Goal: Transaction & Acquisition: Purchase product/service

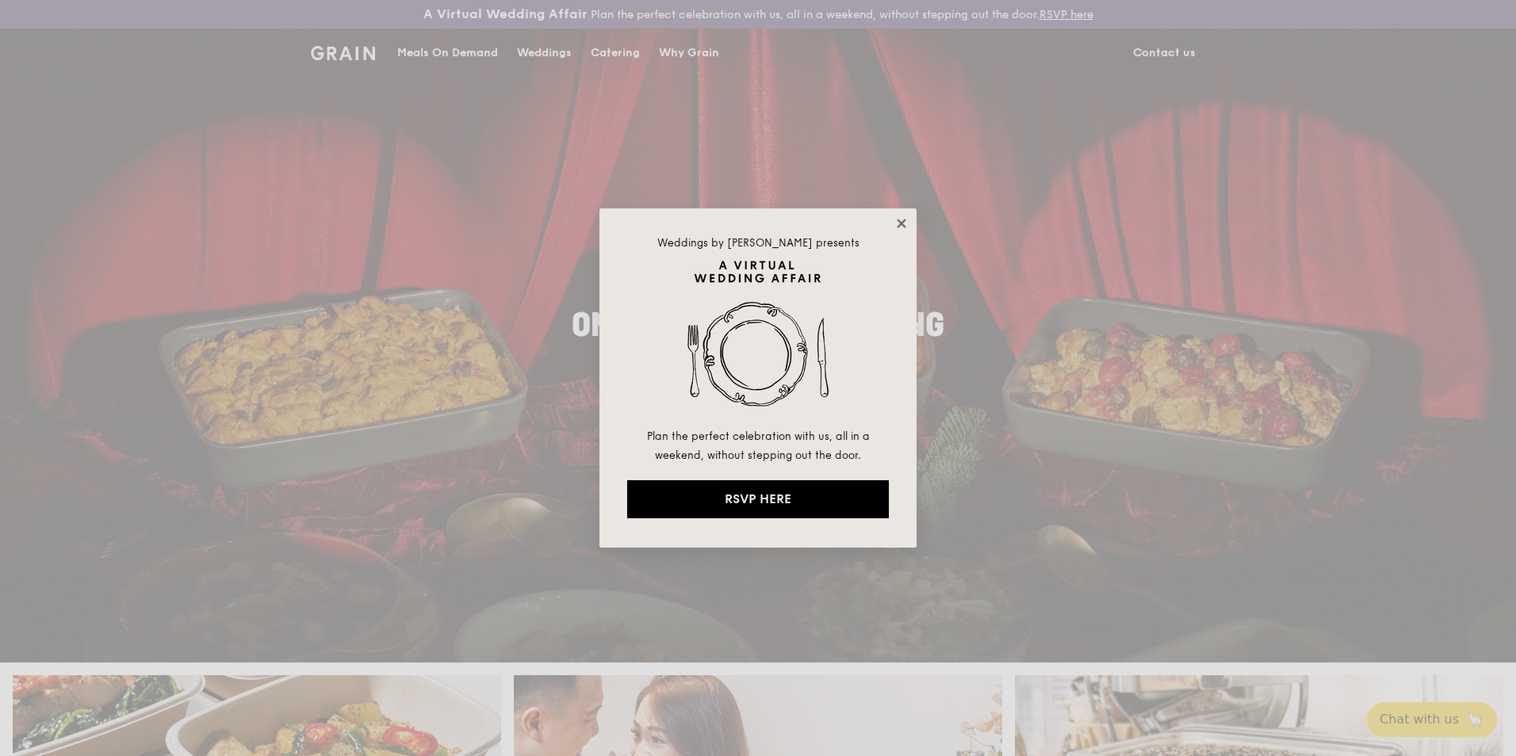
click at [896, 221] on icon at bounding box center [901, 223] width 14 height 14
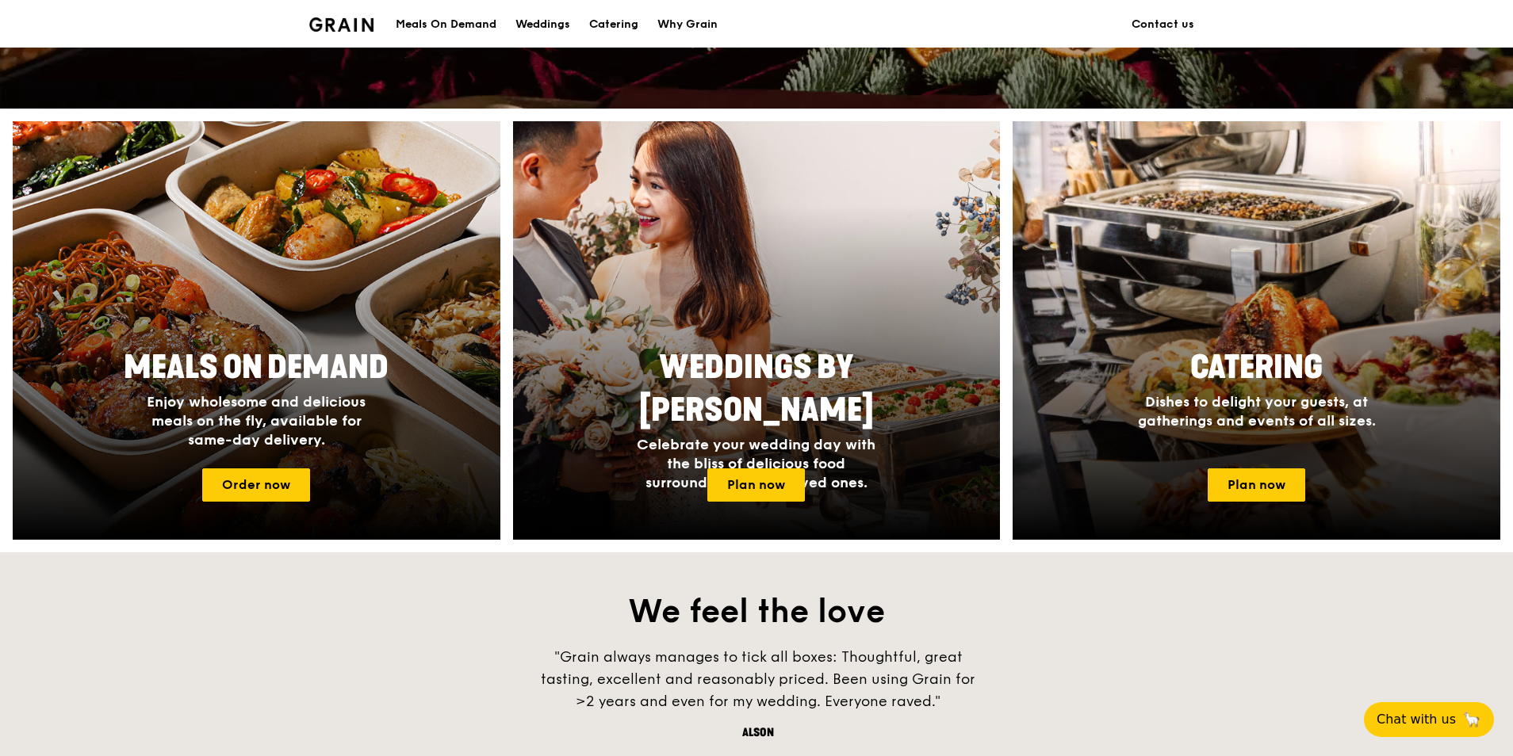
scroll to position [555, 0]
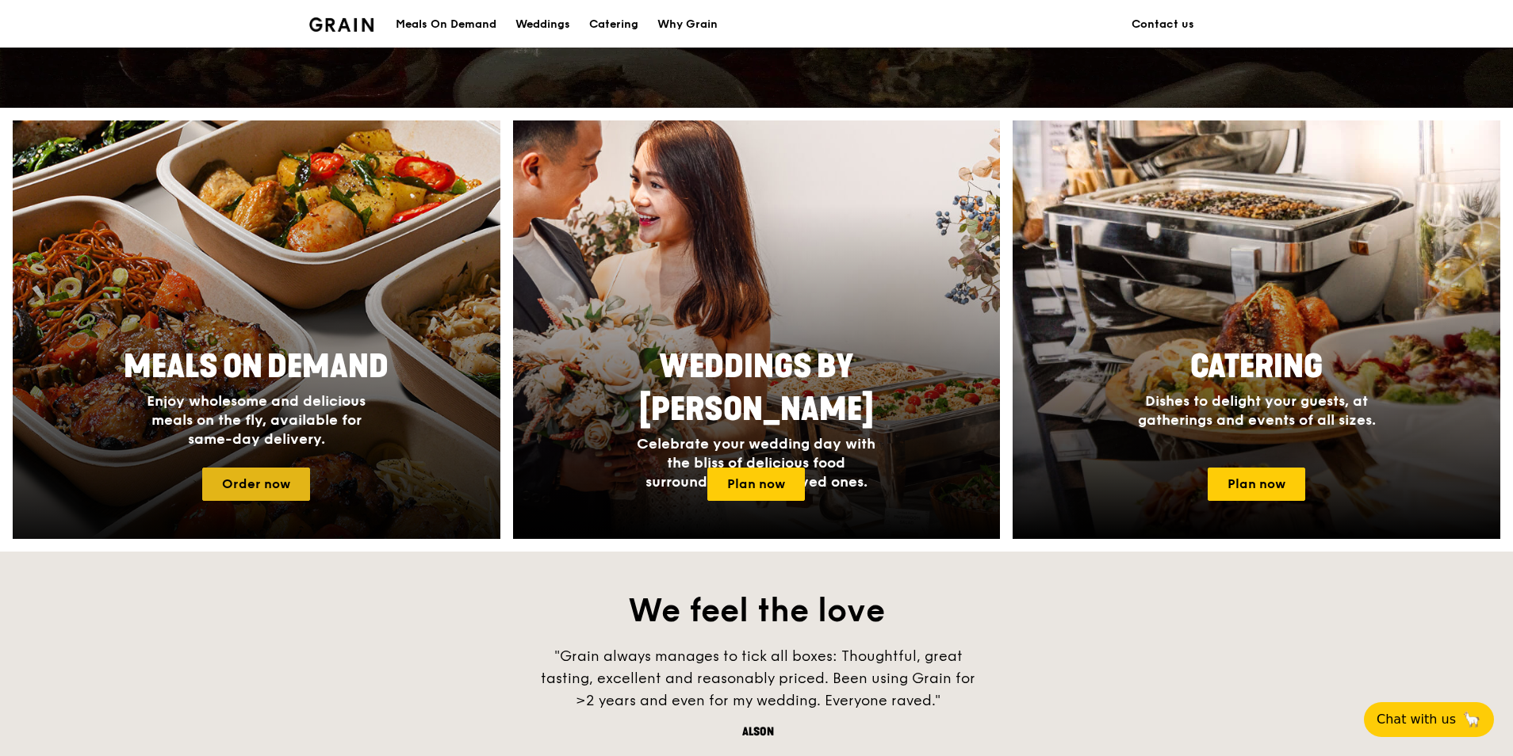
click at [269, 458] on link "Order now" at bounding box center [256, 484] width 108 height 33
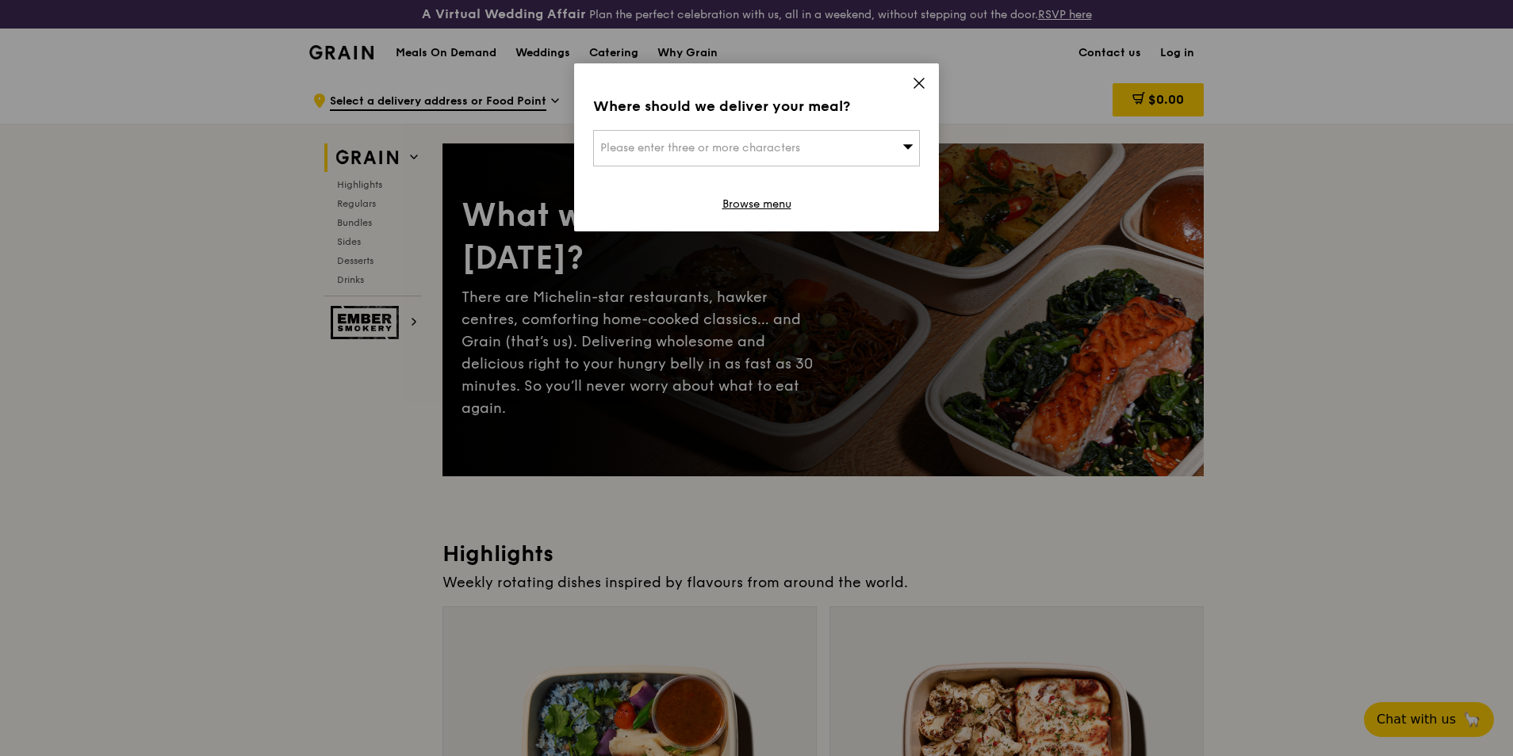
click at [803, 155] on div "Please enter three or more characters" at bounding box center [756, 148] width 327 height 36
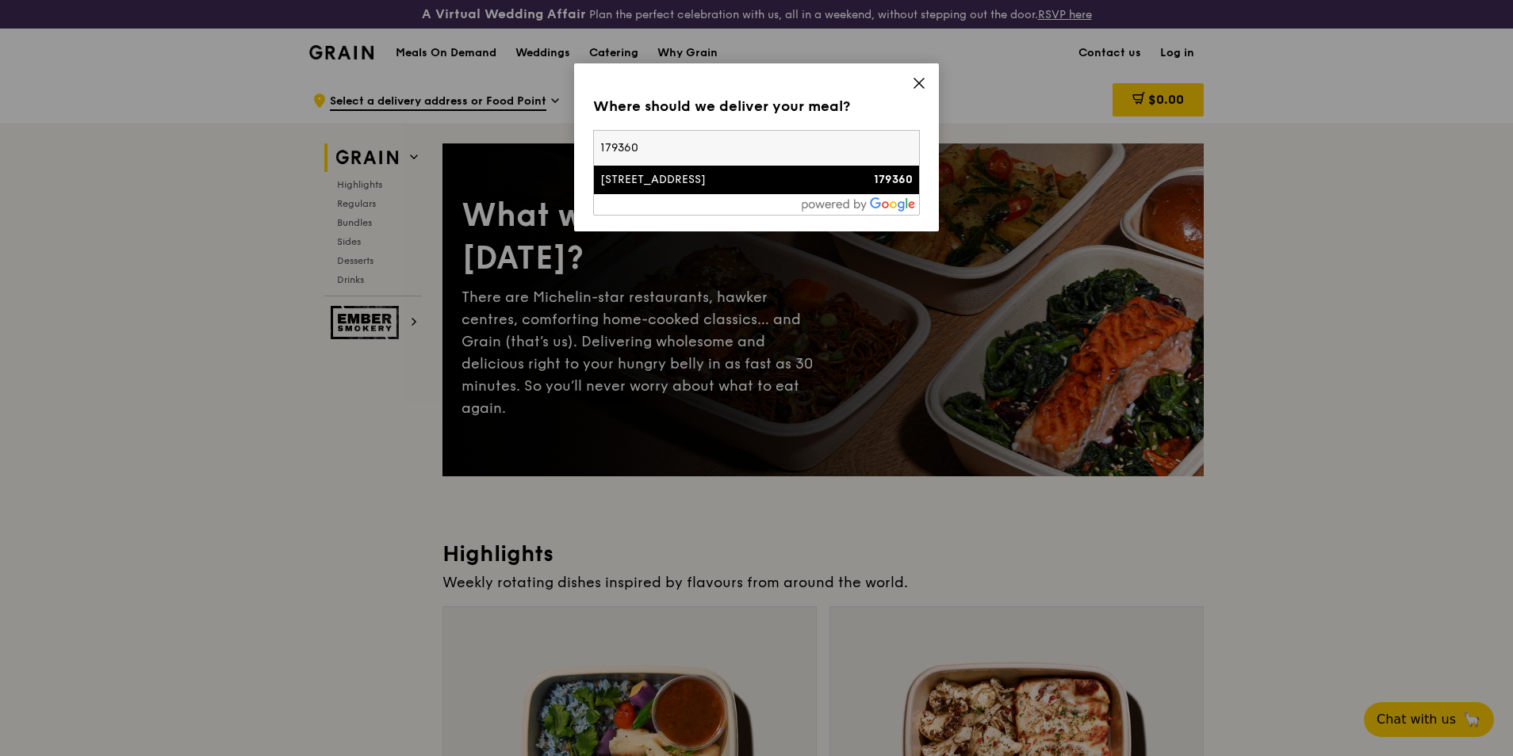
type input "179360"
click at [698, 176] on div "[STREET_ADDRESS]" at bounding box center [717, 180] width 235 height 16
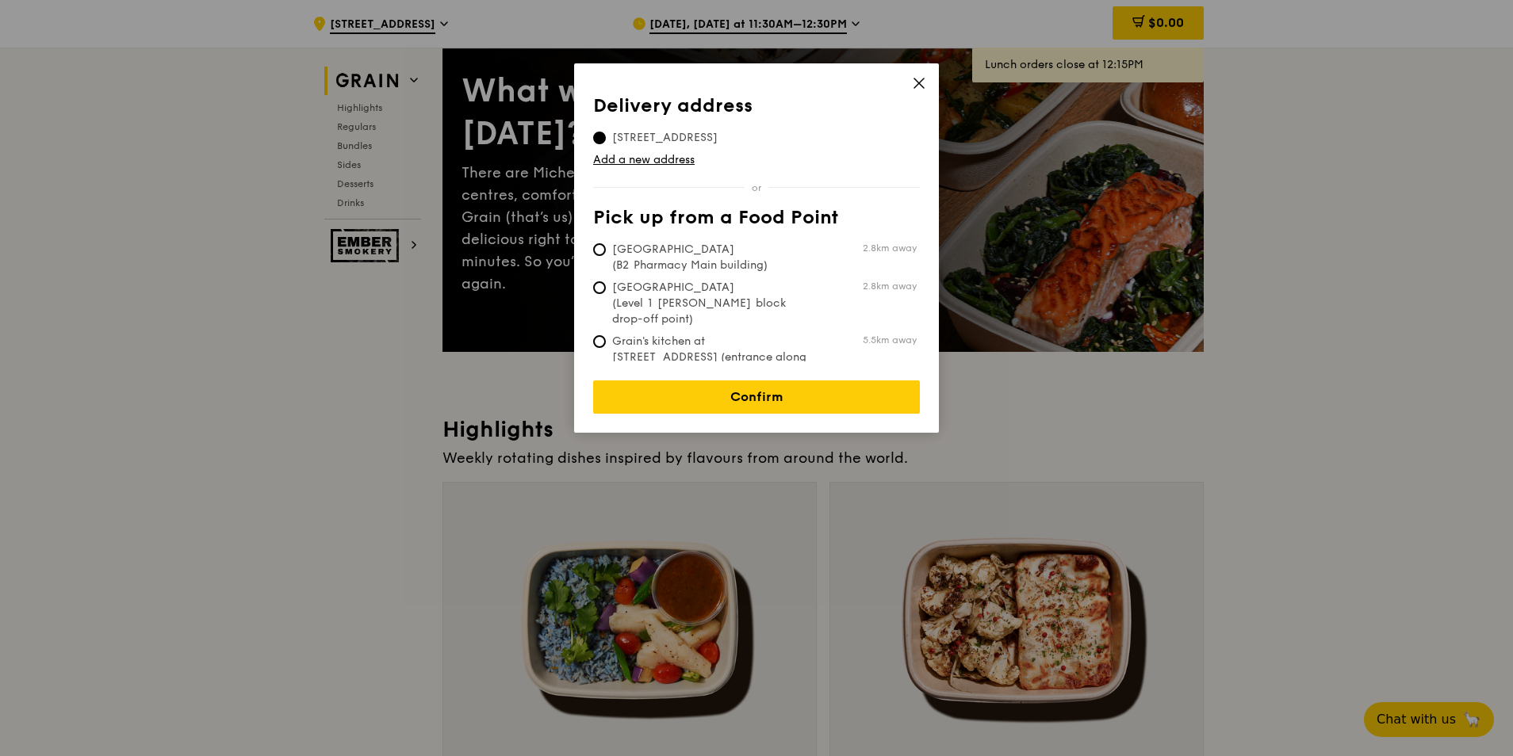
scroll to position [159, 0]
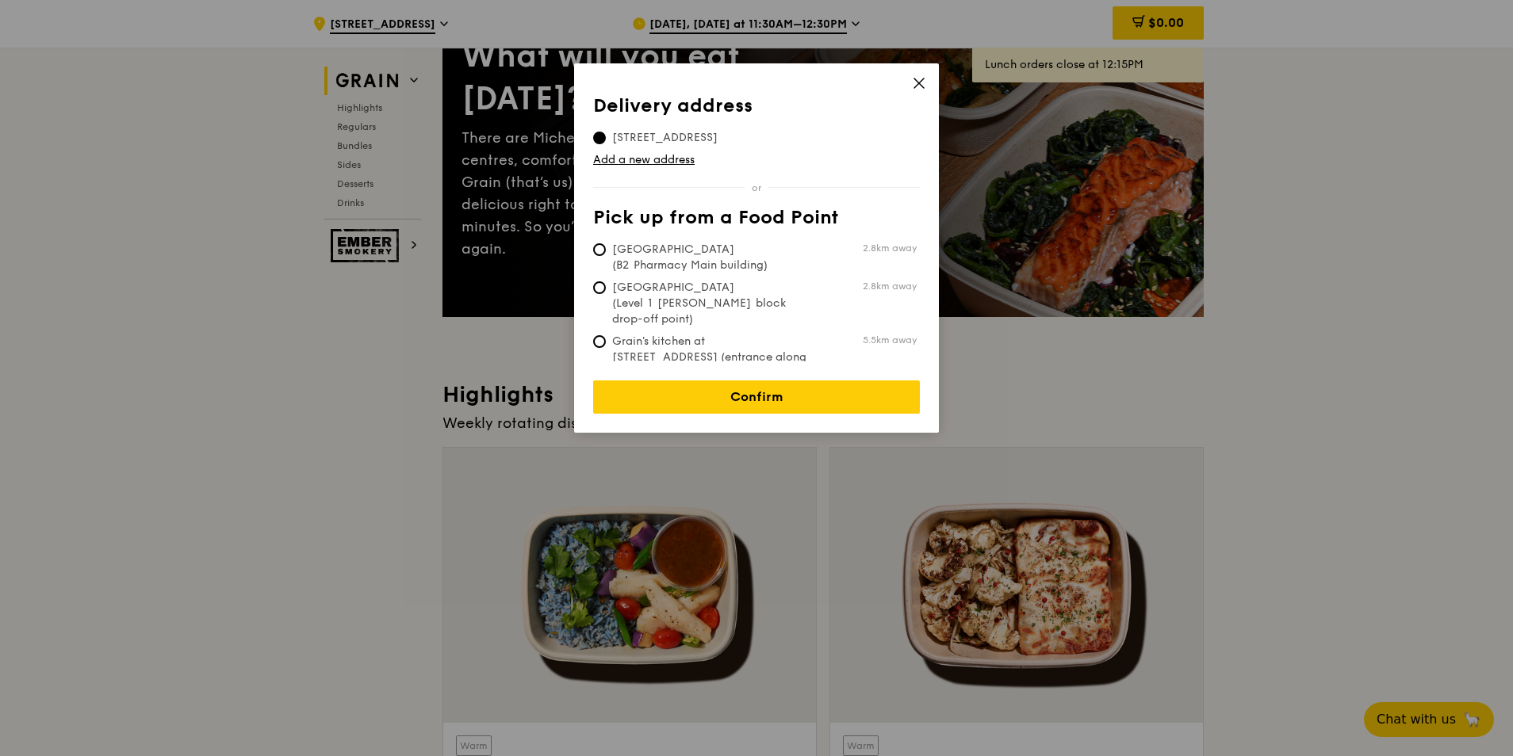
click at [927, 80] on div "Delivery address Pick up from a Food Point Delivery address [STREET_ADDRESS] Ad…" at bounding box center [756, 247] width 365 height 369
click at [916, 78] on icon at bounding box center [919, 83] width 14 height 14
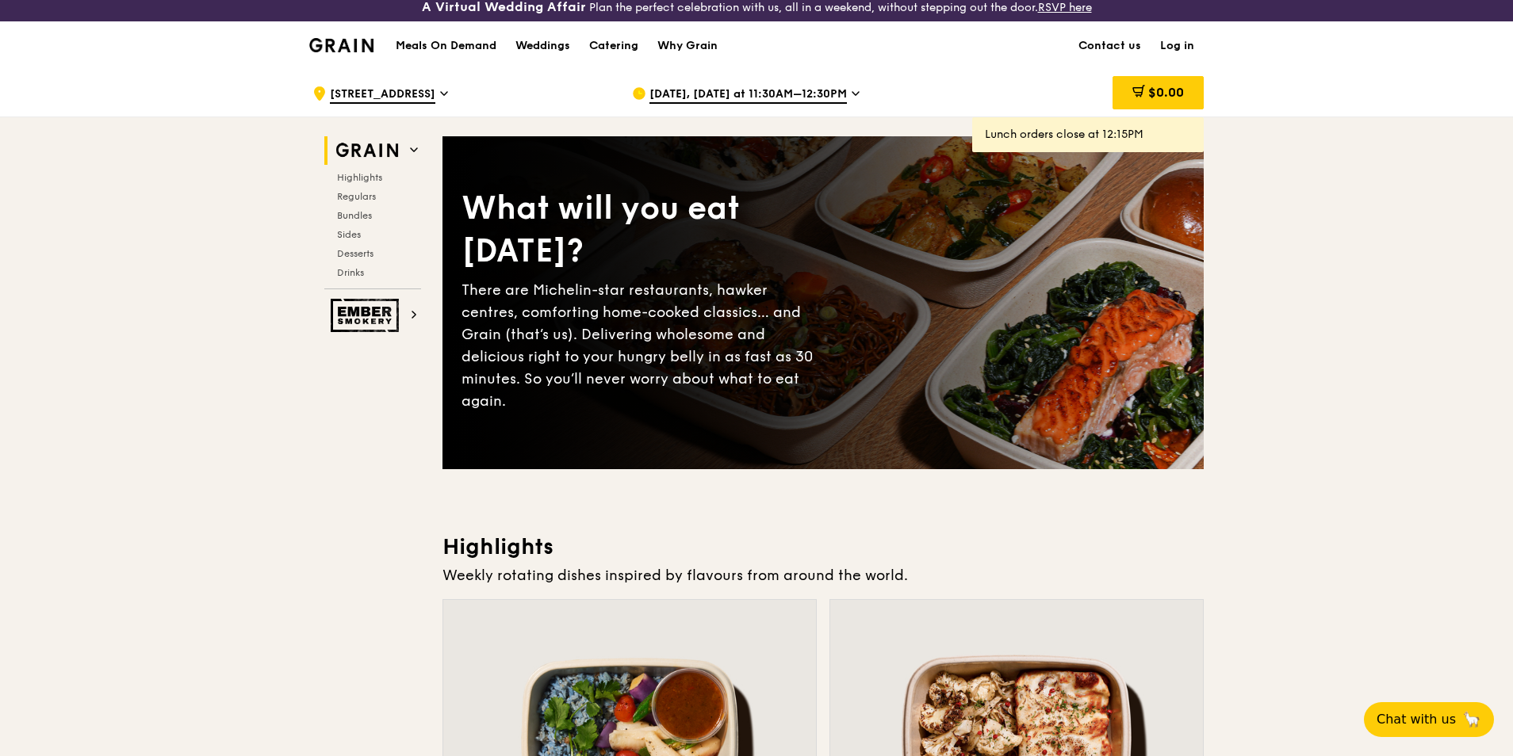
scroll to position [0, 0]
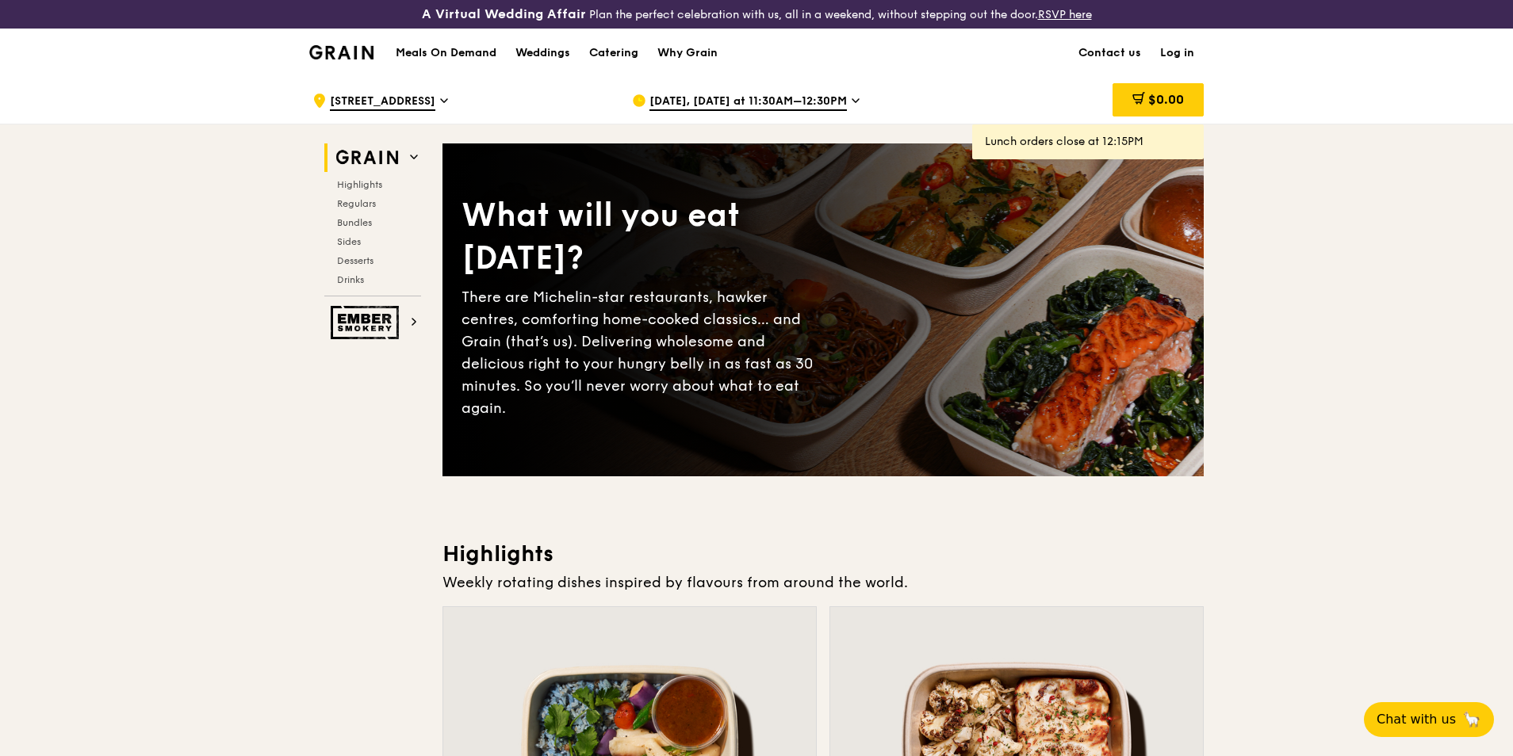
click at [852, 99] on icon at bounding box center [856, 101] width 8 height 14
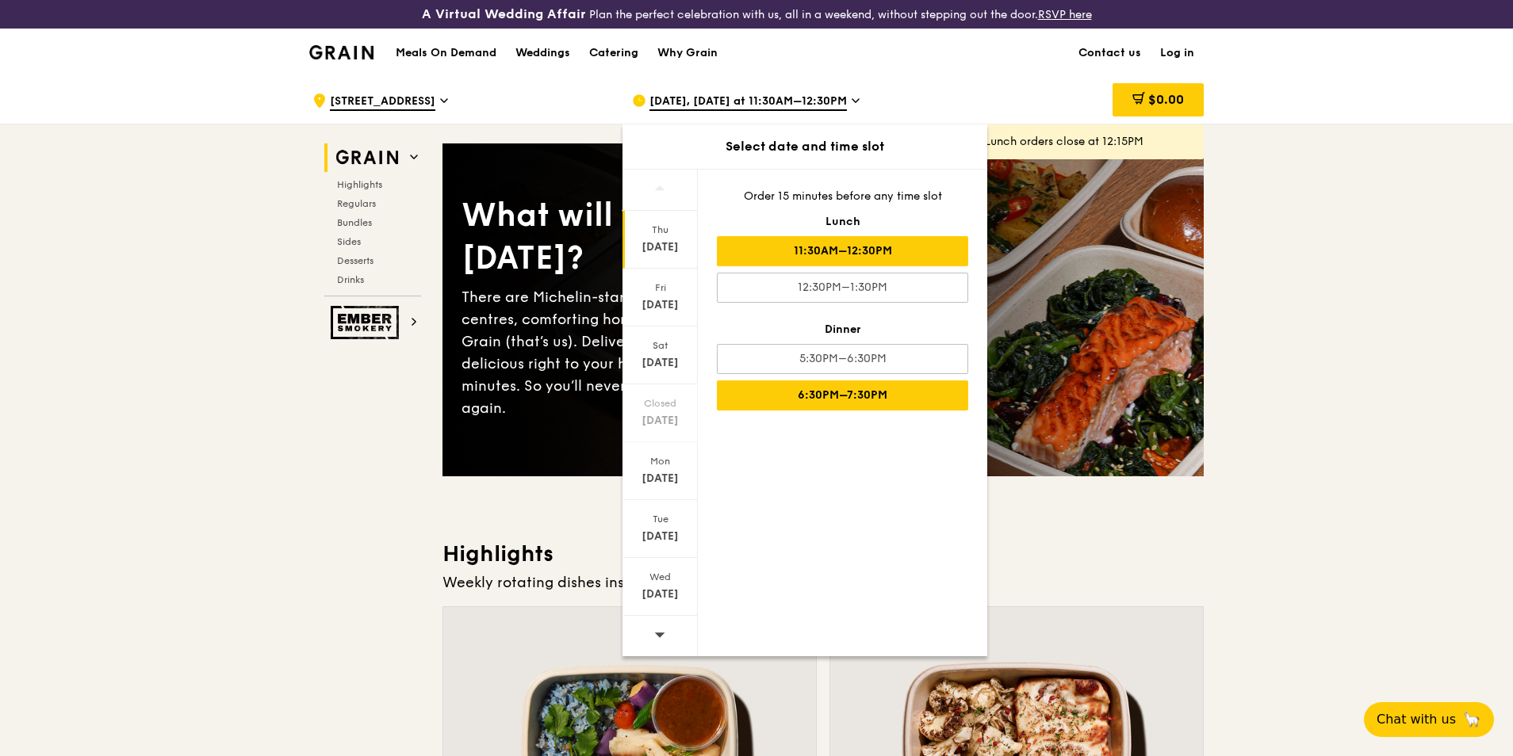
click at [841, 400] on div "6:30PM–7:30PM" at bounding box center [842, 396] width 251 height 30
click at [819, 384] on div "6:30PM–7:30PM" at bounding box center [842, 396] width 251 height 30
click at [817, 392] on div "6:30PM–7:30PM" at bounding box center [842, 396] width 251 height 30
click at [666, 243] on div "[DATE]" at bounding box center [660, 247] width 71 height 16
click at [871, 397] on div "6:30PM–7:30PM" at bounding box center [842, 396] width 251 height 30
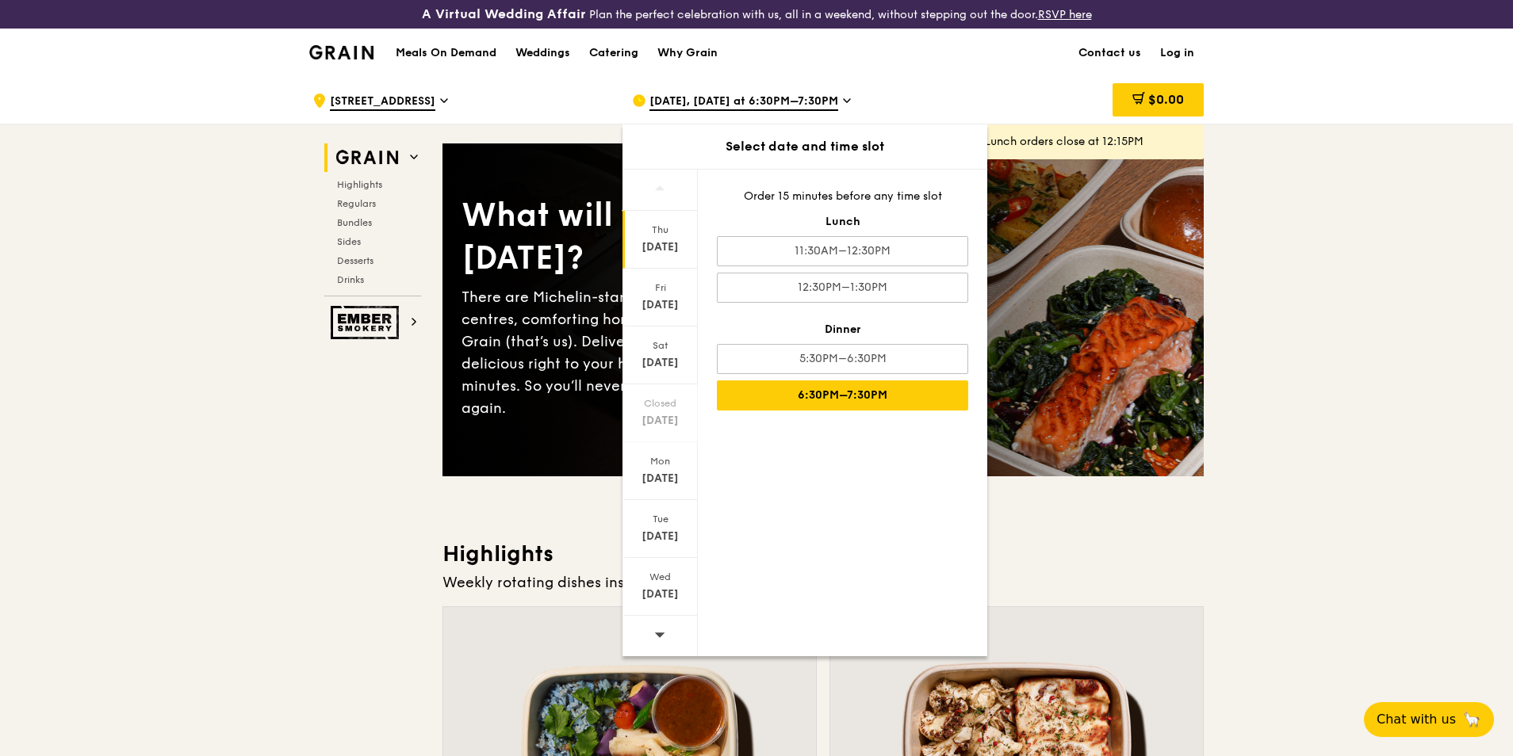
click at [871, 397] on div "6:30PM–7:30PM" at bounding box center [842, 396] width 251 height 30
click at [833, 100] on span "[DATE], [DATE] at 6:30PM–7:30PM" at bounding box center [743, 102] width 189 height 17
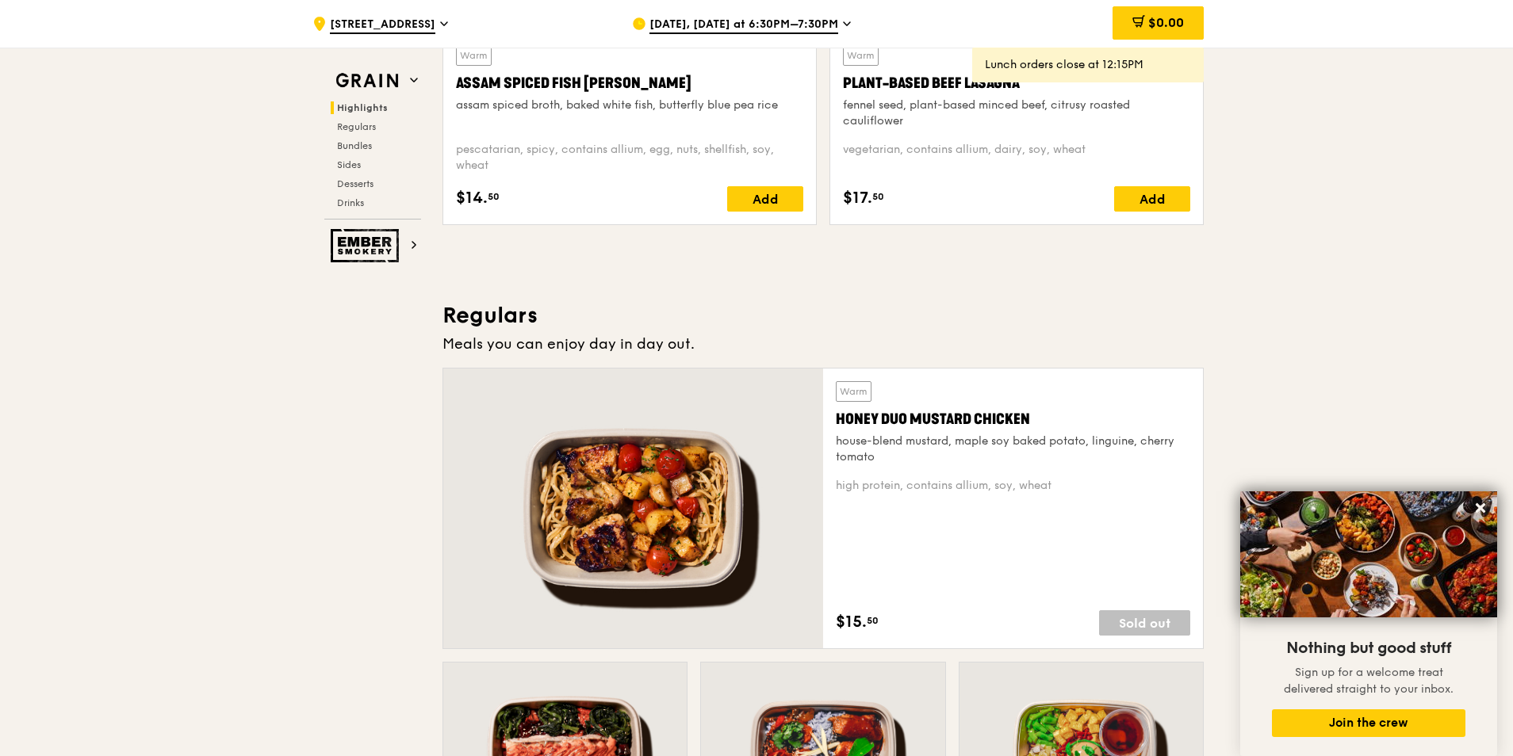
scroll to position [866, 0]
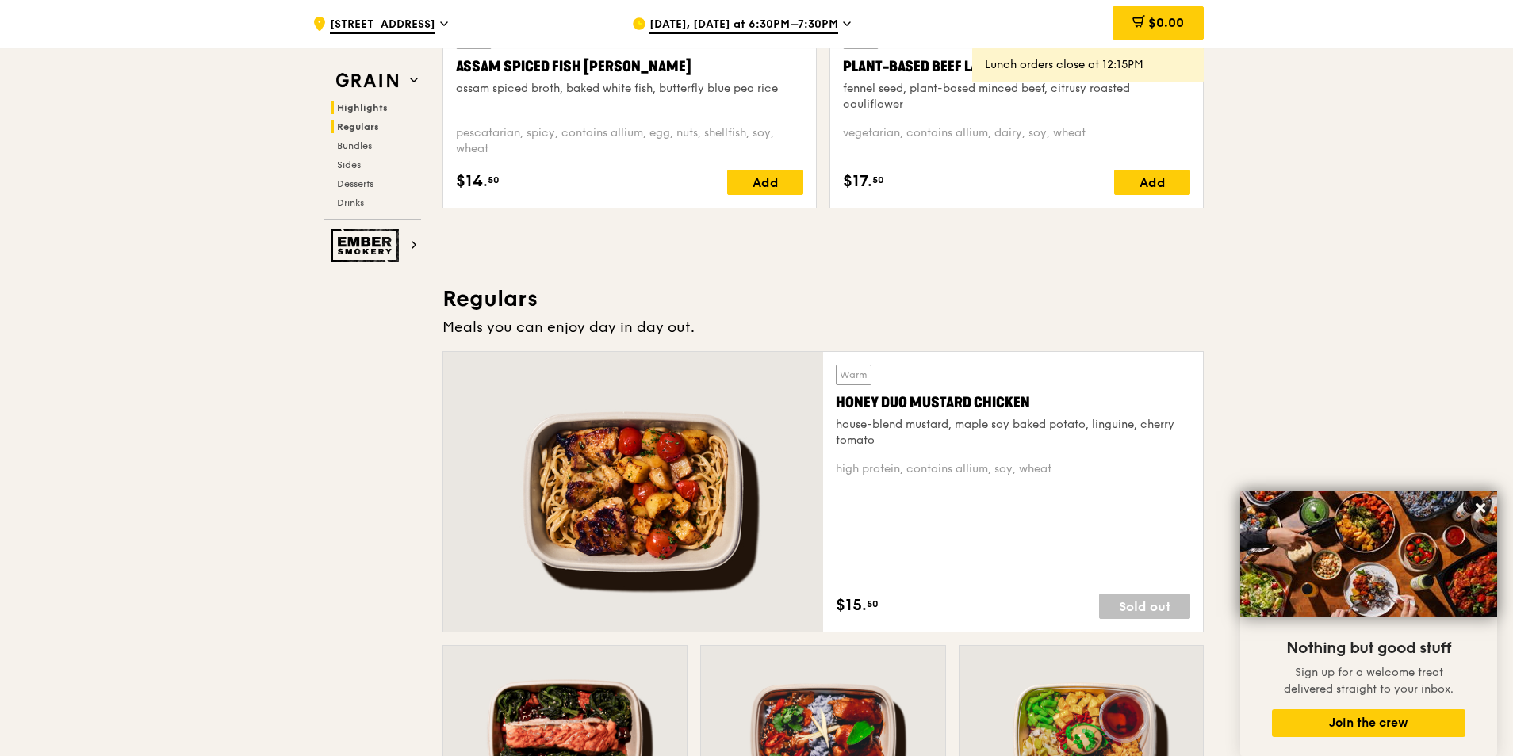
click at [362, 121] on span "Regulars" at bounding box center [358, 126] width 42 height 11
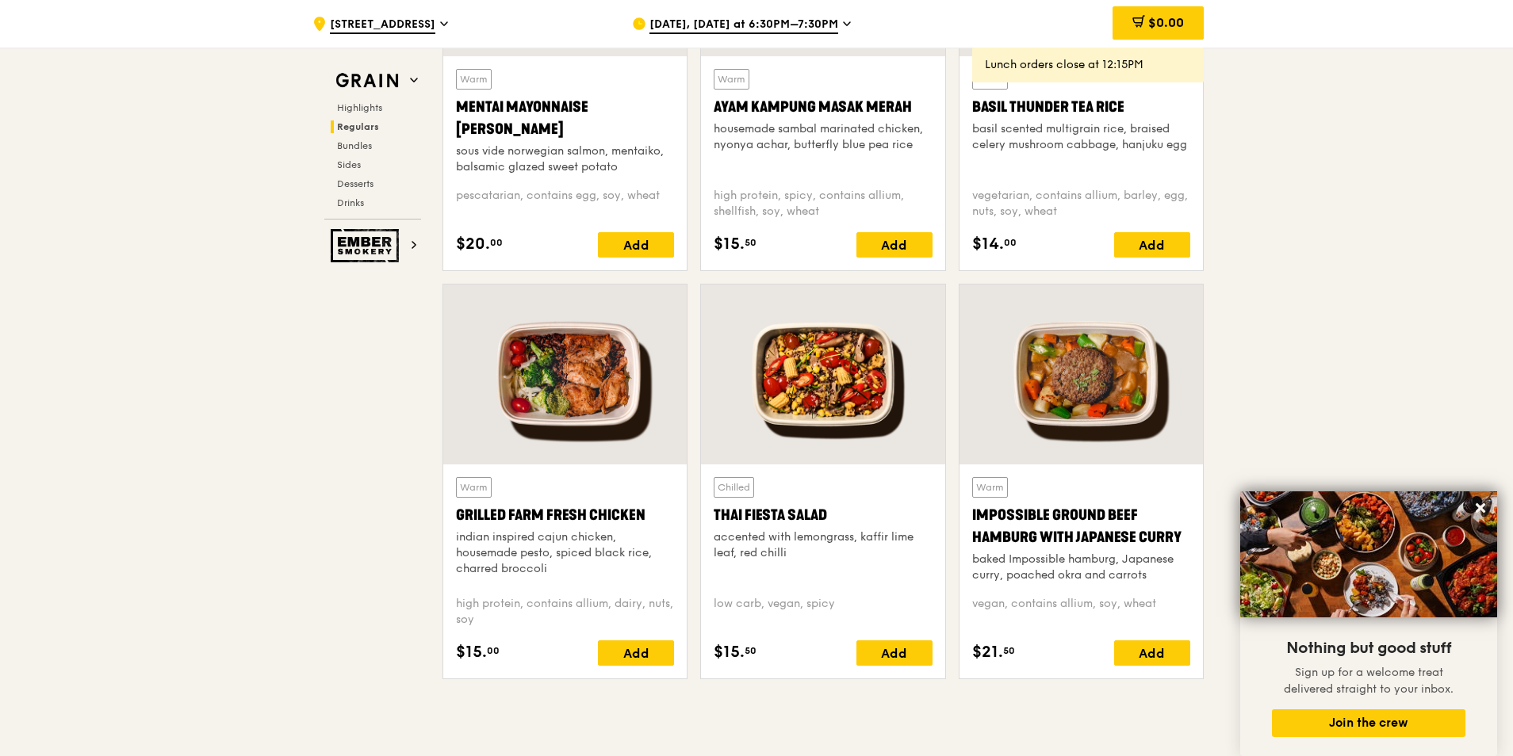
scroll to position [1642, 0]
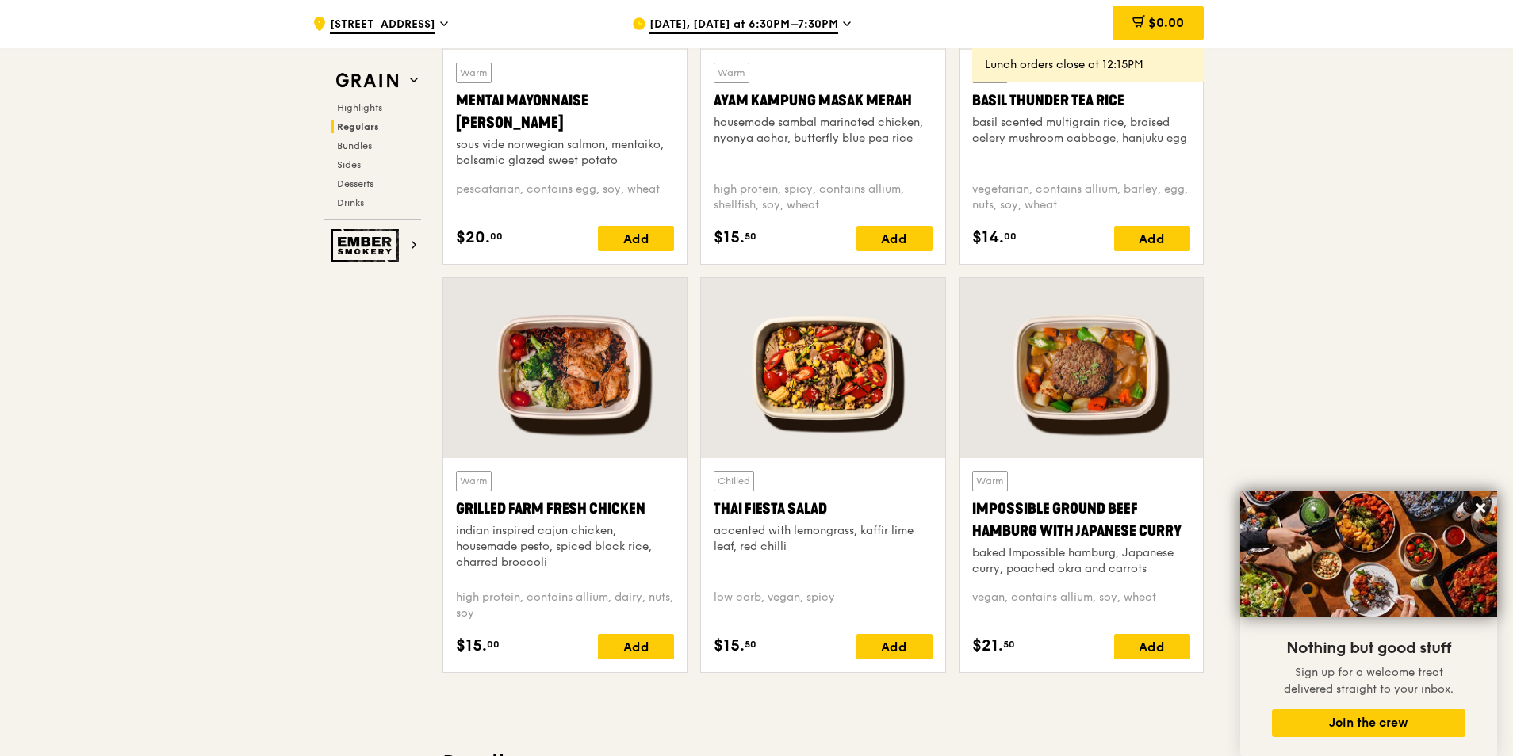
drag, startPoint x: 454, startPoint y: 239, endPoint x: 904, endPoint y: 502, distance: 521.0
click at [904, 458] on div "Regulars Meals you can enjoy day in day out. Warm Honey Duo Mustard Chicken hou…" at bounding box center [822, 96] width 761 height 1177
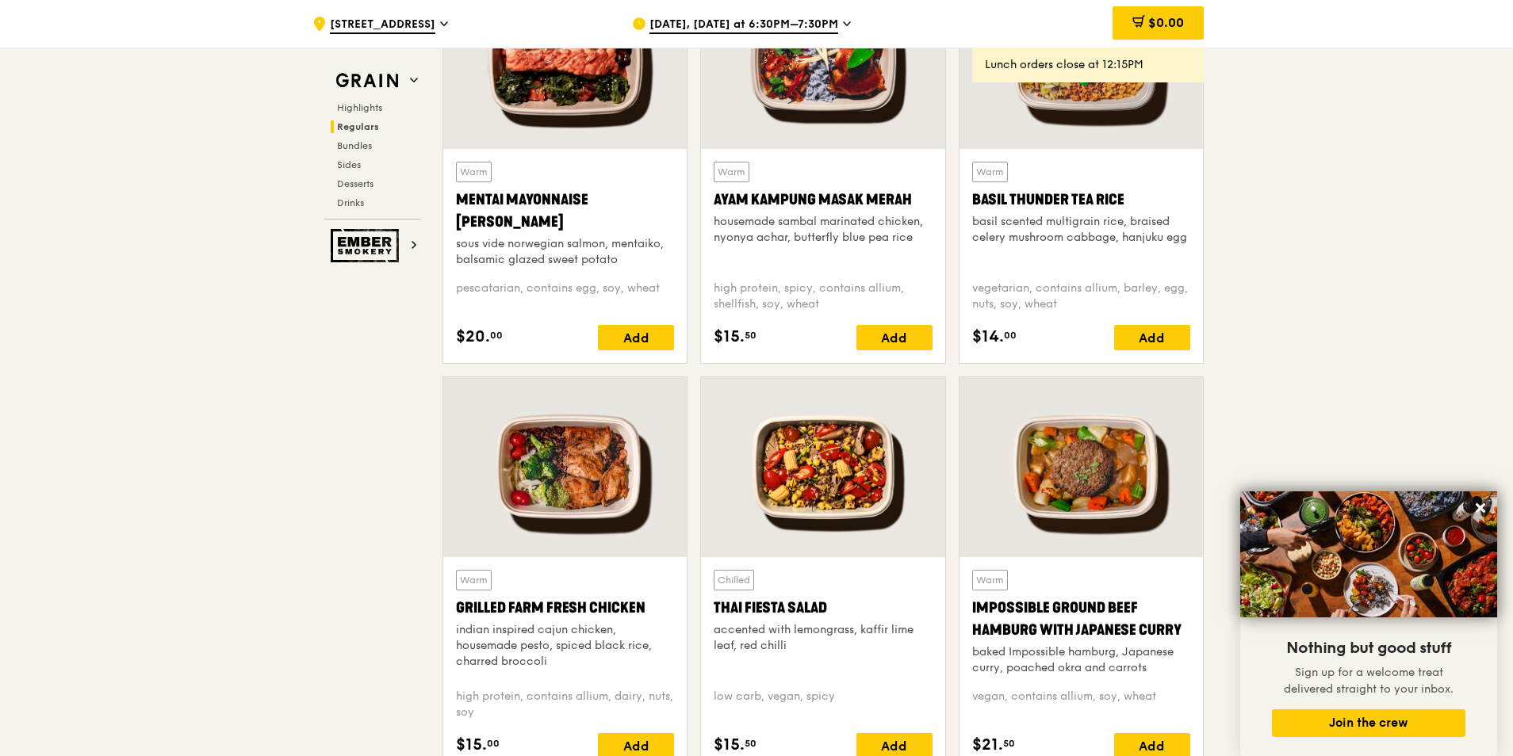
scroll to position [1586, 0]
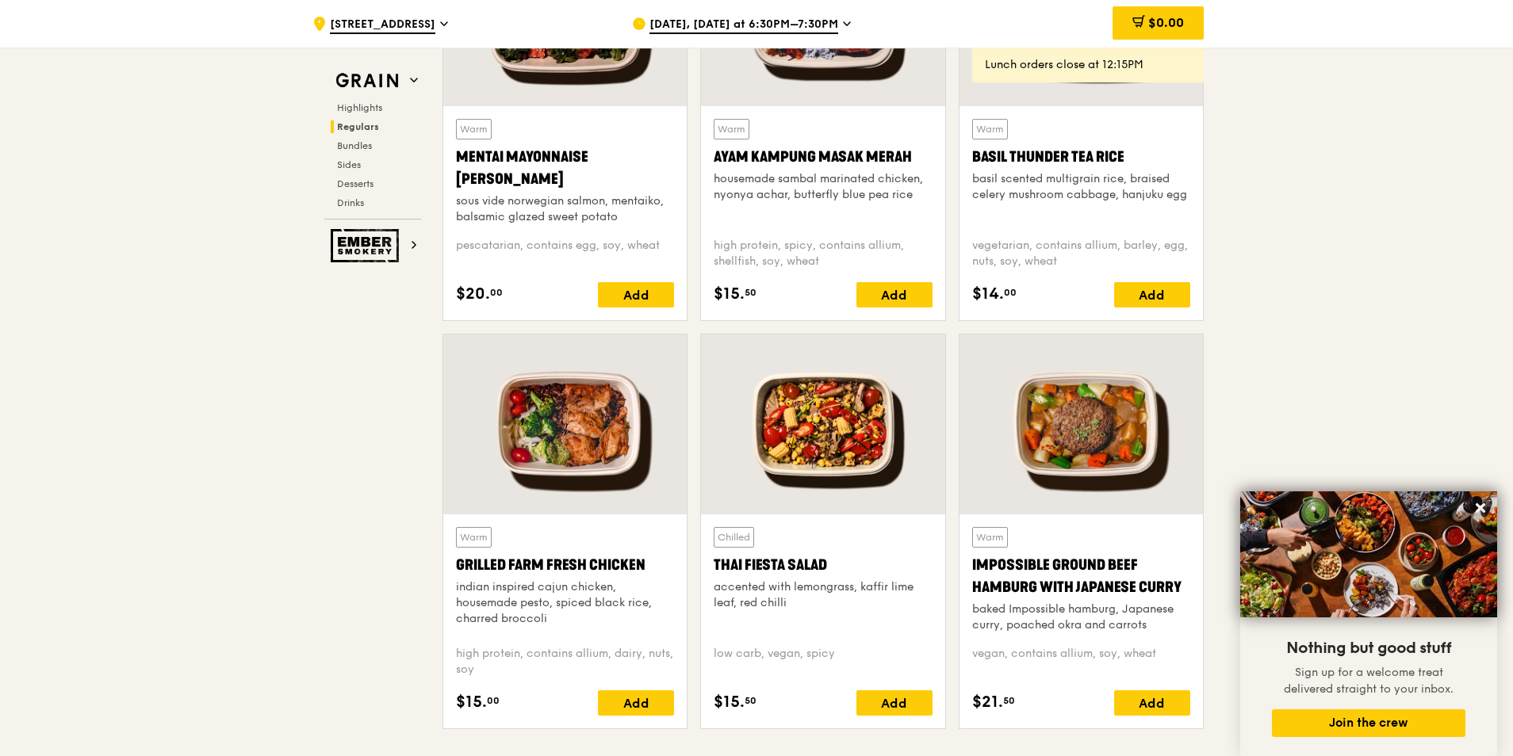
drag, startPoint x: 367, startPoint y: 652, endPoint x: 369, endPoint y: 627, distance: 24.7
drag, startPoint x: 375, startPoint y: 655, endPoint x: 508, endPoint y: 678, distance: 135.2
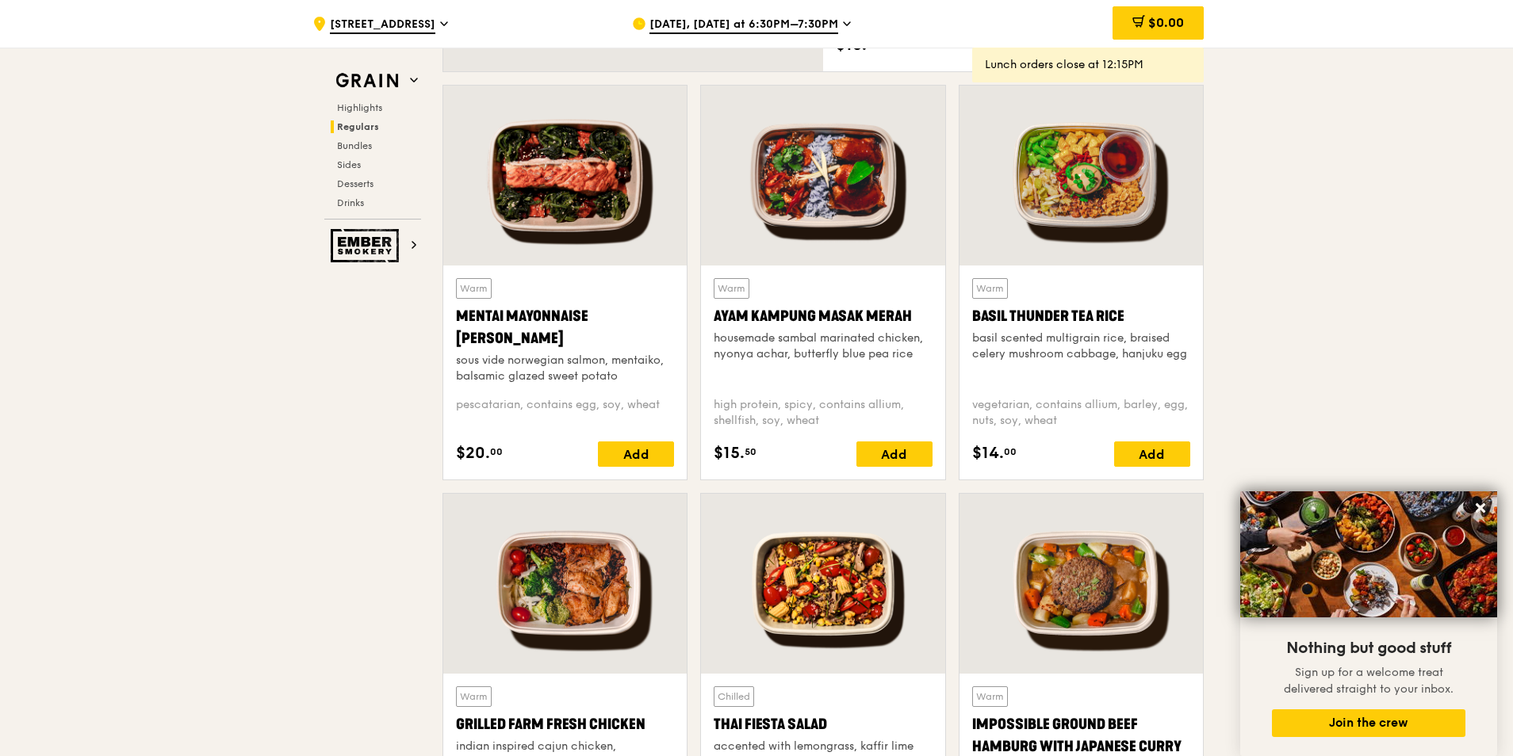
scroll to position [1427, 0]
click at [878, 442] on div "Add" at bounding box center [894, 453] width 76 height 25
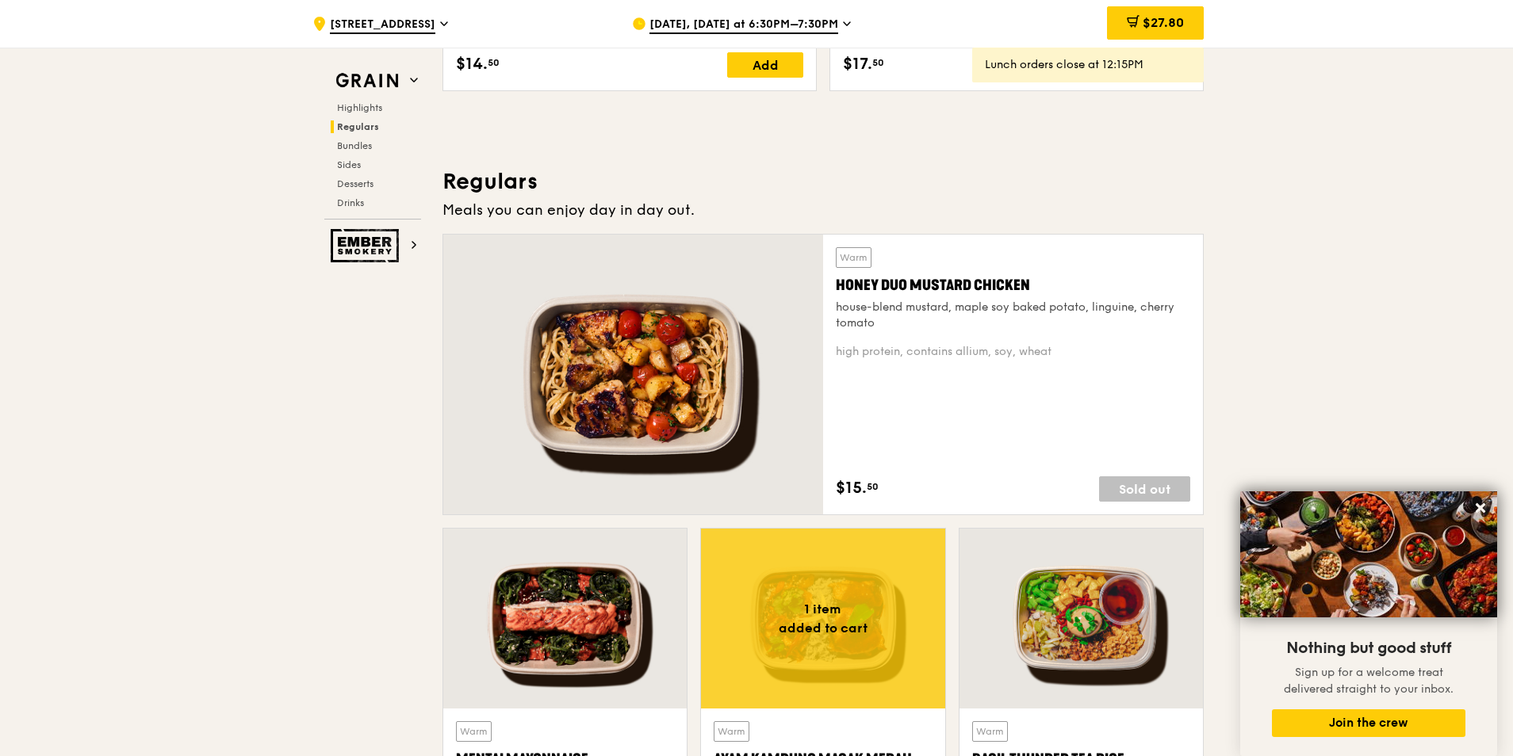
scroll to position [1269, 0]
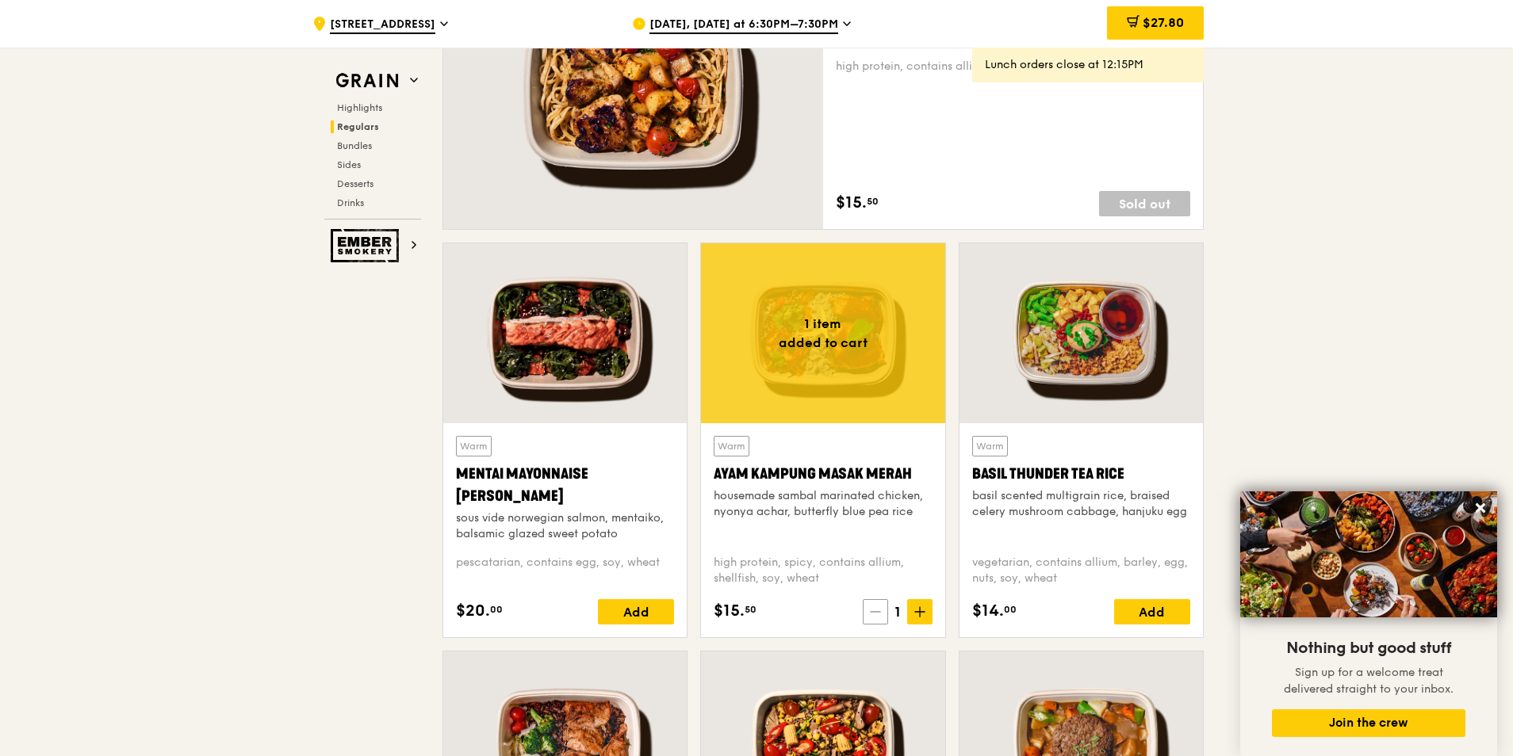
click at [870, 458] on icon at bounding box center [875, 612] width 11 height 11
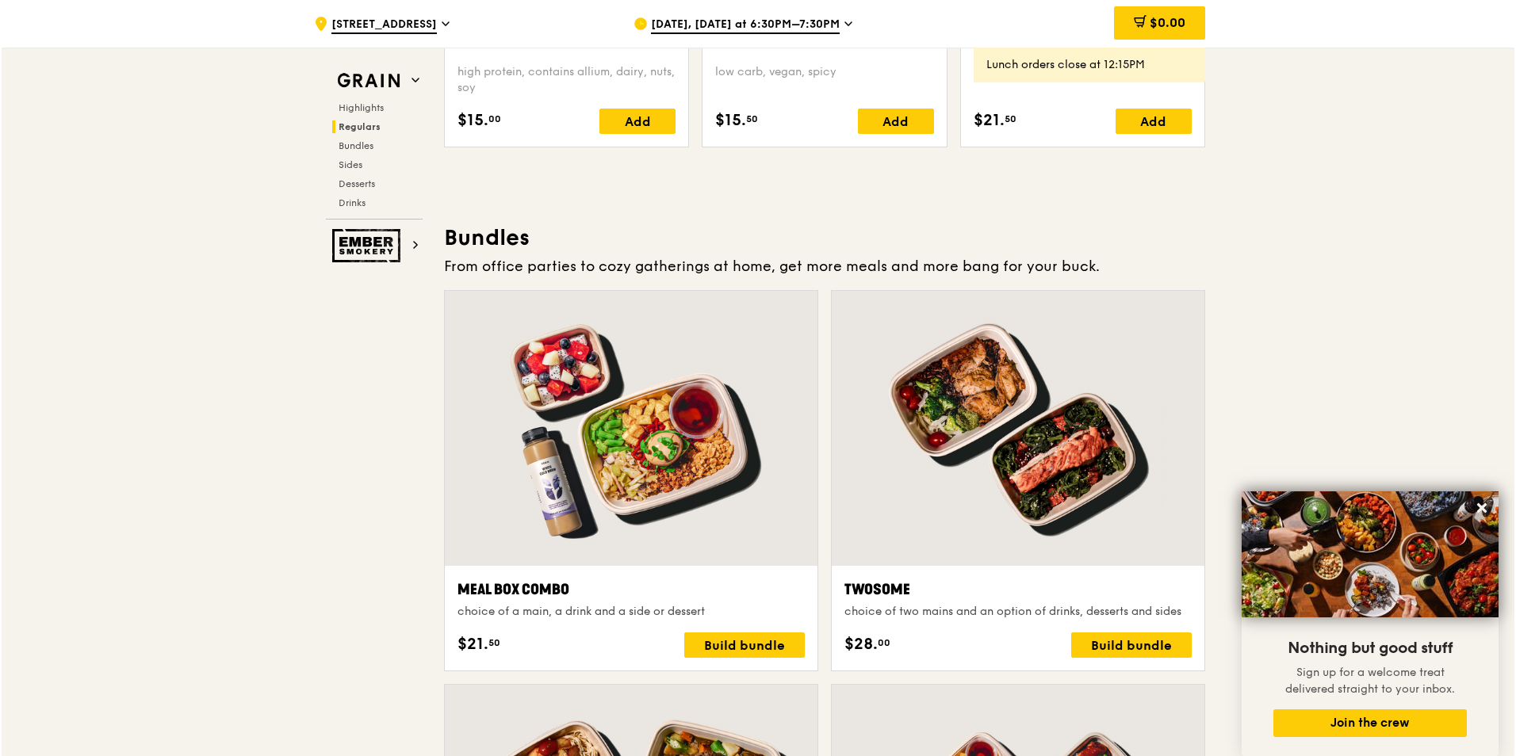
scroll to position [2141, 0]
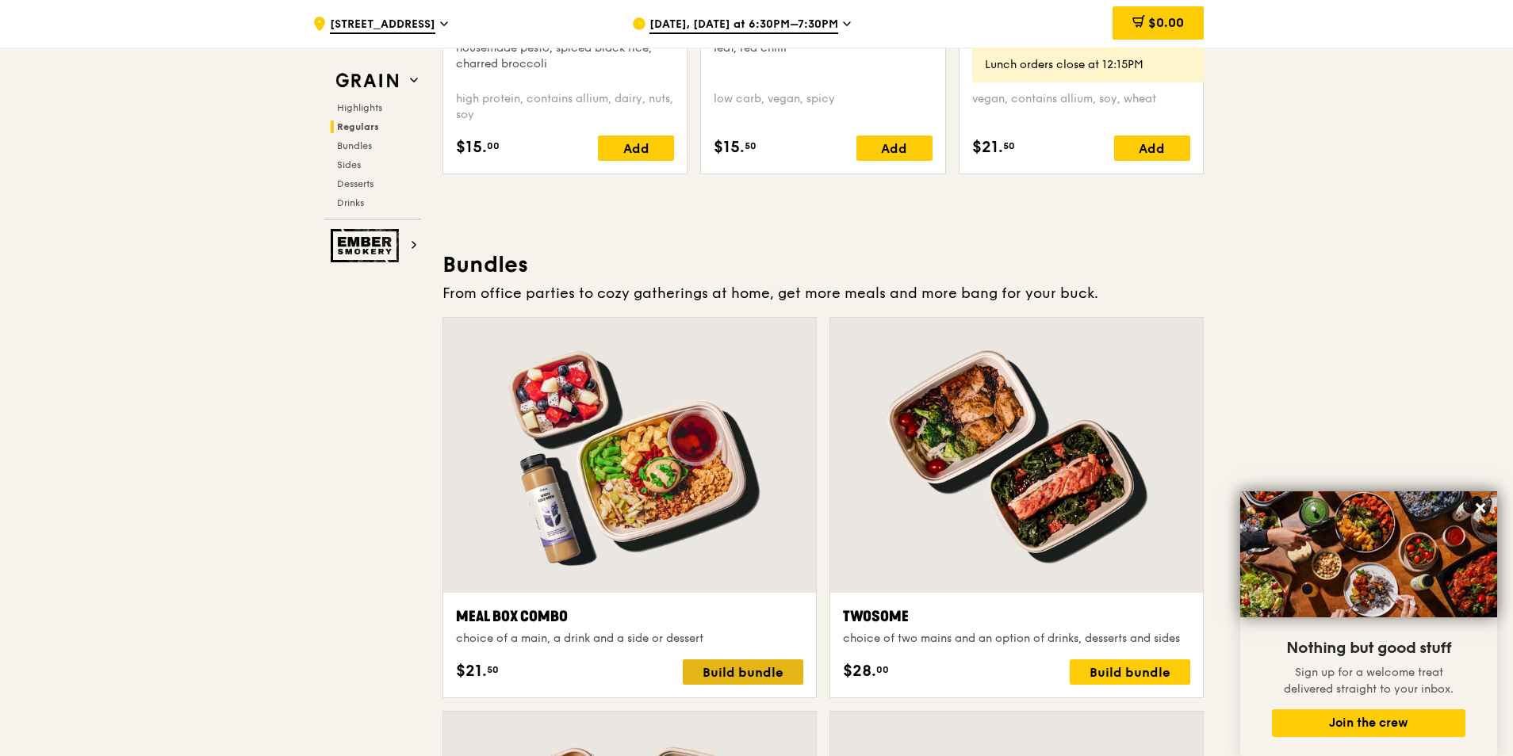
click at [716, 458] on div "Build bundle" at bounding box center [743, 672] width 121 height 25
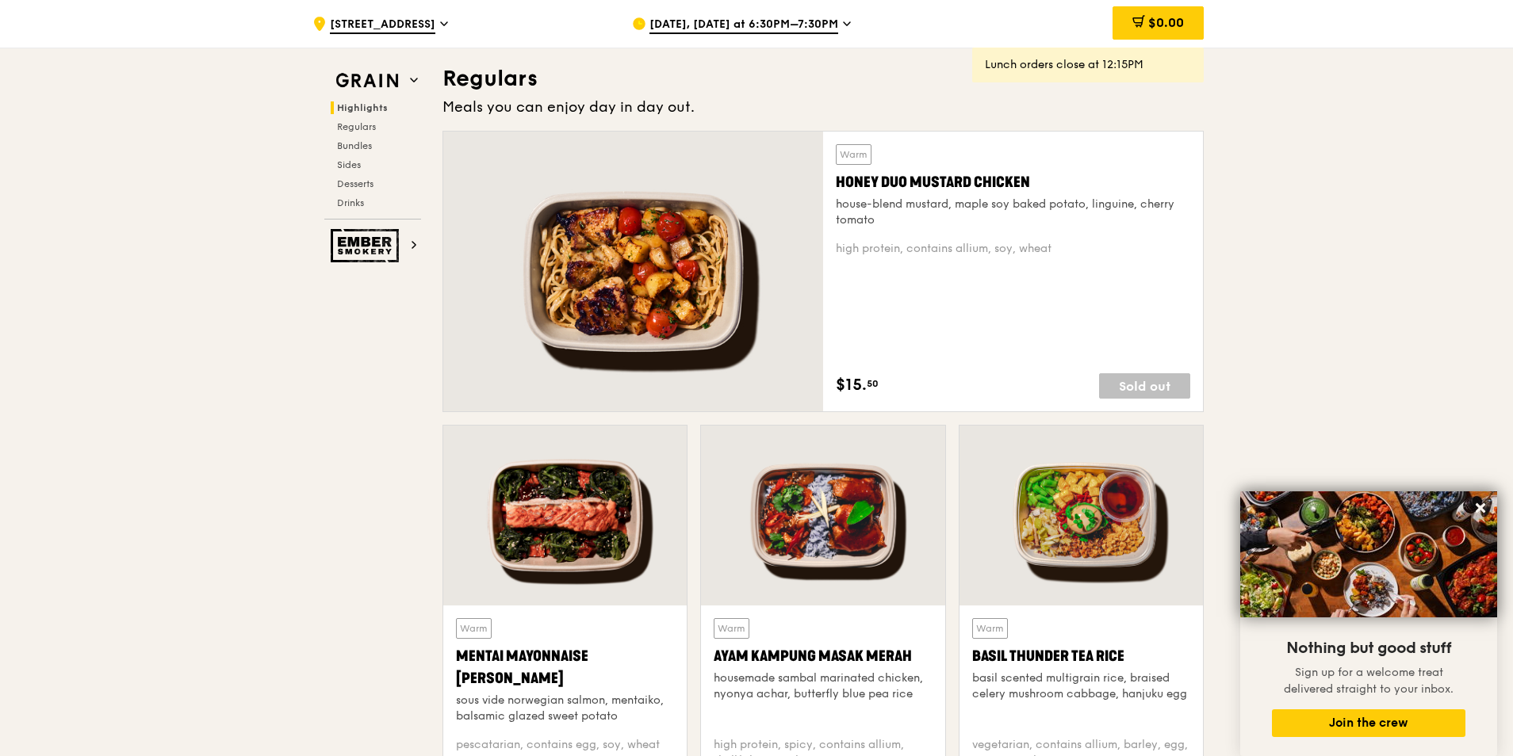
scroll to position [1110, 0]
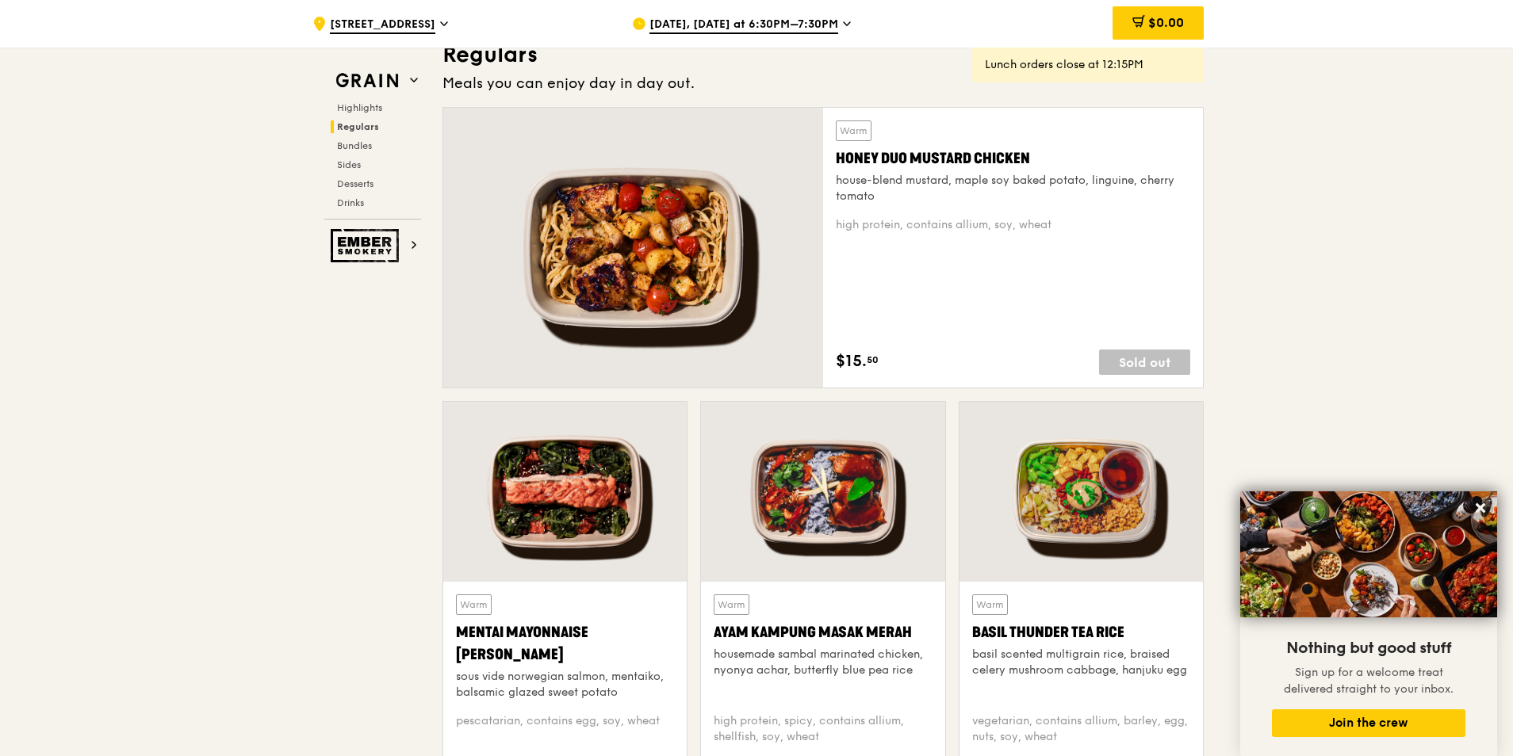
click at [829, 25] on span "[DATE], [DATE] at 6:30PM–7:30PM" at bounding box center [743, 25] width 189 height 17
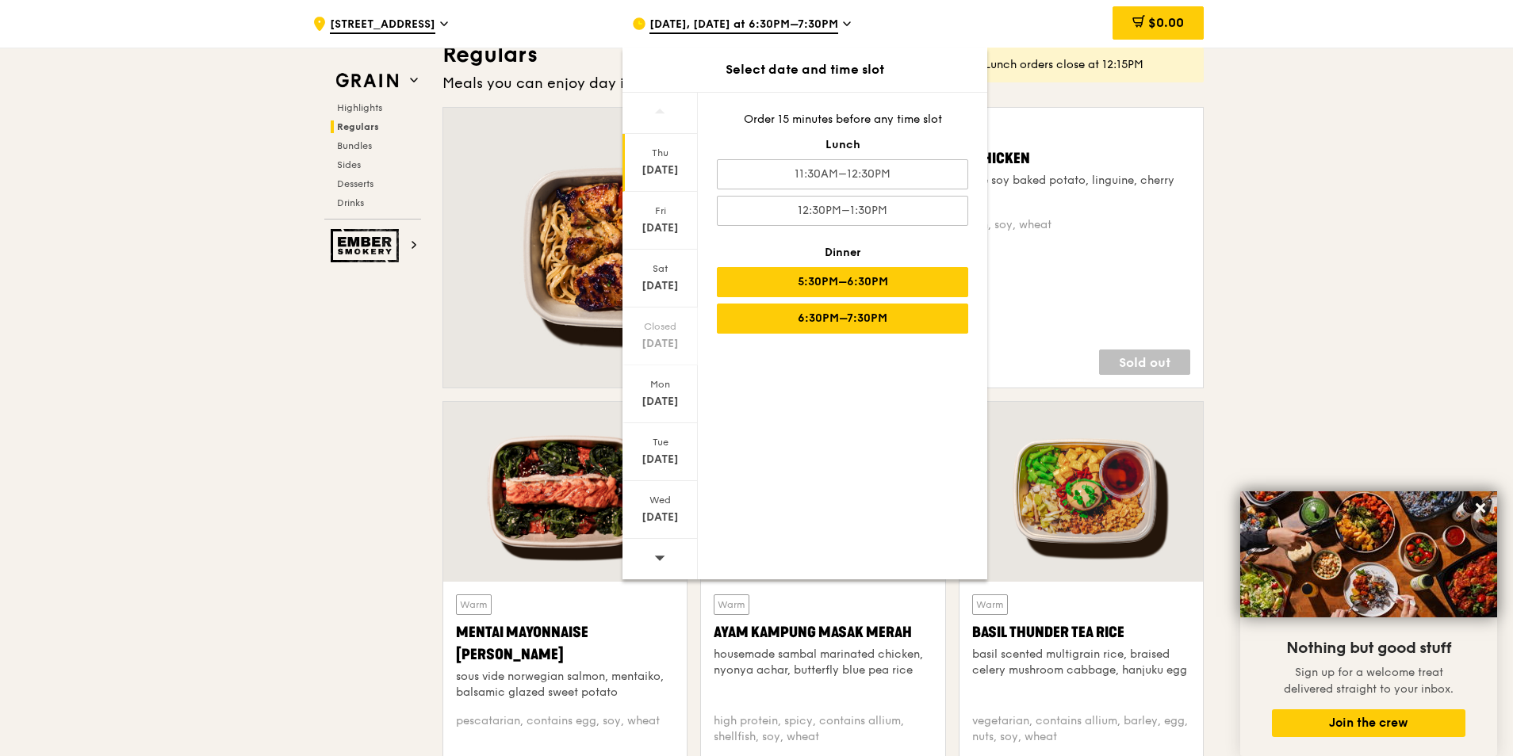
click at [808, 281] on div "5:30PM–6:30PM" at bounding box center [842, 282] width 251 height 30
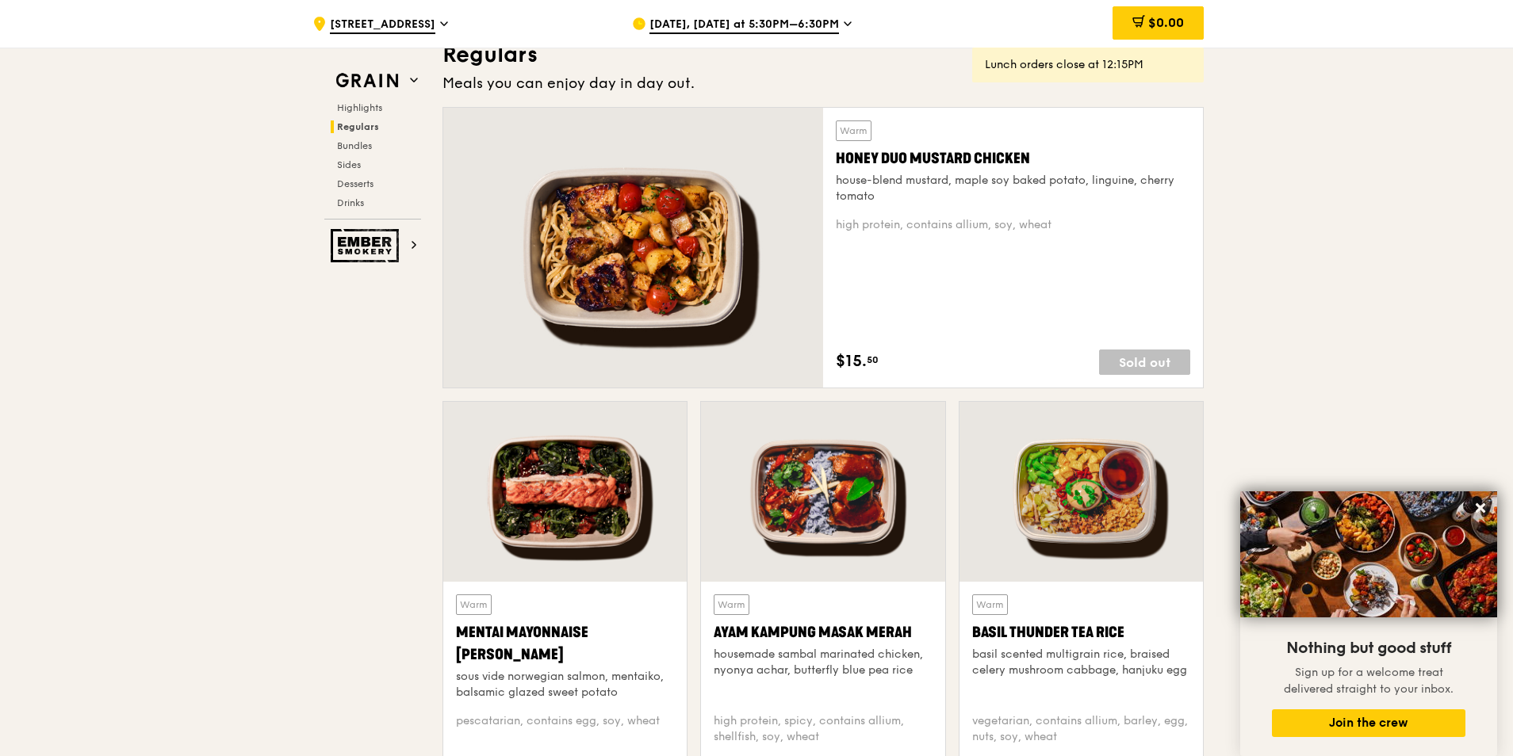
click at [835, 23] on div "[DATE], [DATE] at 5:30PM–6:30PM" at bounding box center [779, 24] width 294 height 48
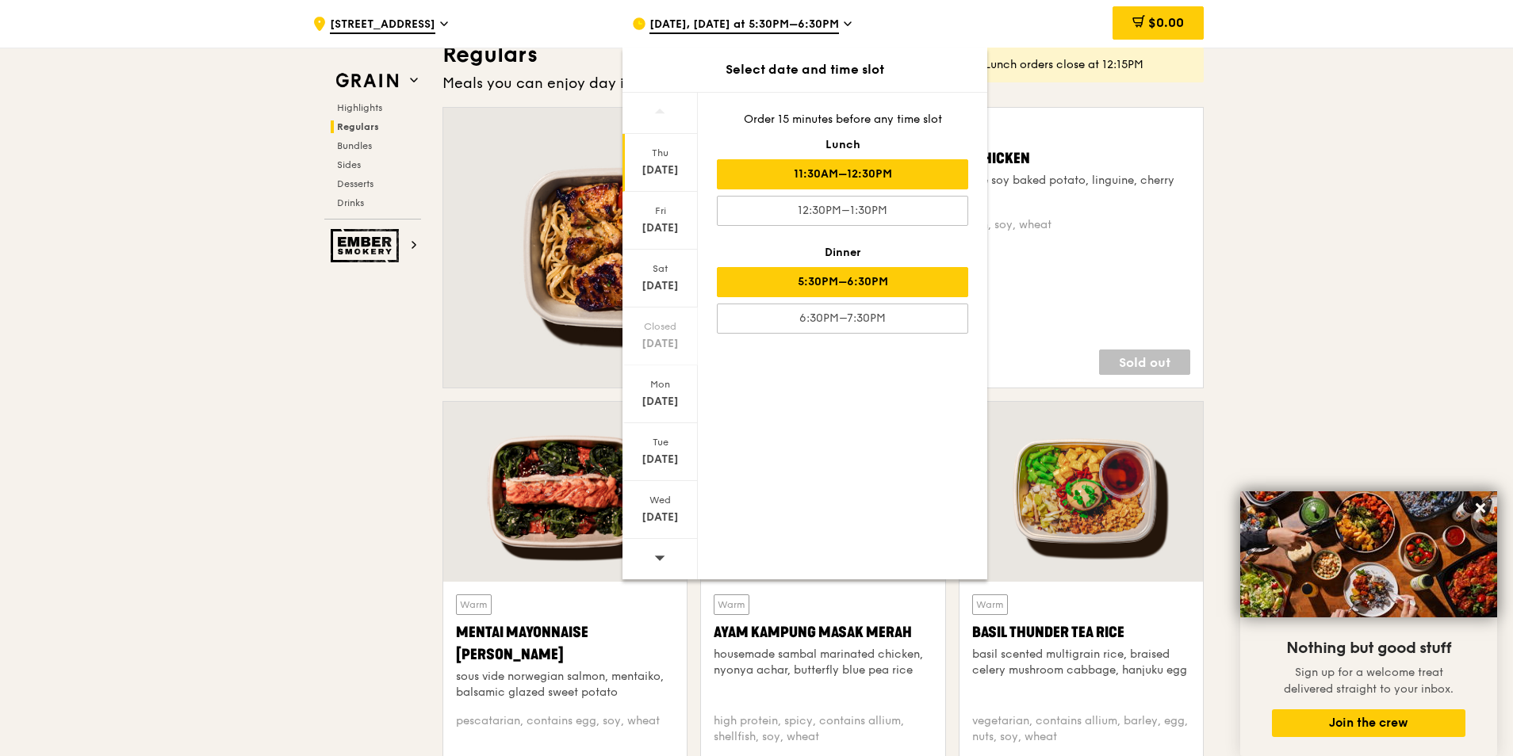
click at [791, 170] on div "11:30AM–12:30PM" at bounding box center [842, 174] width 251 height 30
click at [668, 159] on div "[DATE]" at bounding box center [659, 163] width 75 height 58
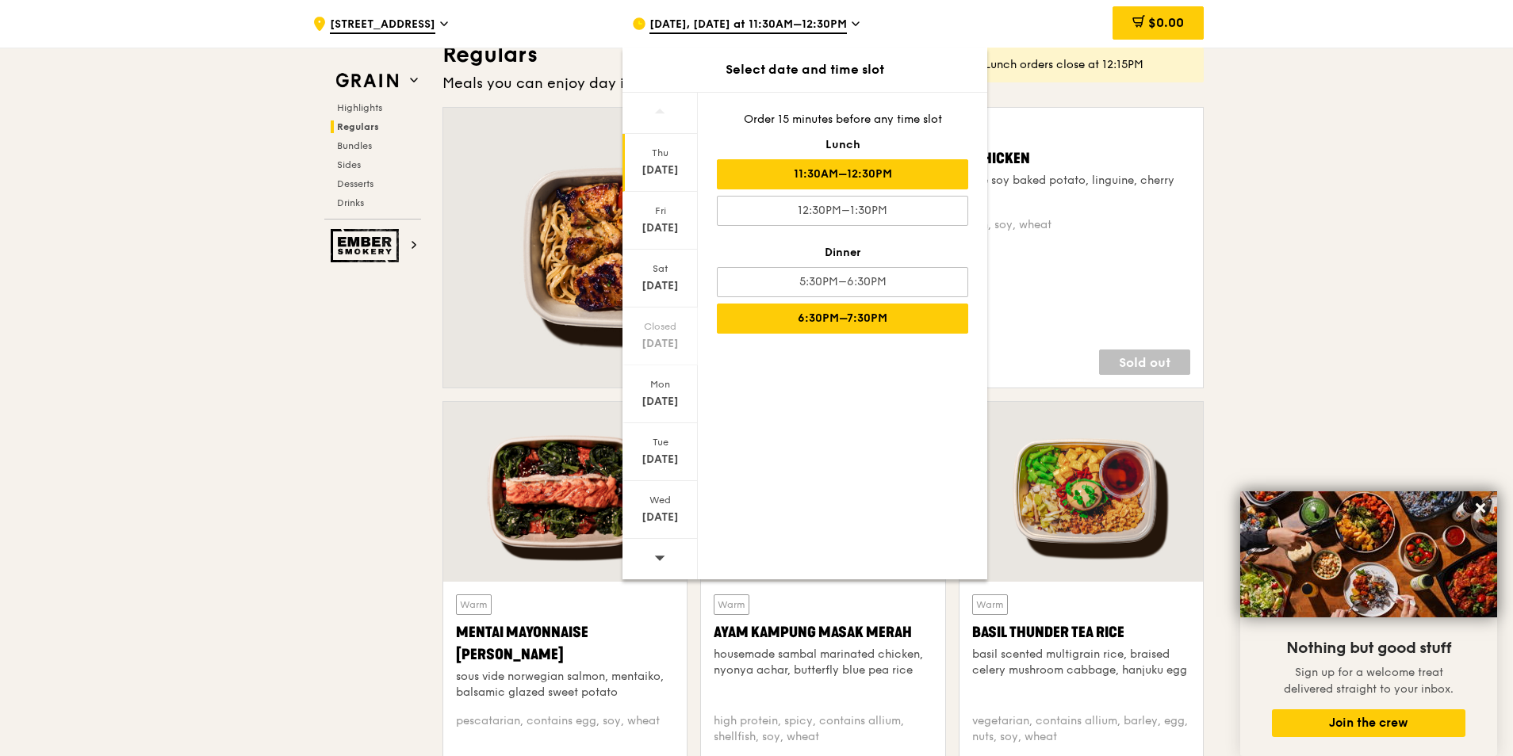
click at [840, 317] on div "6:30PM–7:30PM" at bounding box center [842, 319] width 251 height 30
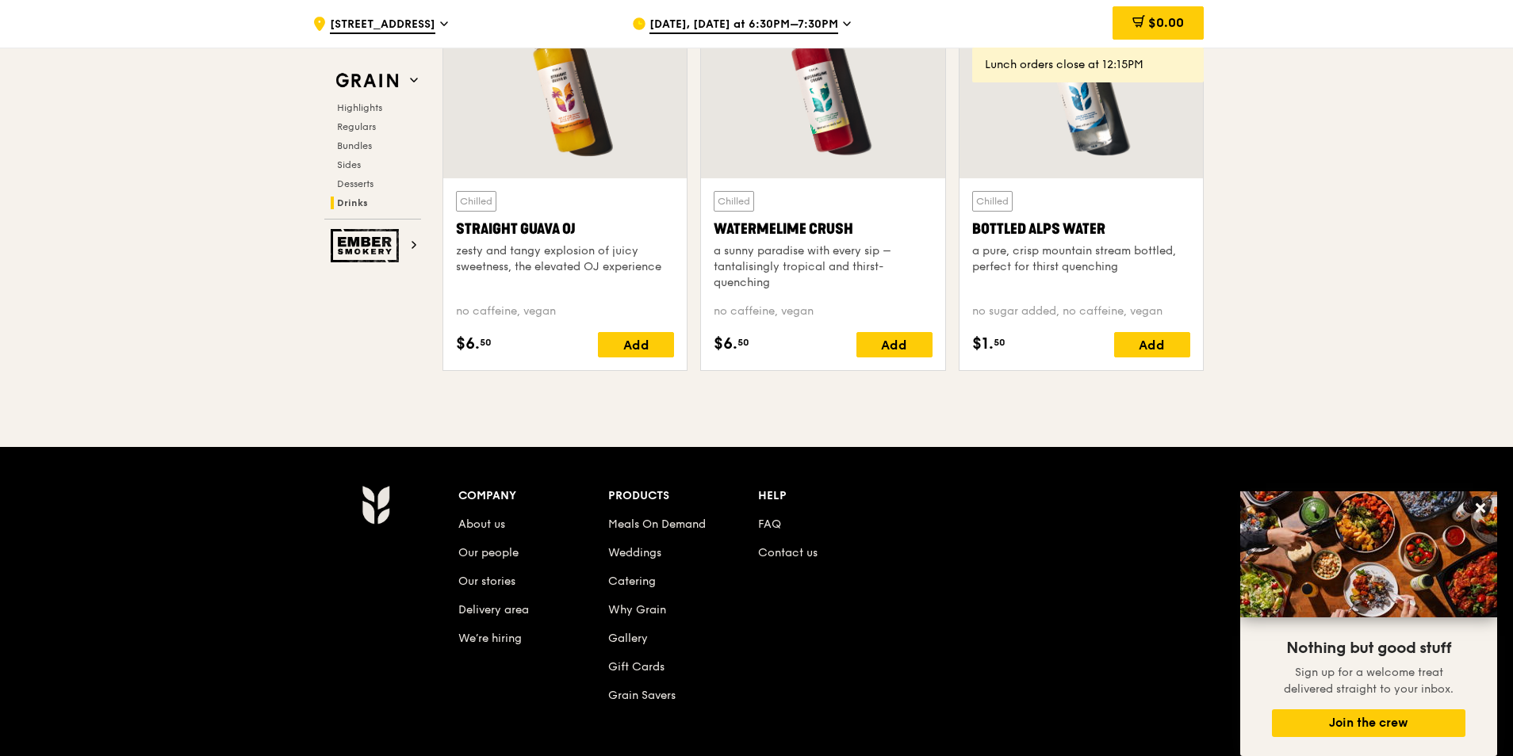
scroll to position [6564, 0]
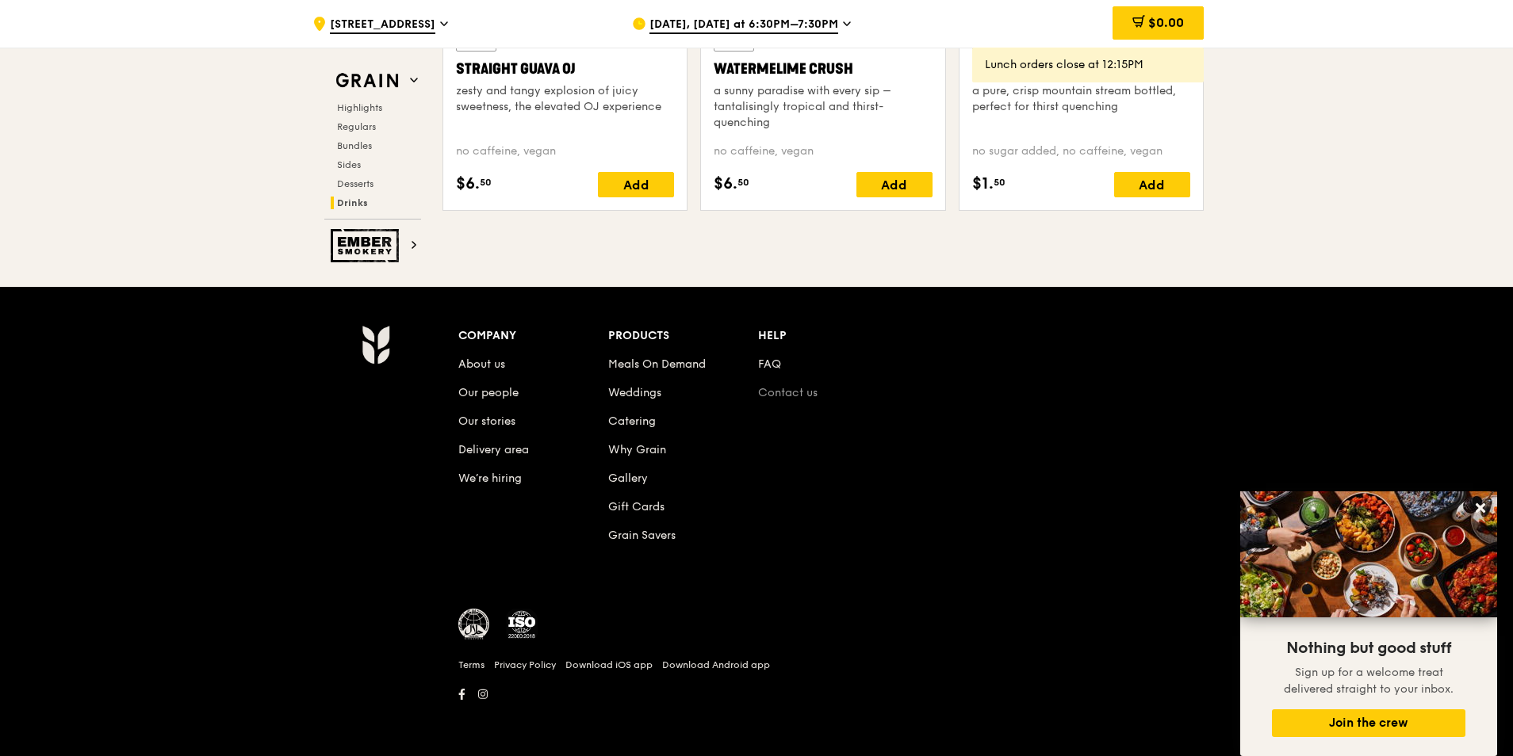
click at [789, 392] on link "Contact us" at bounding box center [787, 392] width 59 height 13
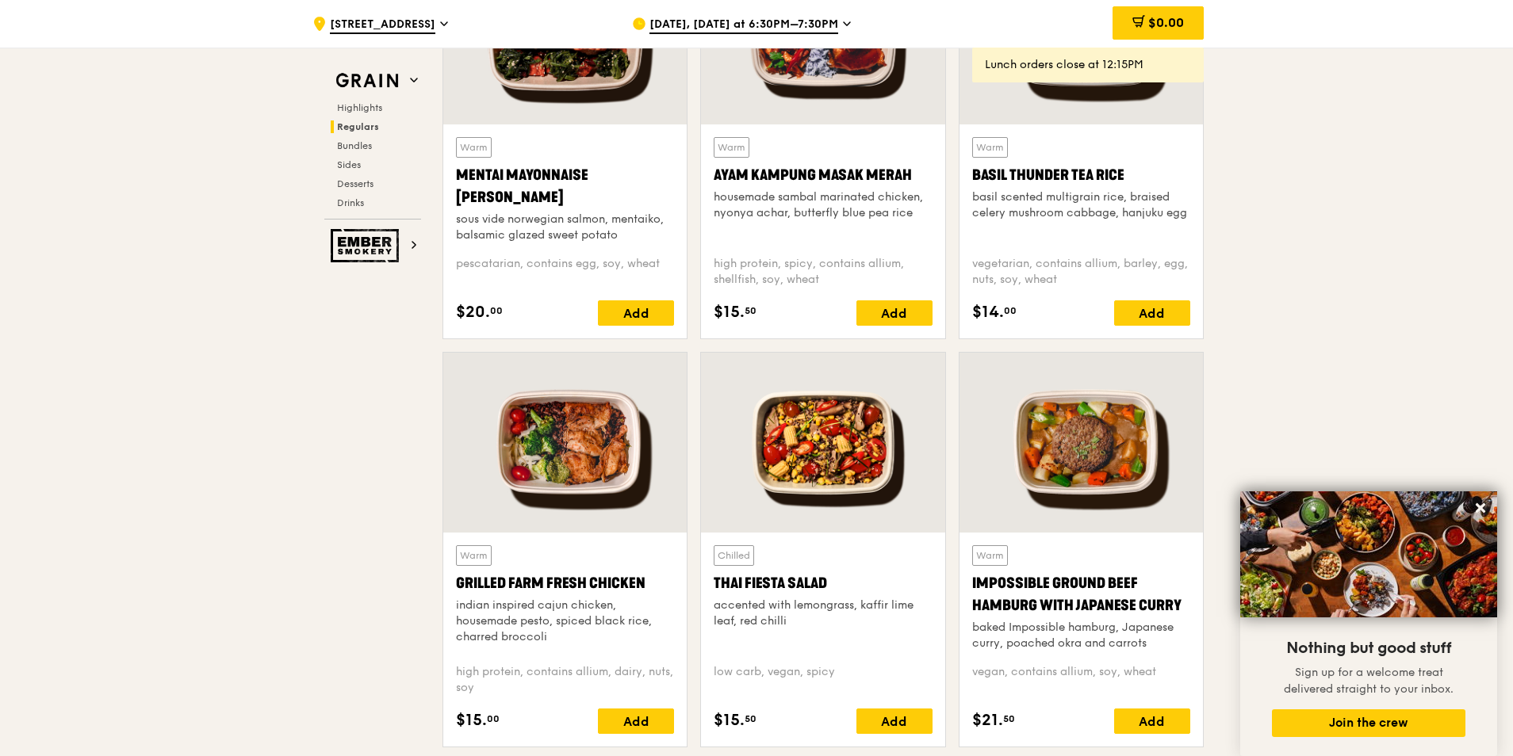
scroll to position [1647, 0]
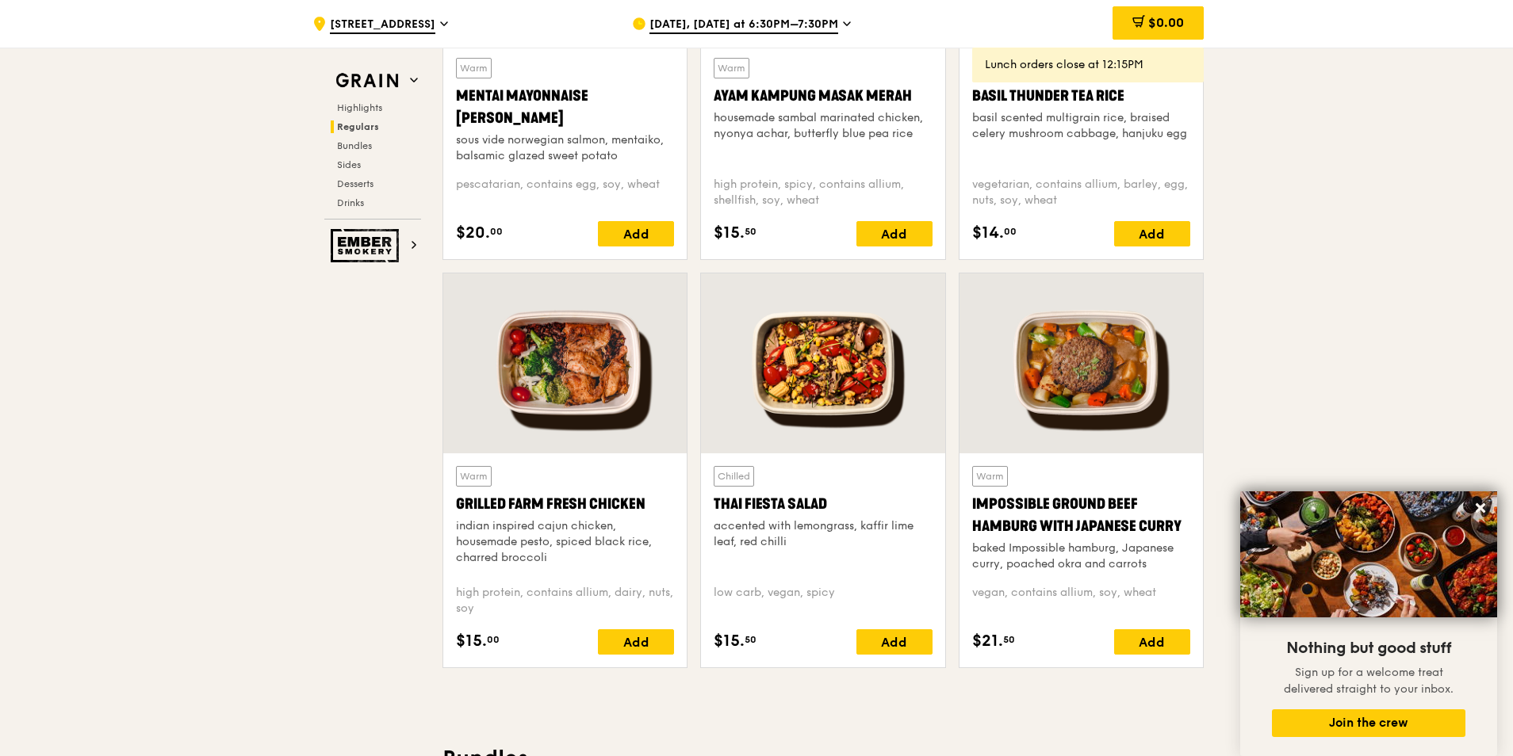
click at [572, 398] on div at bounding box center [564, 364] width 243 height 180
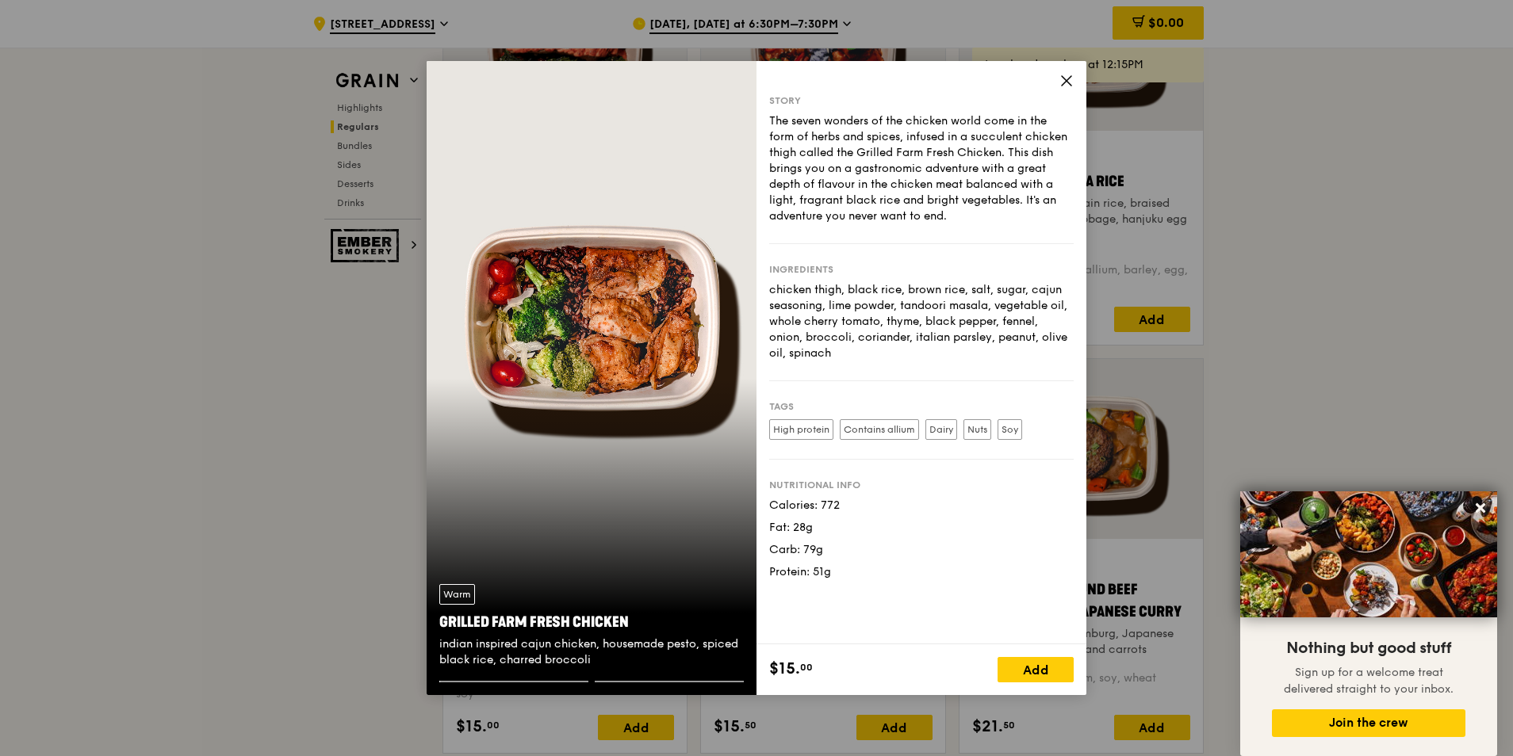
scroll to position [1409, 0]
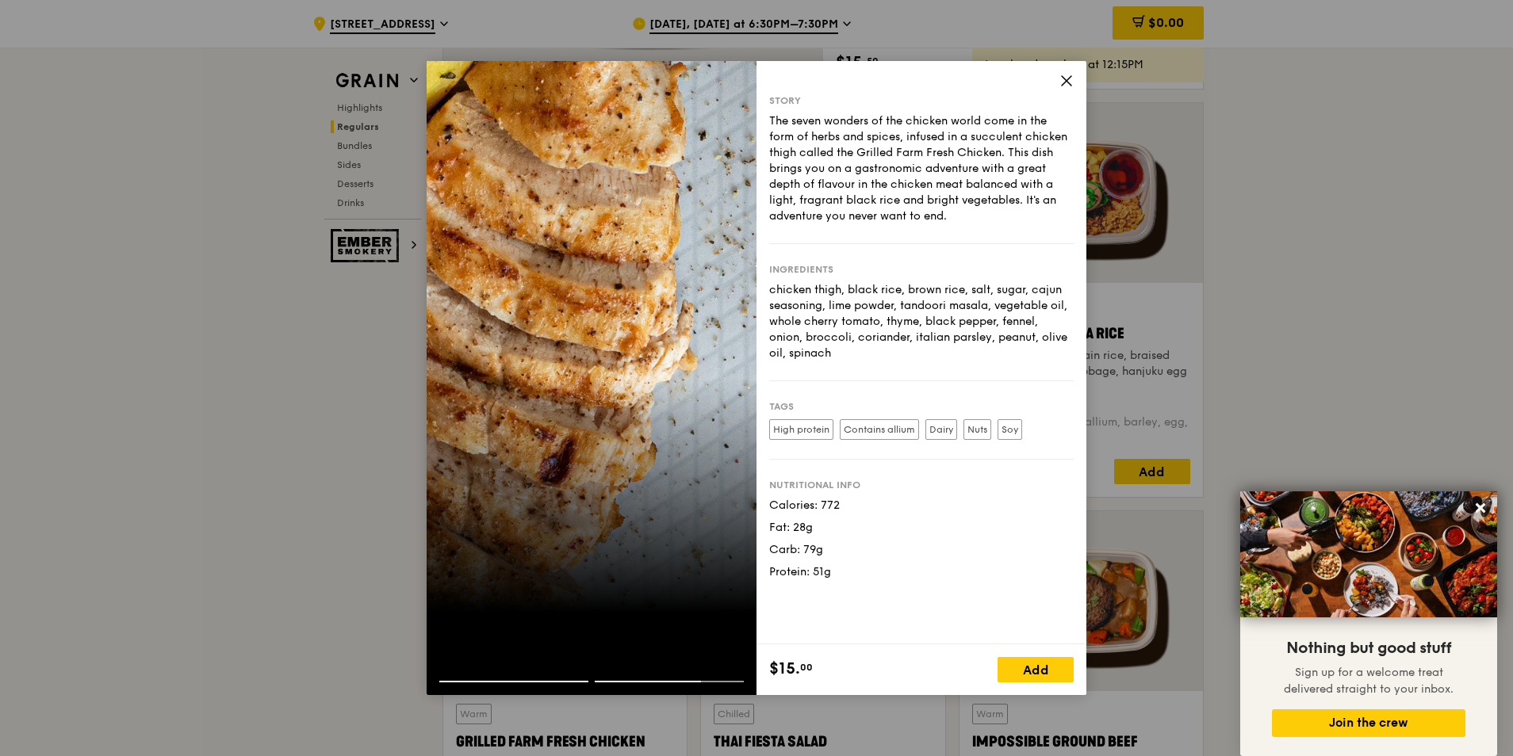
click at [989, 81] on div "Story The seven wonders of the chicken world come in the form of herbs and spic…" at bounding box center [921, 353] width 330 height 584
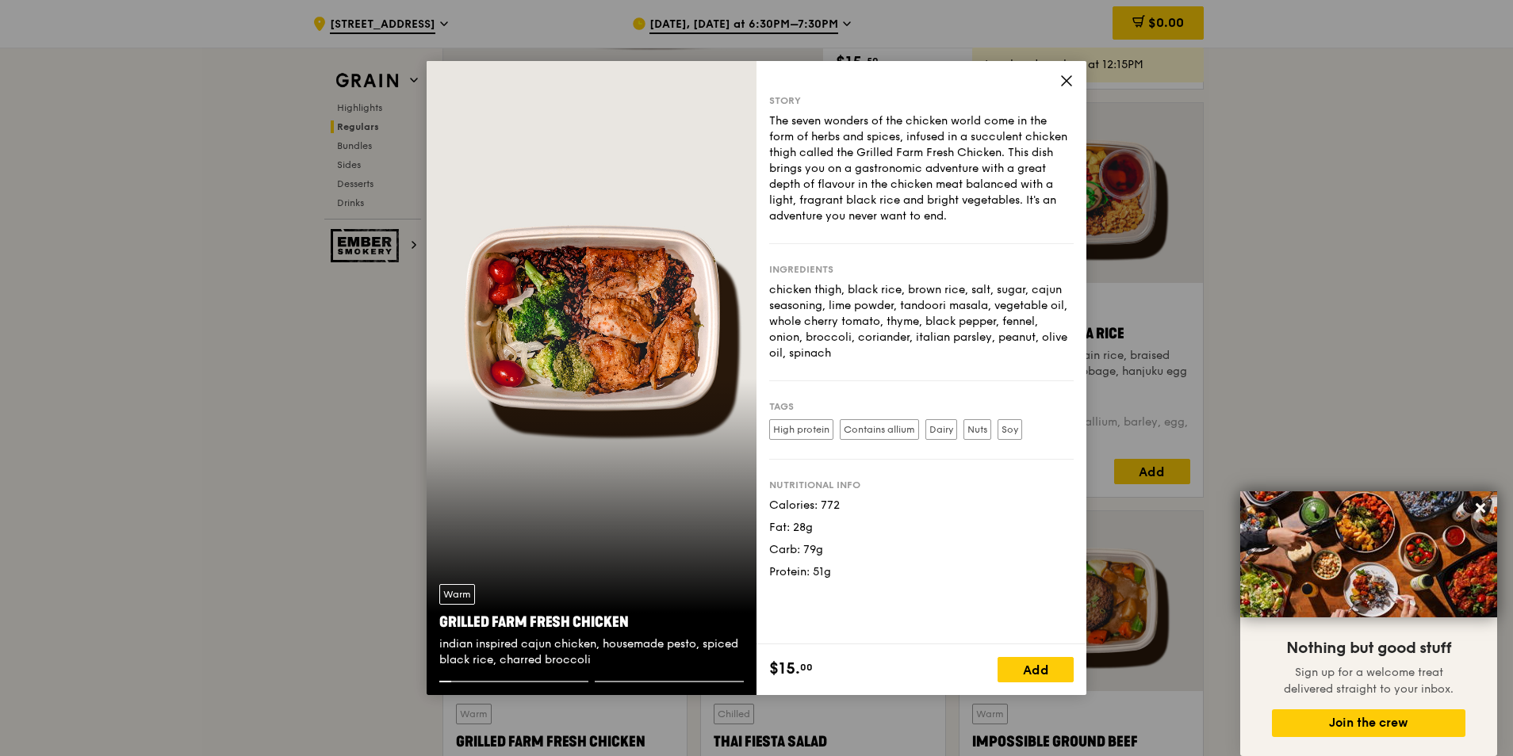
click at [989, 82] on icon at bounding box center [1066, 81] width 14 height 14
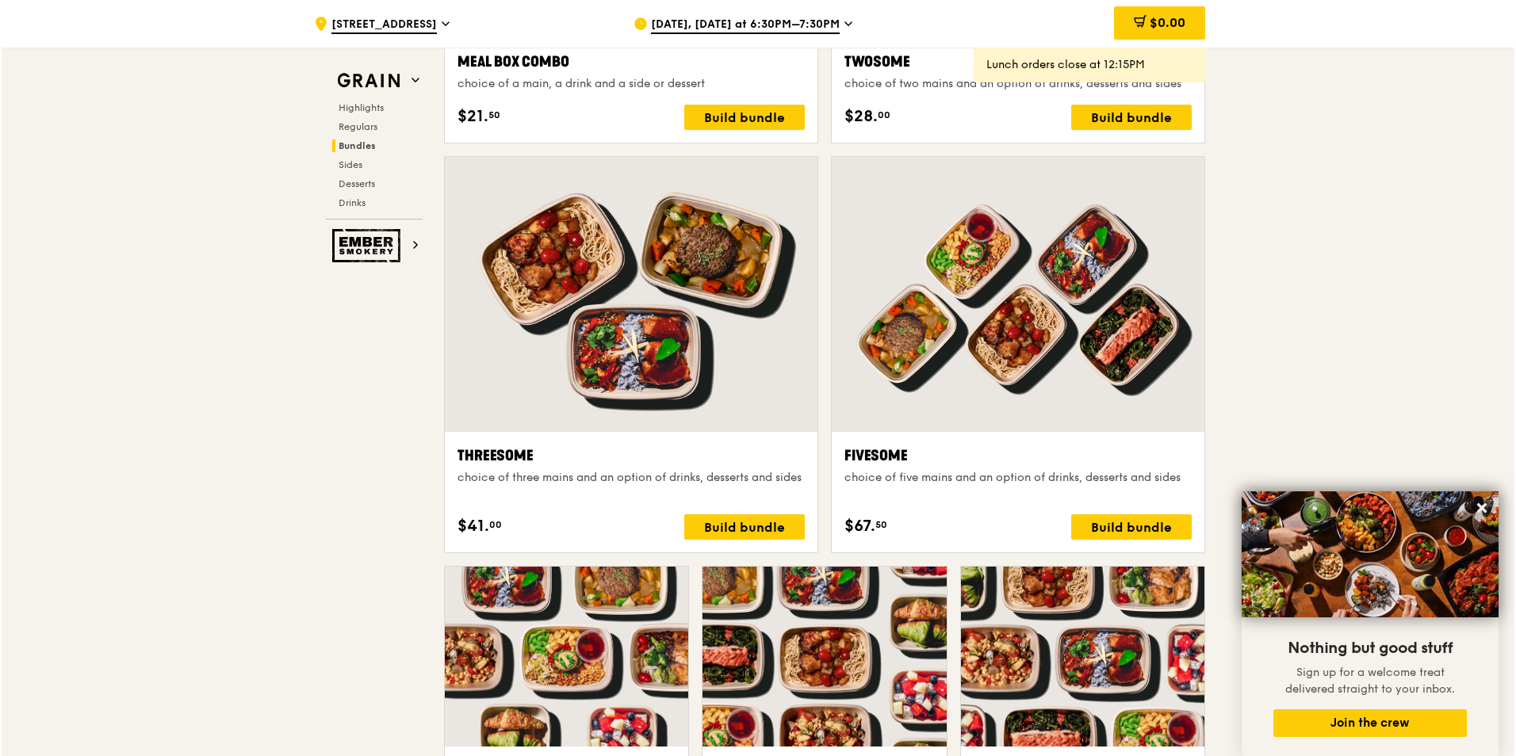
scroll to position [2458, 0]
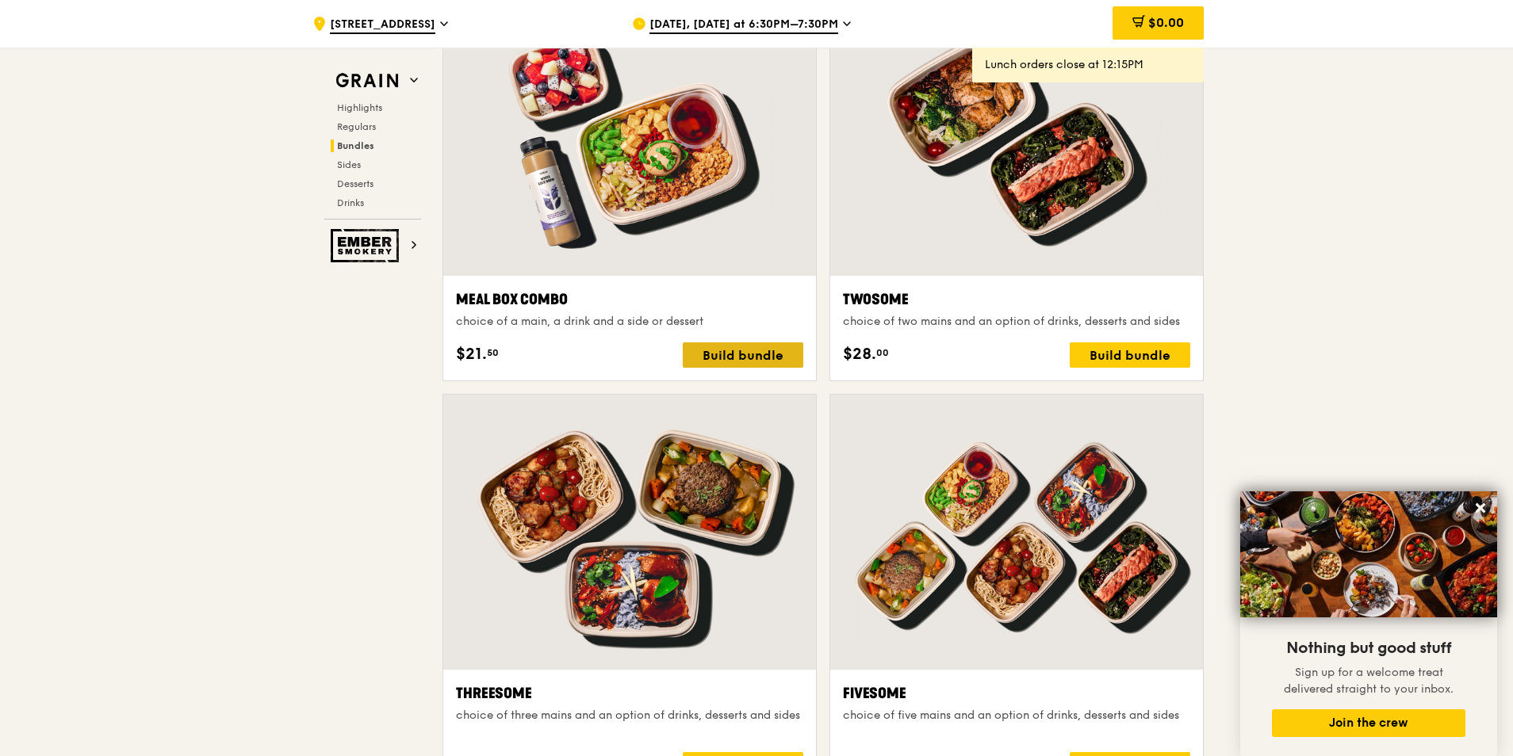
click at [754, 348] on div "Build bundle" at bounding box center [743, 355] width 121 height 25
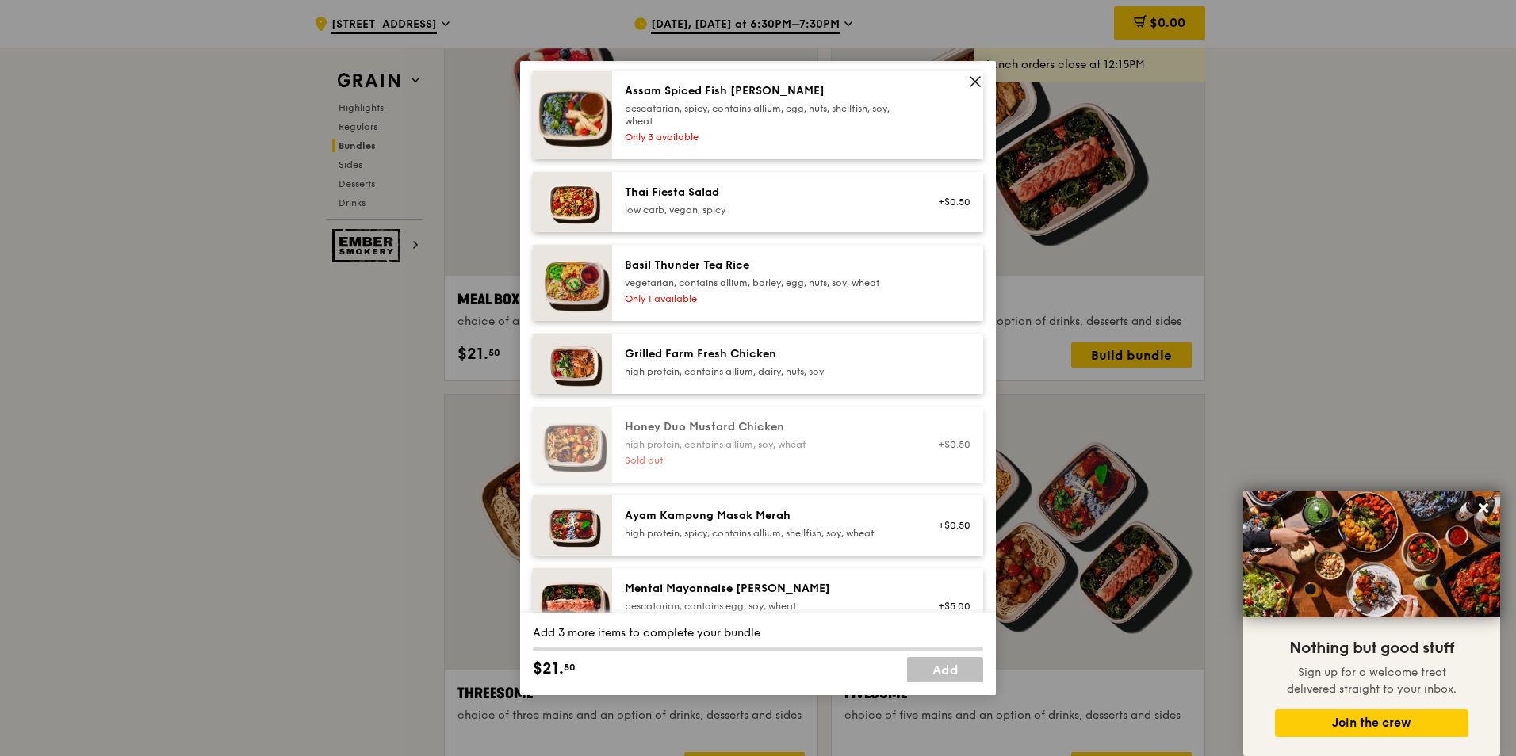
scroll to position [238, 0]
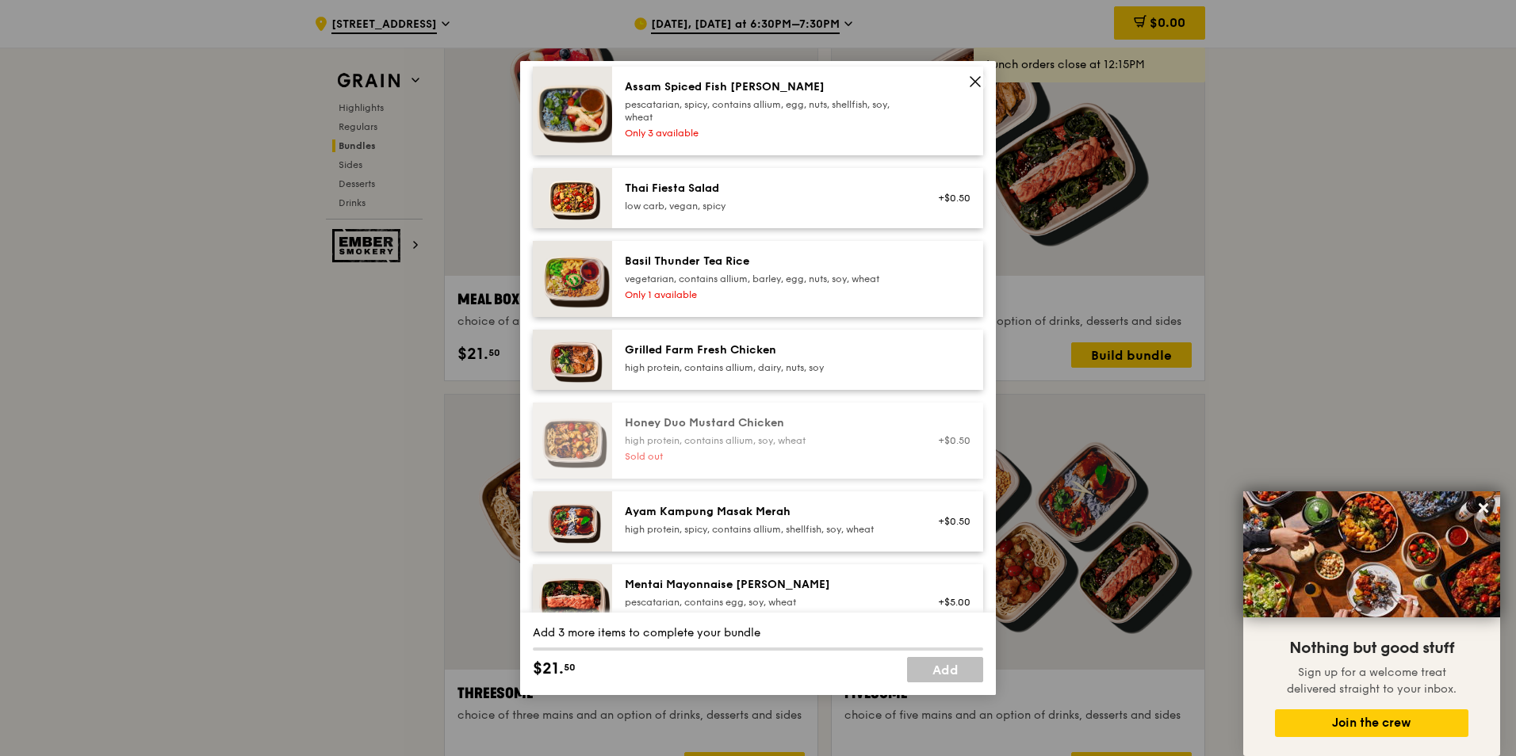
click at [976, 78] on icon at bounding box center [975, 82] width 14 height 14
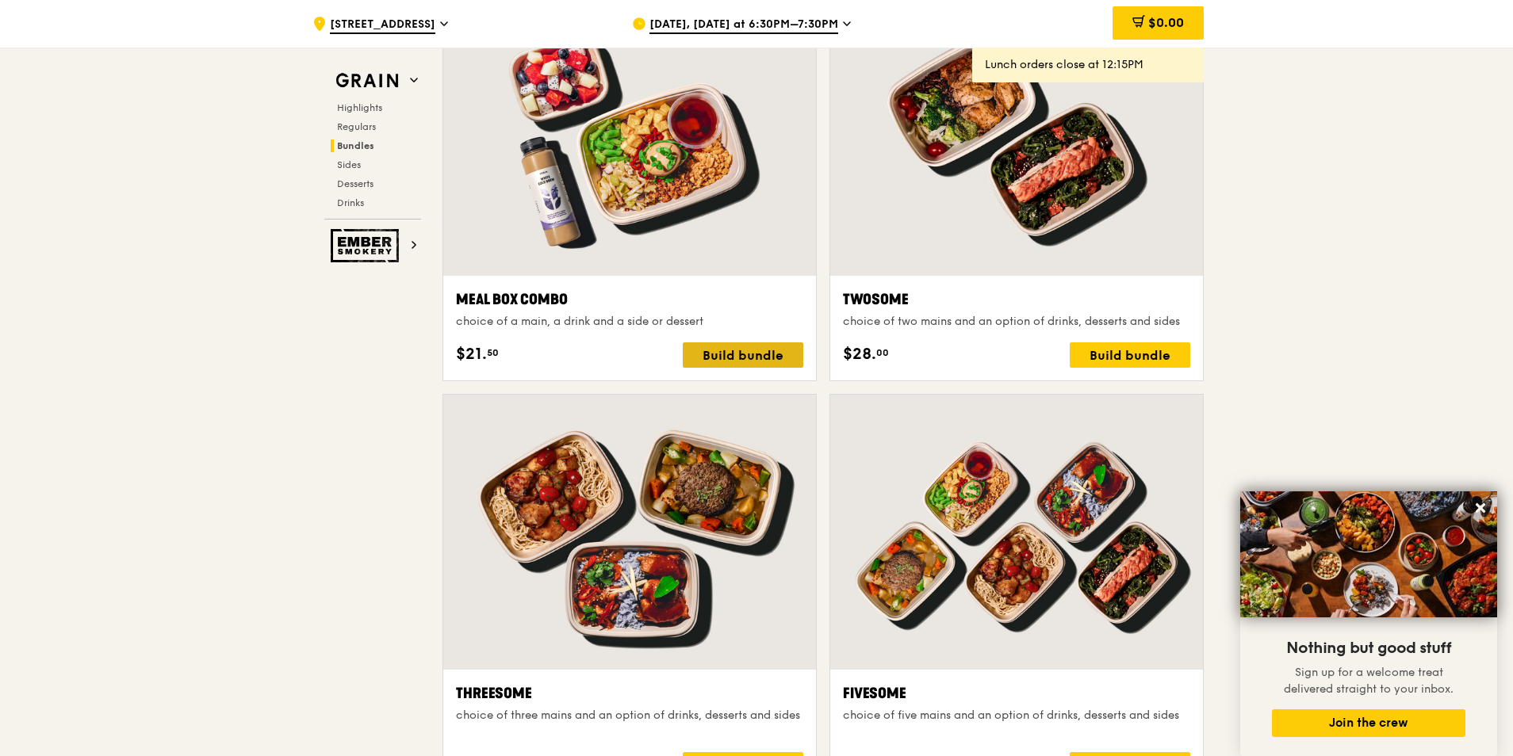
click at [702, 352] on div "Build bundle" at bounding box center [743, 355] width 121 height 25
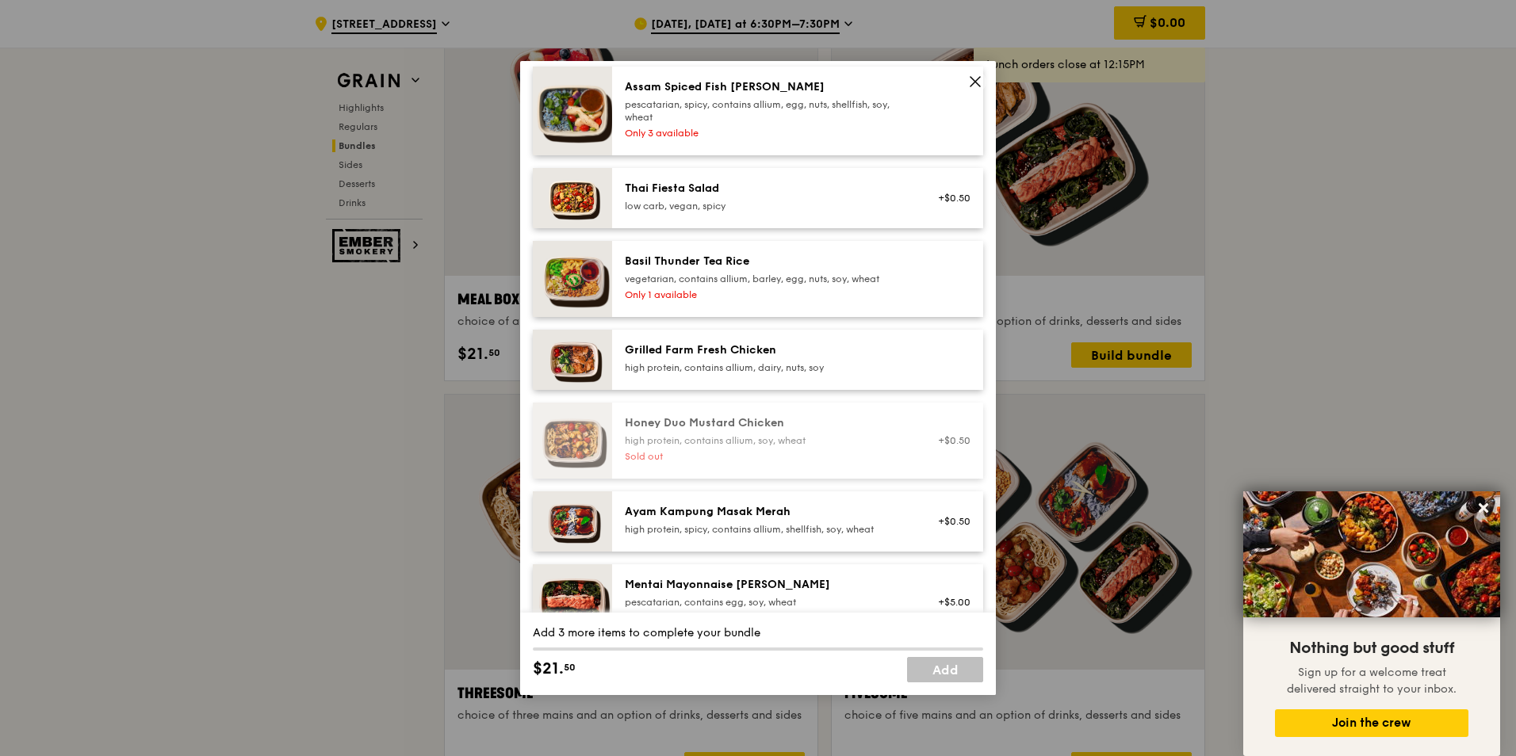
click at [676, 355] on div "Grilled Farm Fresh Chicken" at bounding box center [767, 351] width 285 height 16
click at [535, 350] on div "1x" at bounding box center [531, 349] width 17 height 17
click at [696, 362] on div "high protein, contains allium, dairy, nuts, soy" at bounding box center [767, 368] width 285 height 13
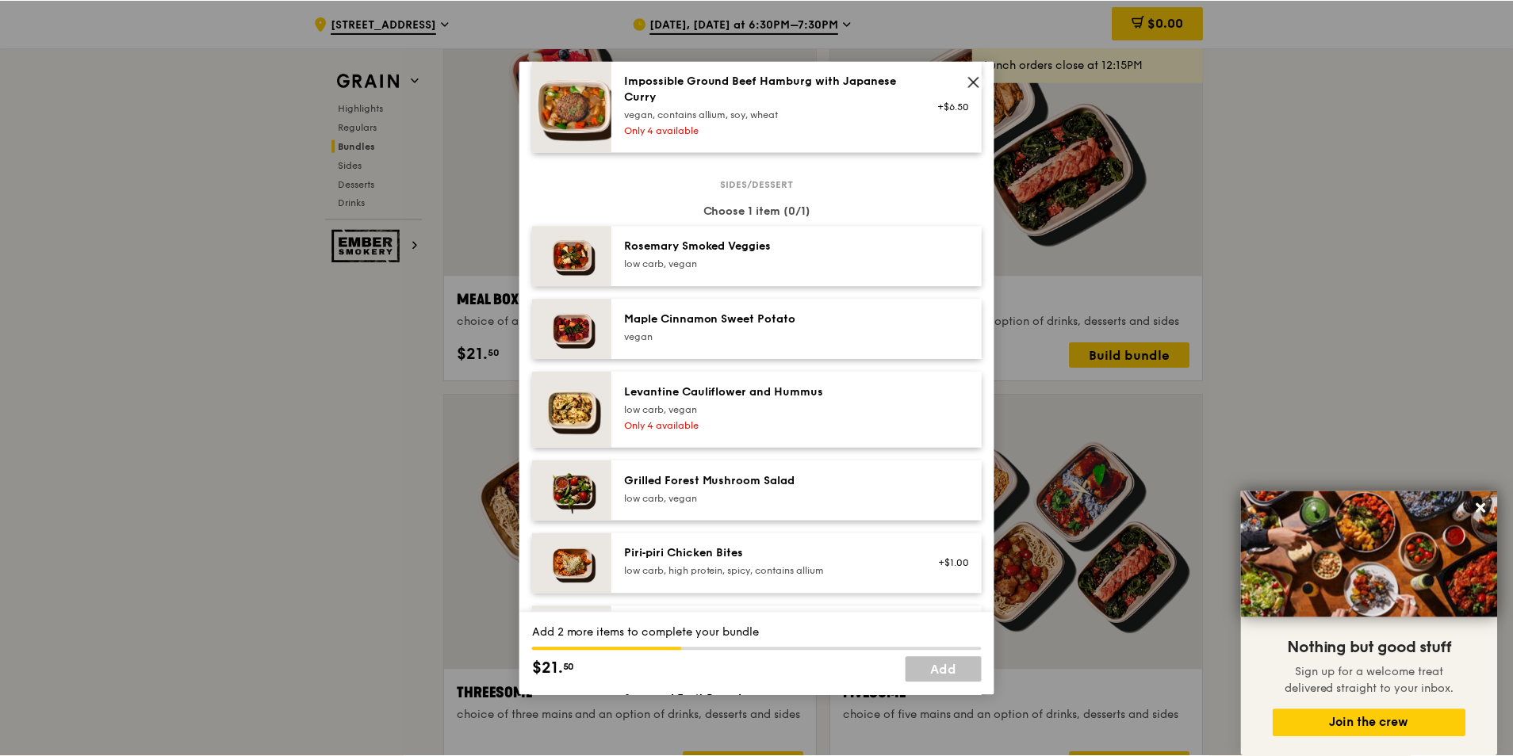
scroll to position [834, 0]
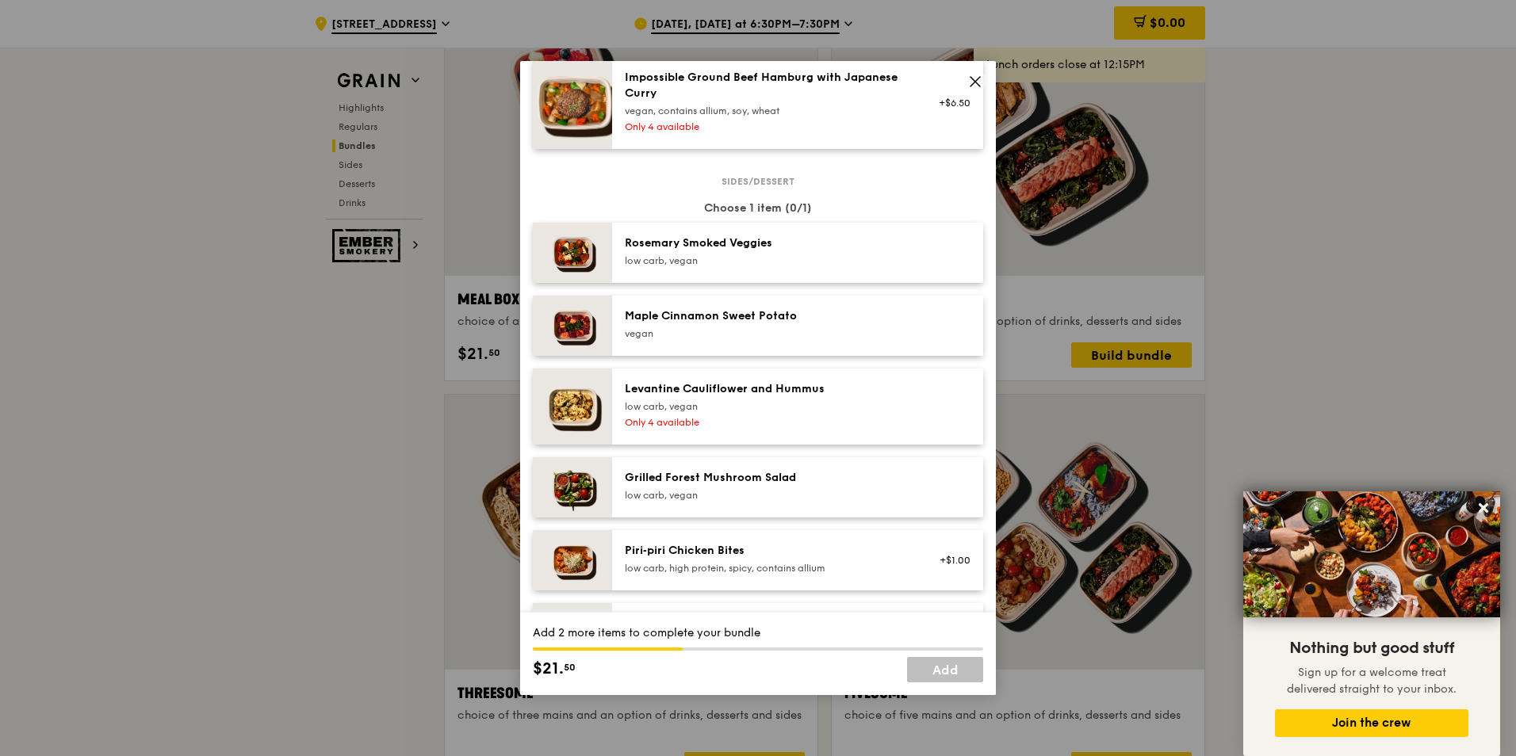
click at [976, 75] on icon at bounding box center [975, 82] width 14 height 14
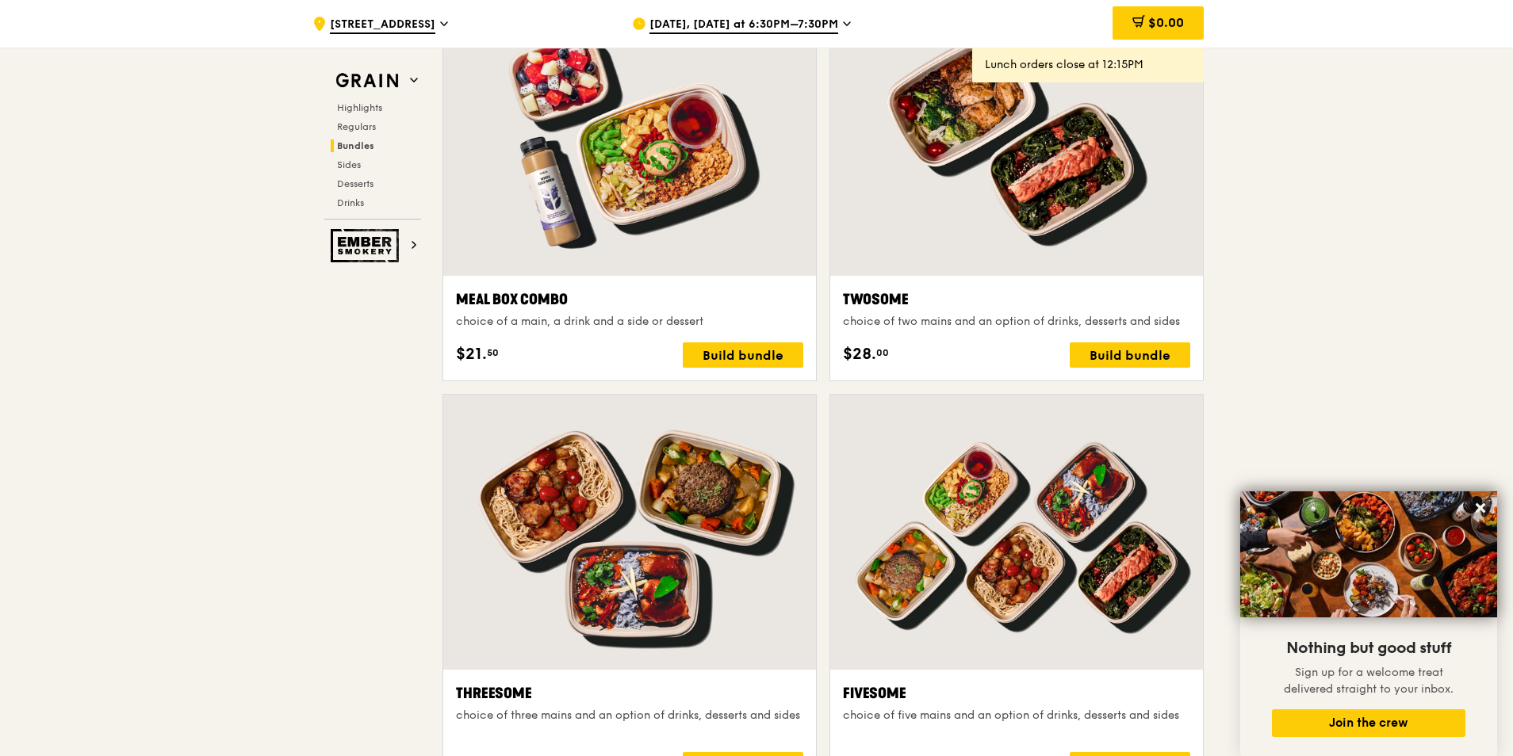
click at [835, 22] on div "[DATE], [DATE] at 6:30PM–7:30PM" at bounding box center [779, 24] width 294 height 48
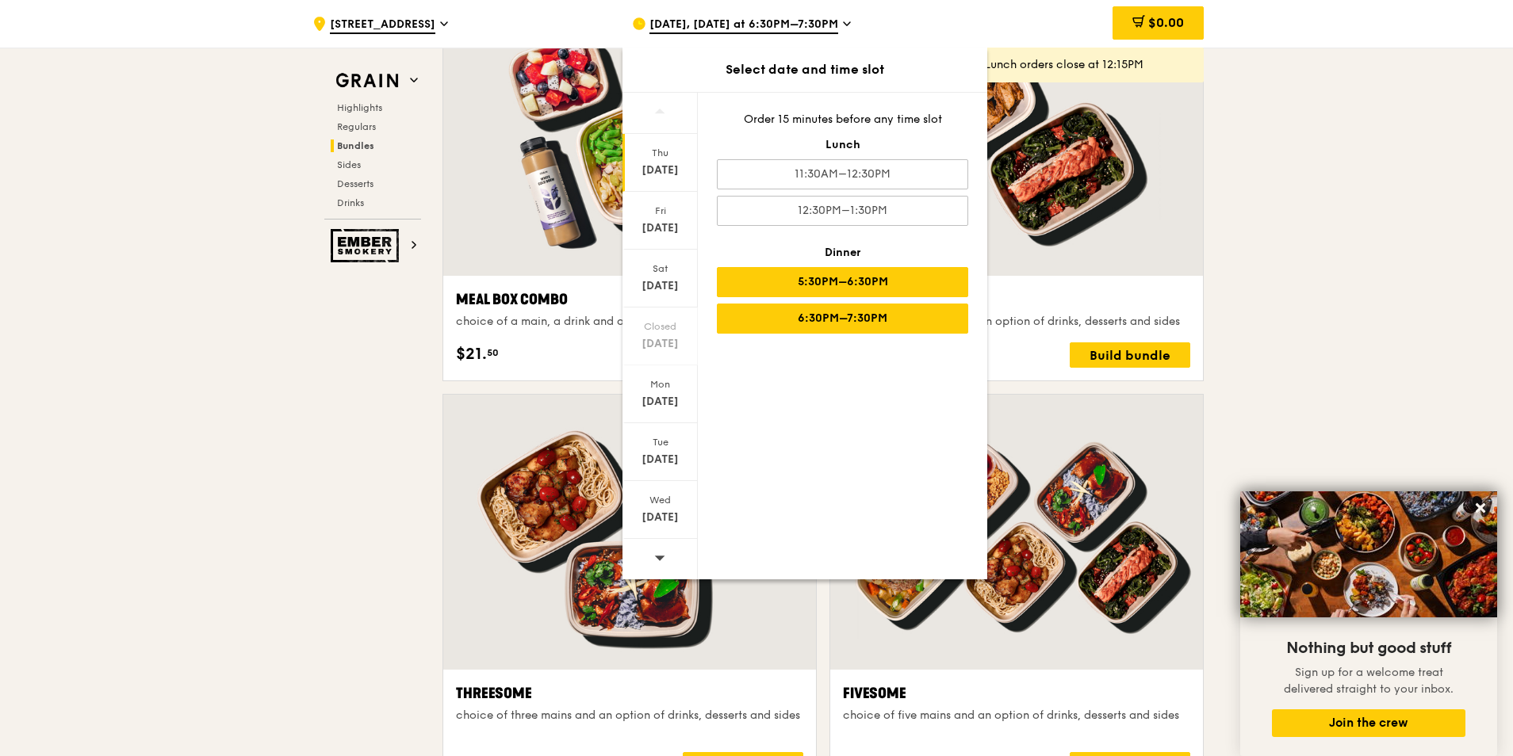
click at [828, 281] on div "5:30PM–6:30PM" at bounding box center [842, 282] width 251 height 30
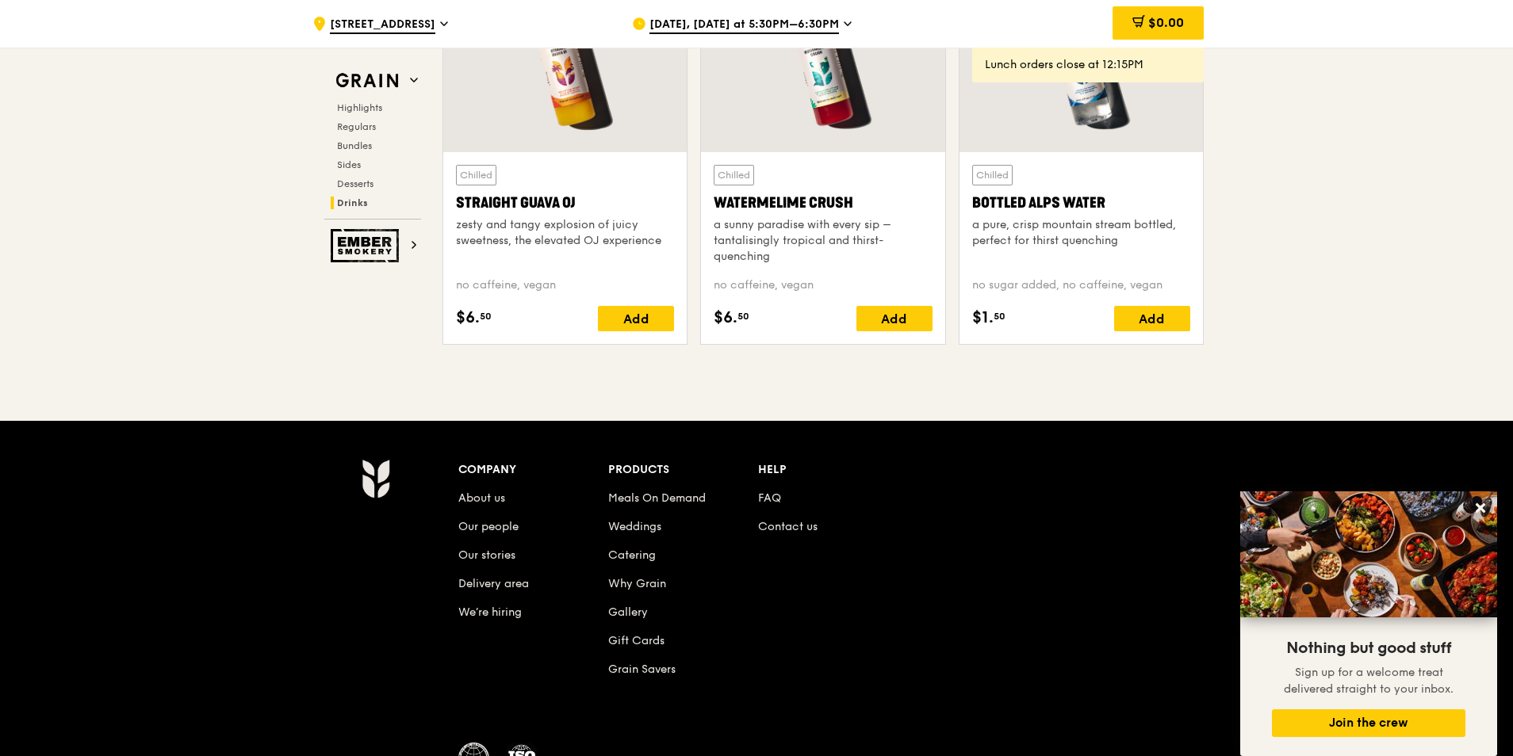
scroll to position [6564, 0]
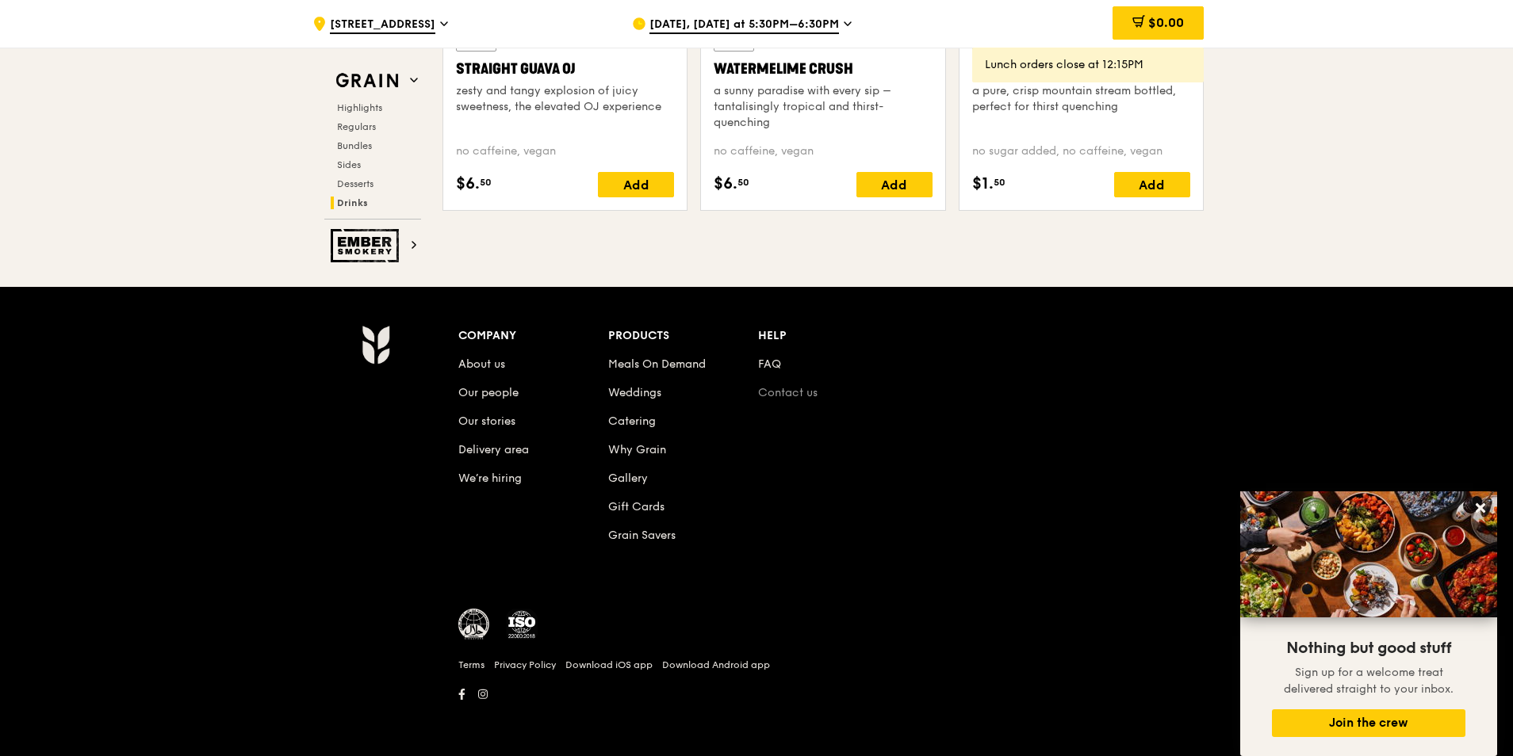
click at [807, 393] on link "Contact us" at bounding box center [787, 392] width 59 height 13
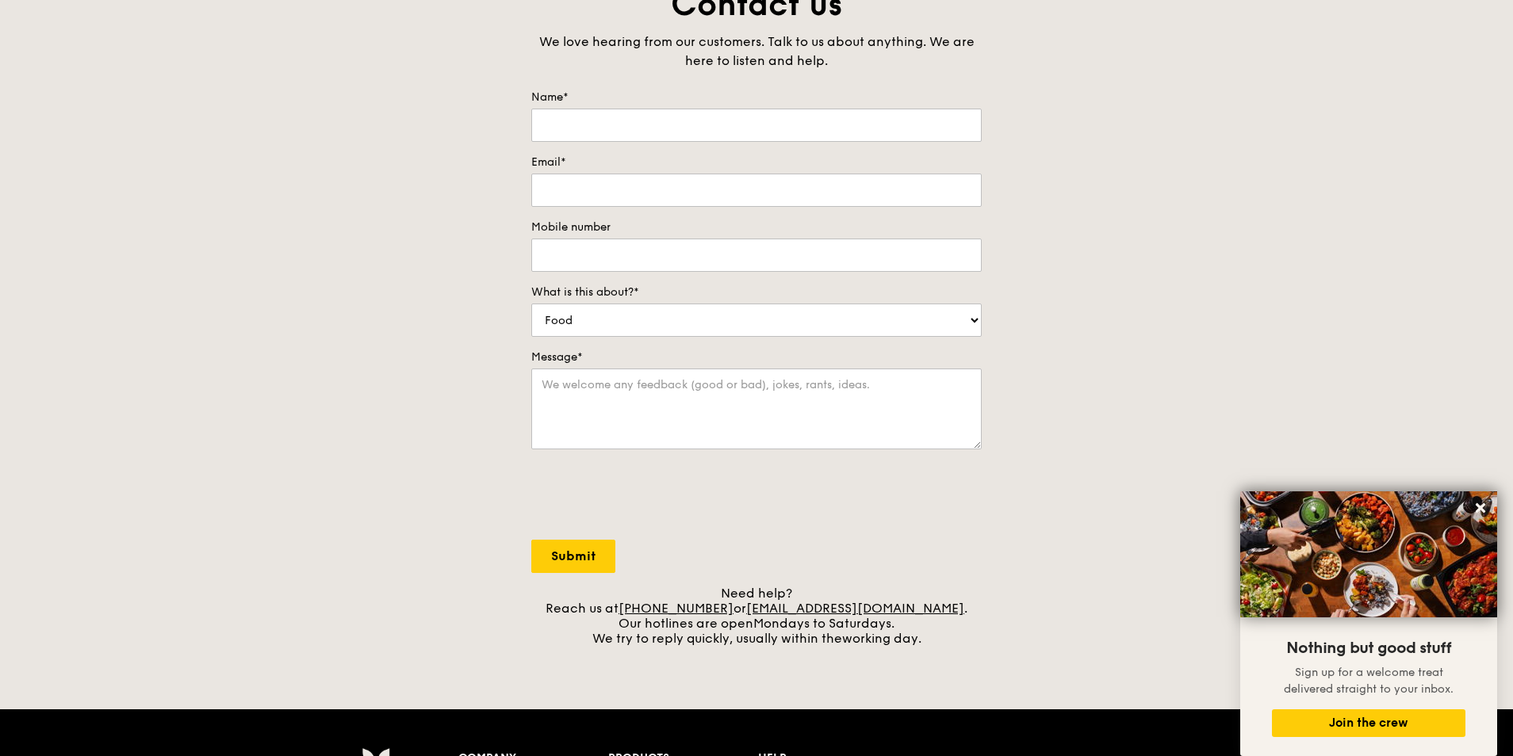
scroll to position [579, 0]
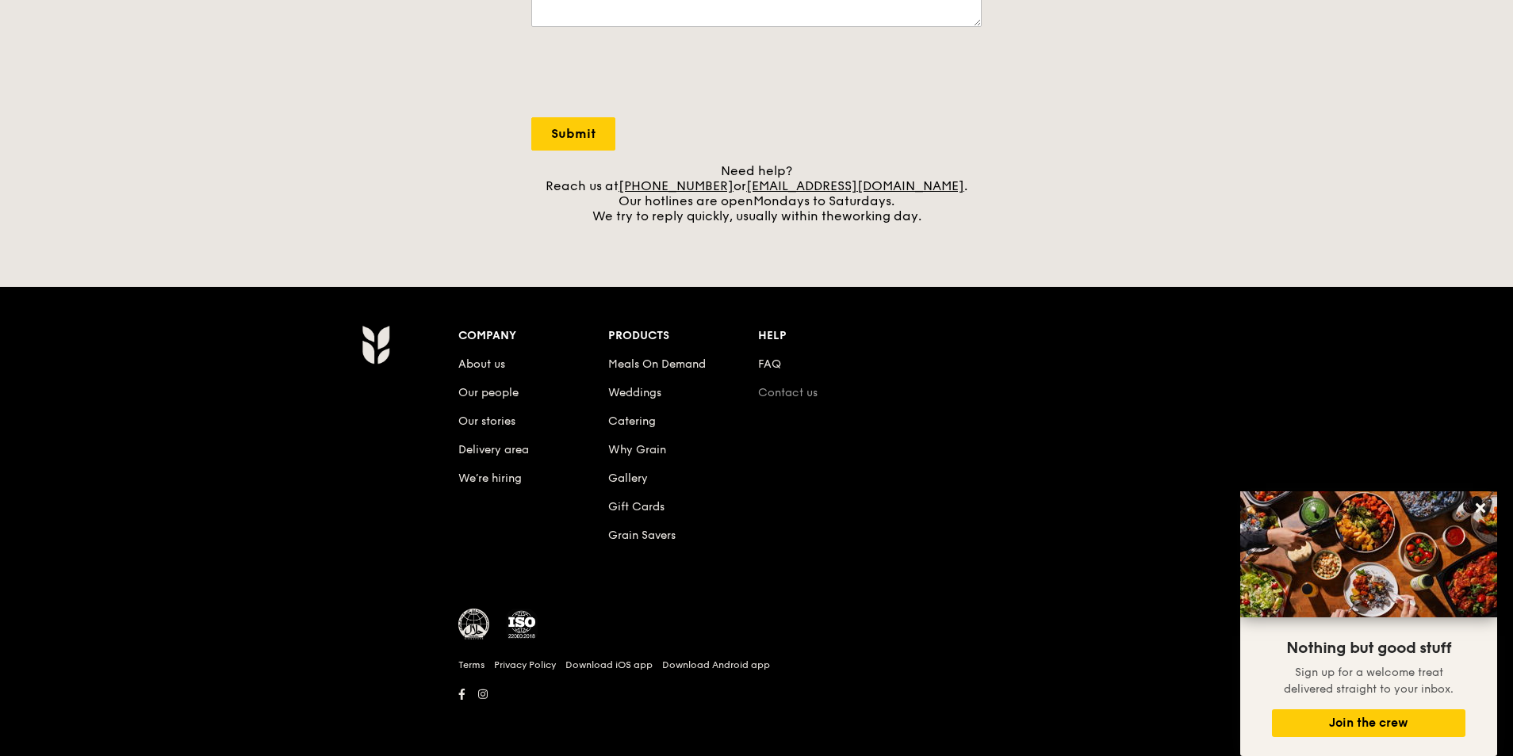
click at [806, 393] on link "Contact us" at bounding box center [787, 392] width 59 height 13
click at [778, 386] on link "Contact us" at bounding box center [787, 392] width 59 height 13
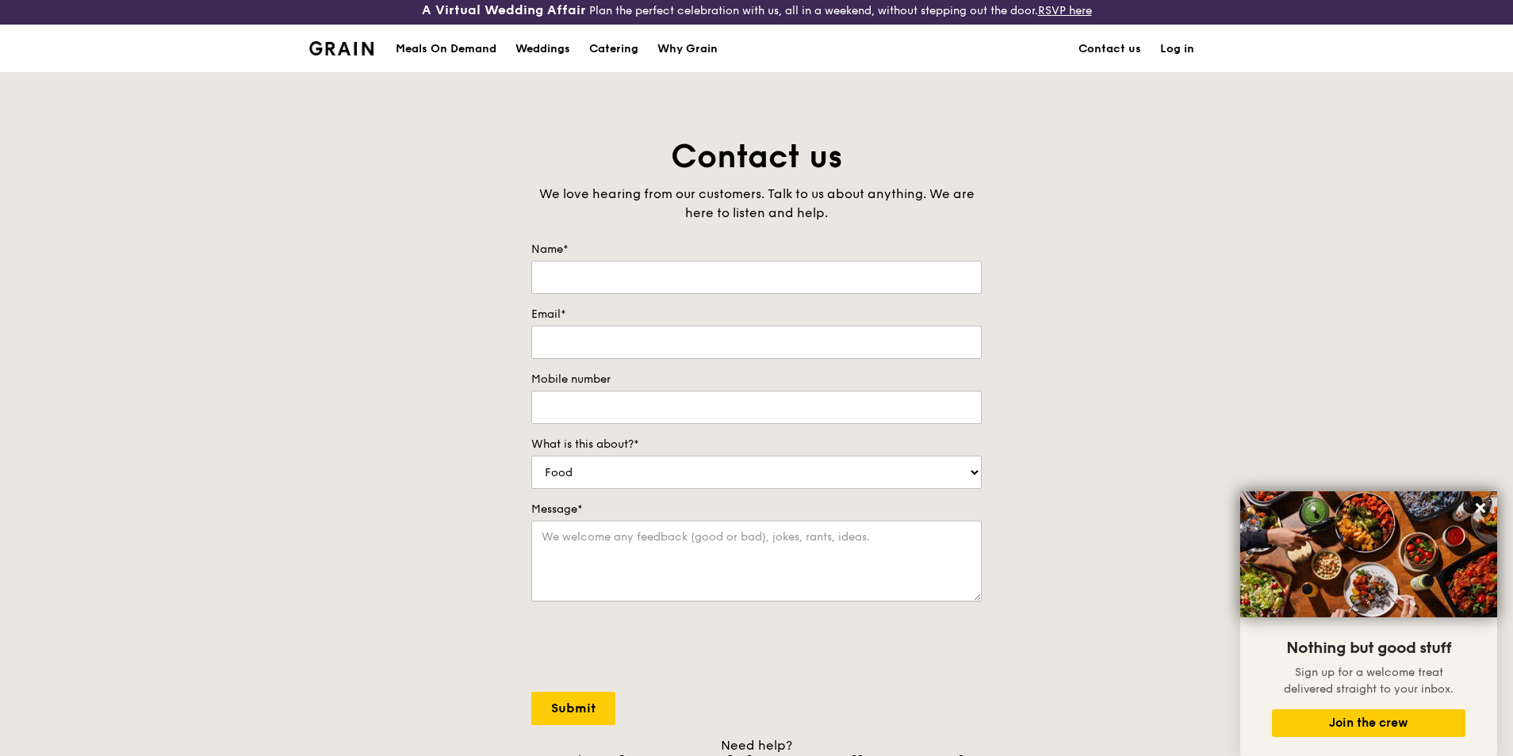
scroll to position [0, 0]
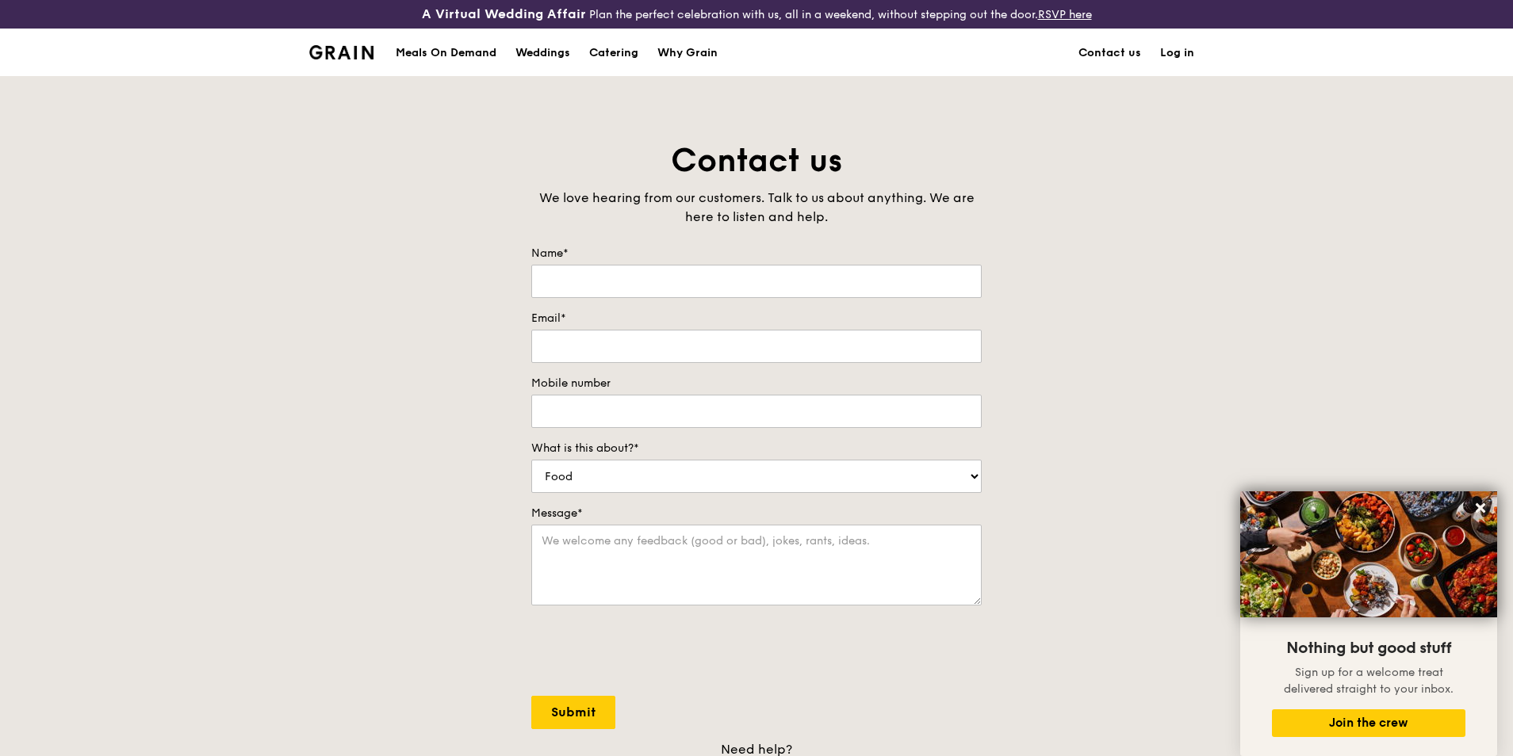
click at [435, 50] on div "Meals On Demand" at bounding box center [446, 53] width 101 height 48
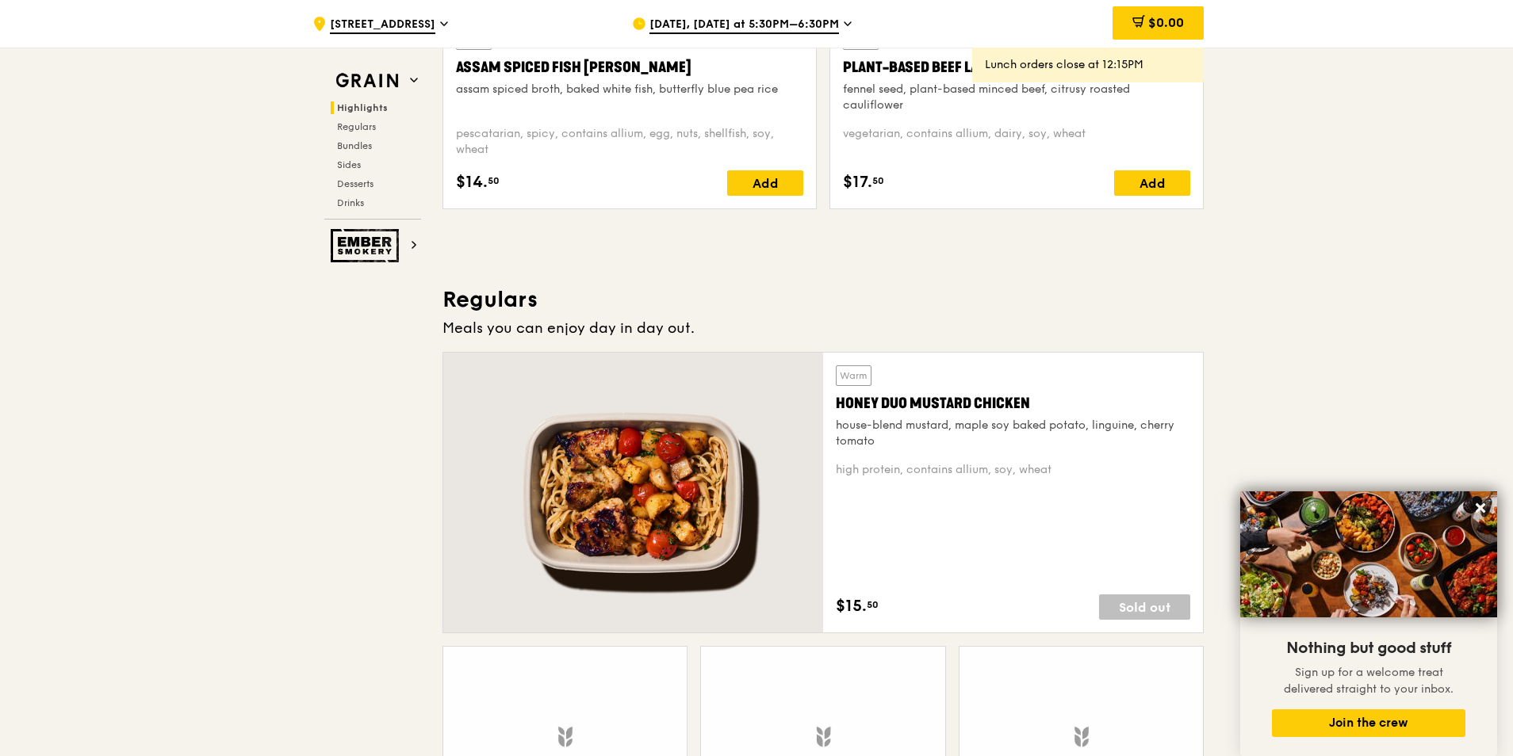
scroll to position [872, 0]
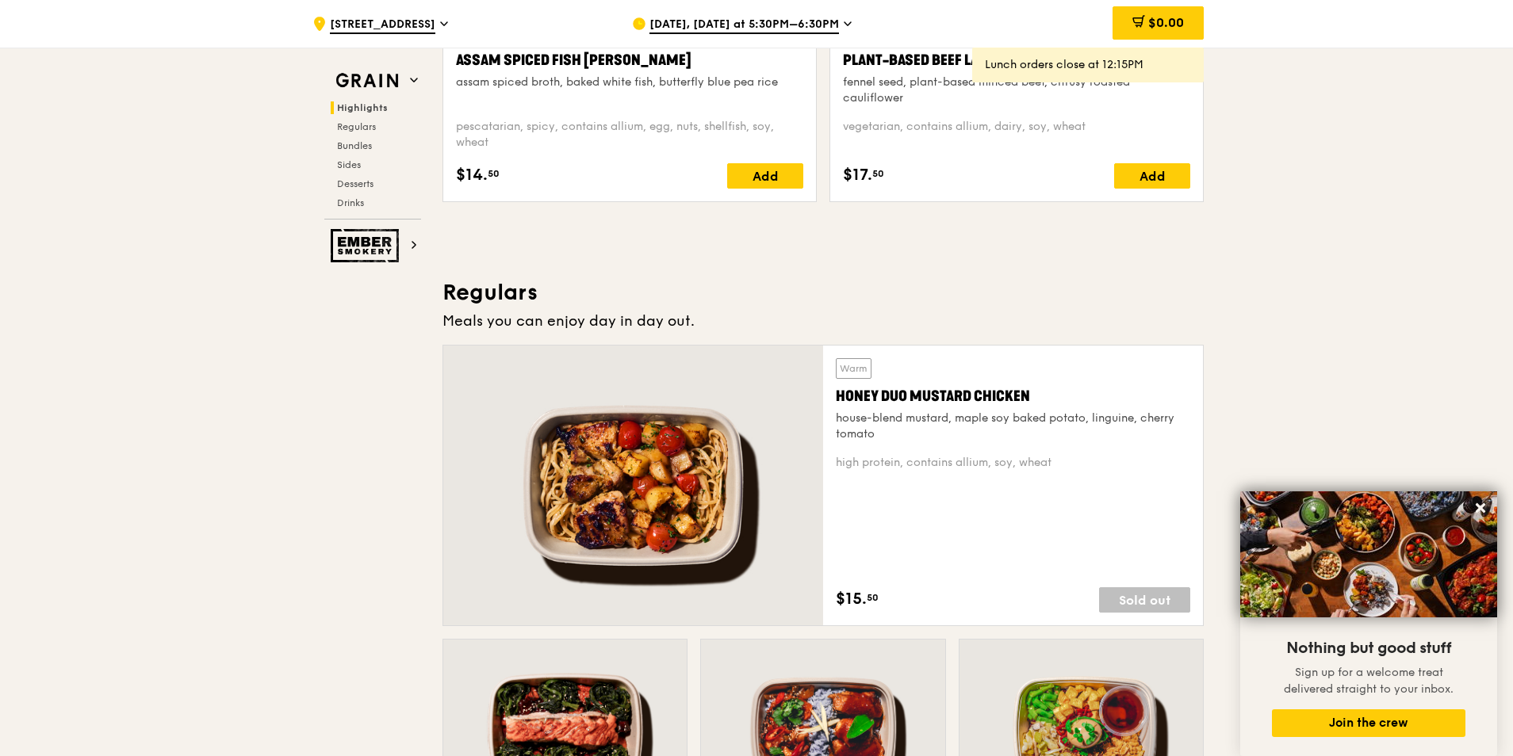
click at [844, 23] on icon at bounding box center [848, 24] width 8 height 14
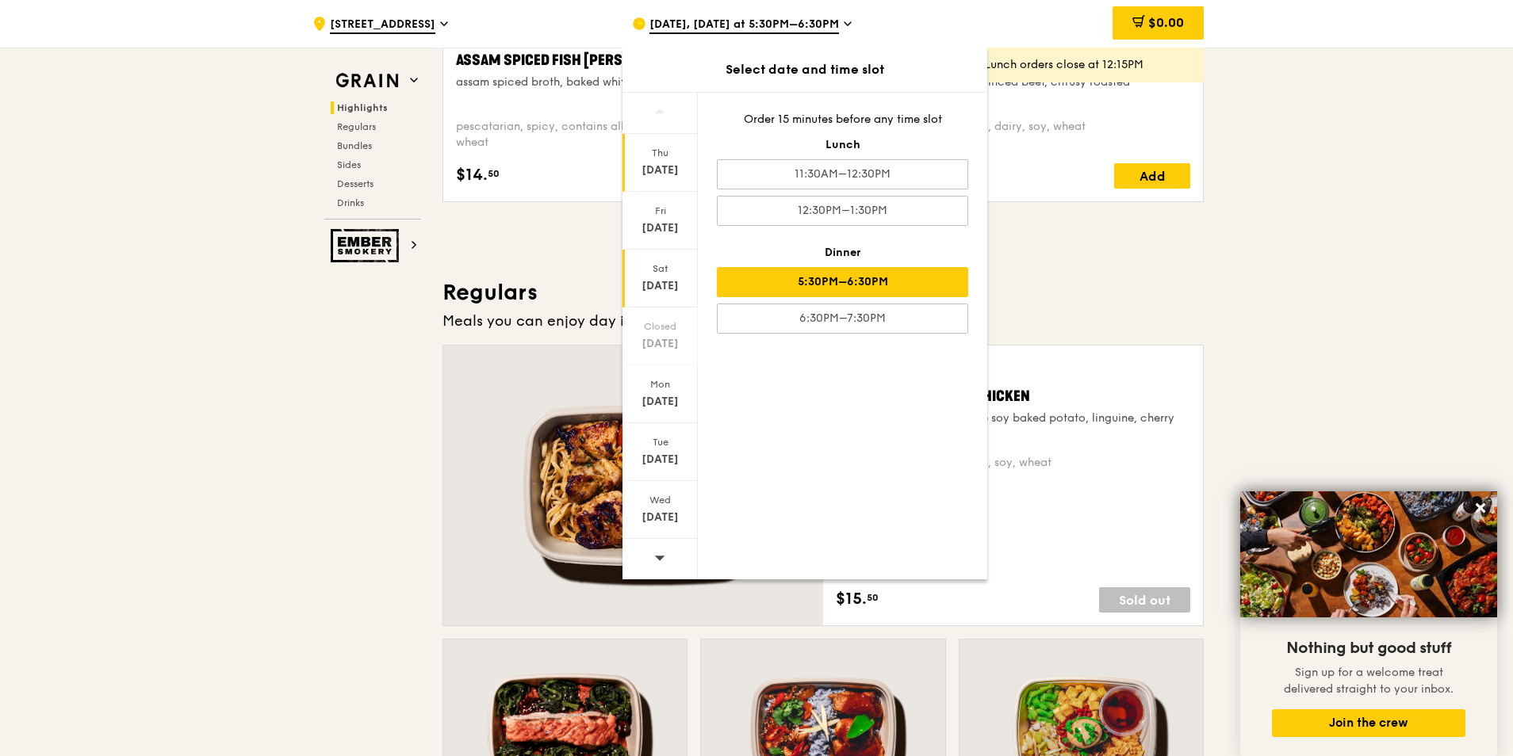
click at [659, 278] on div "[DATE]" at bounding box center [660, 286] width 71 height 16
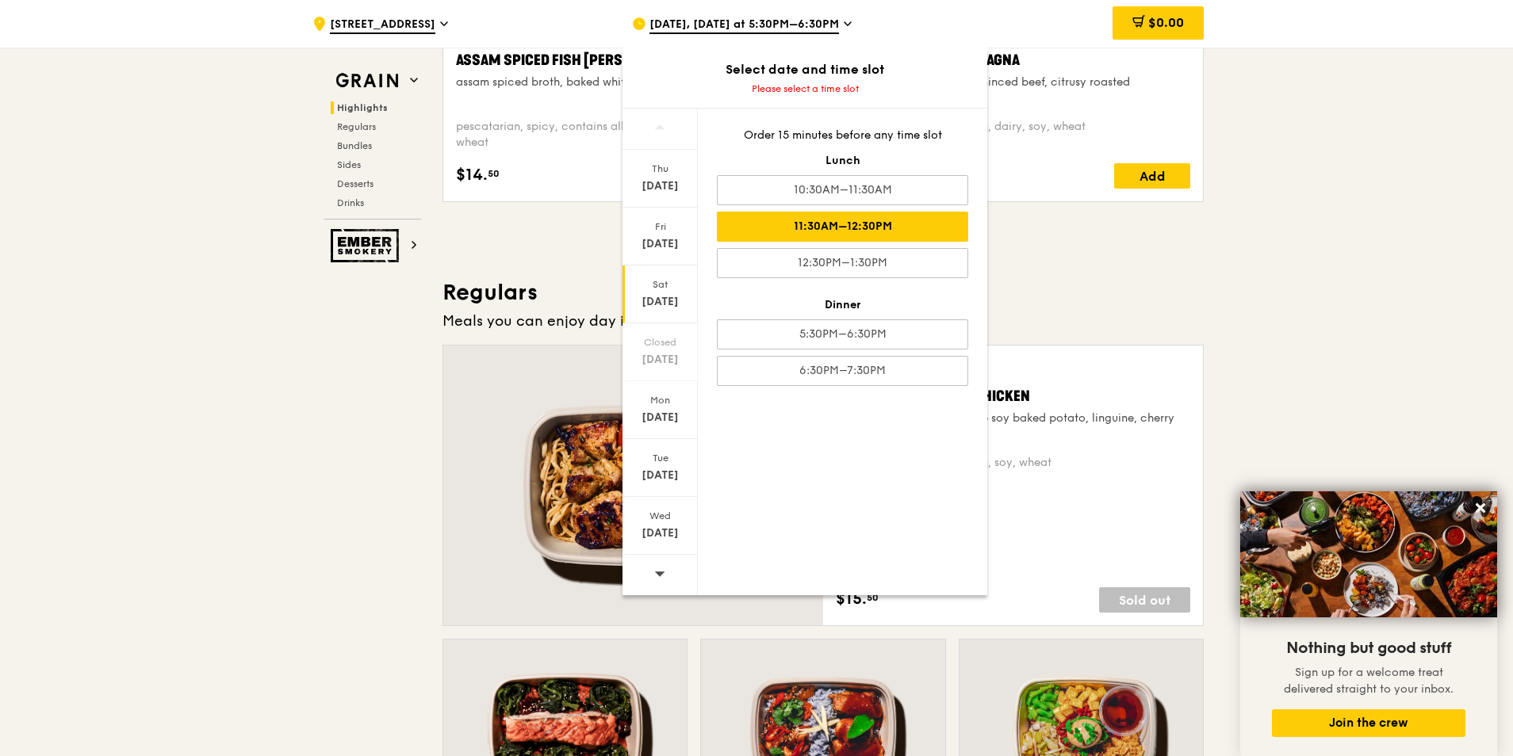
click at [881, 224] on div "11:30AM–12:30PM" at bounding box center [842, 227] width 251 height 30
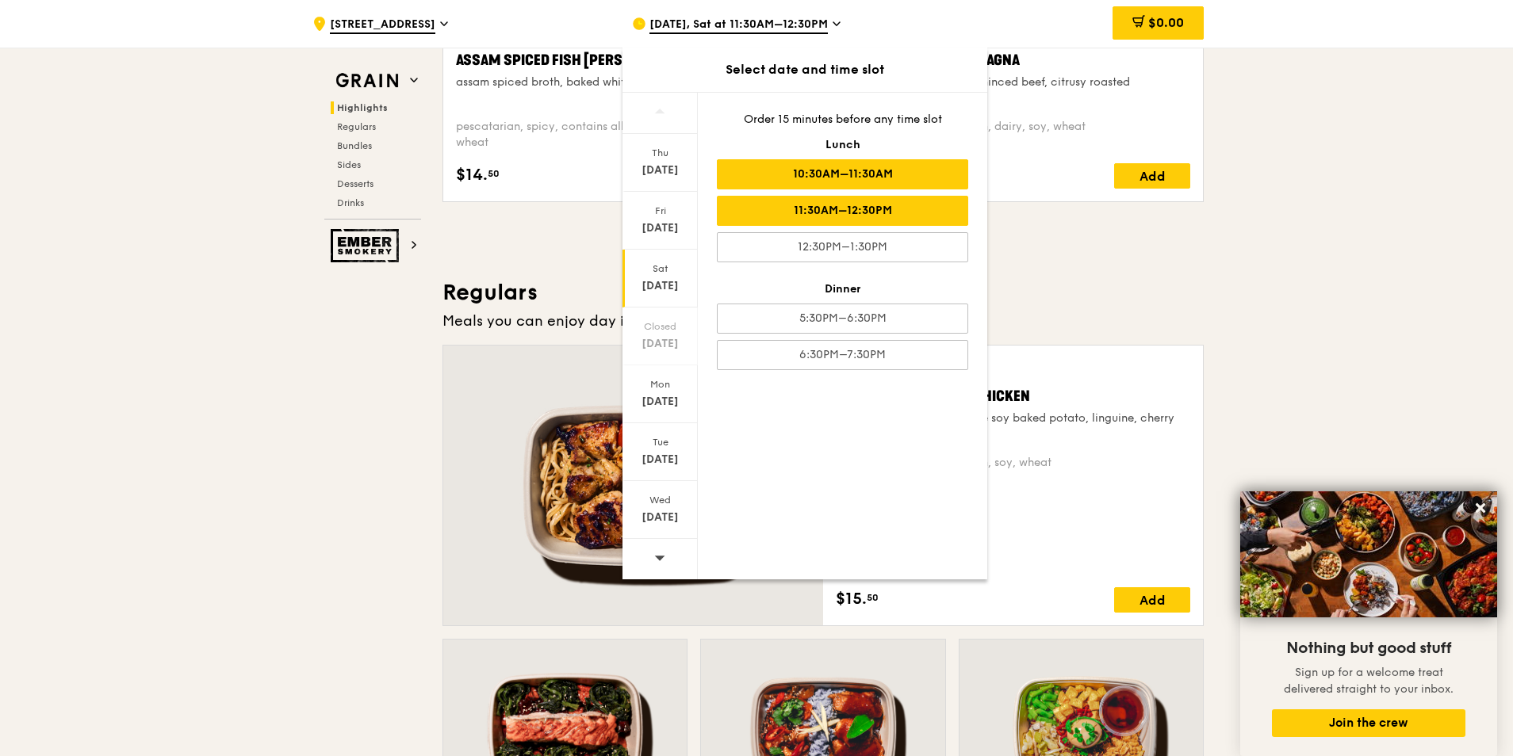
click at [813, 171] on div "10:30AM–11:30AM" at bounding box center [842, 174] width 251 height 30
click at [663, 175] on div "[DATE]" at bounding box center [660, 171] width 71 height 16
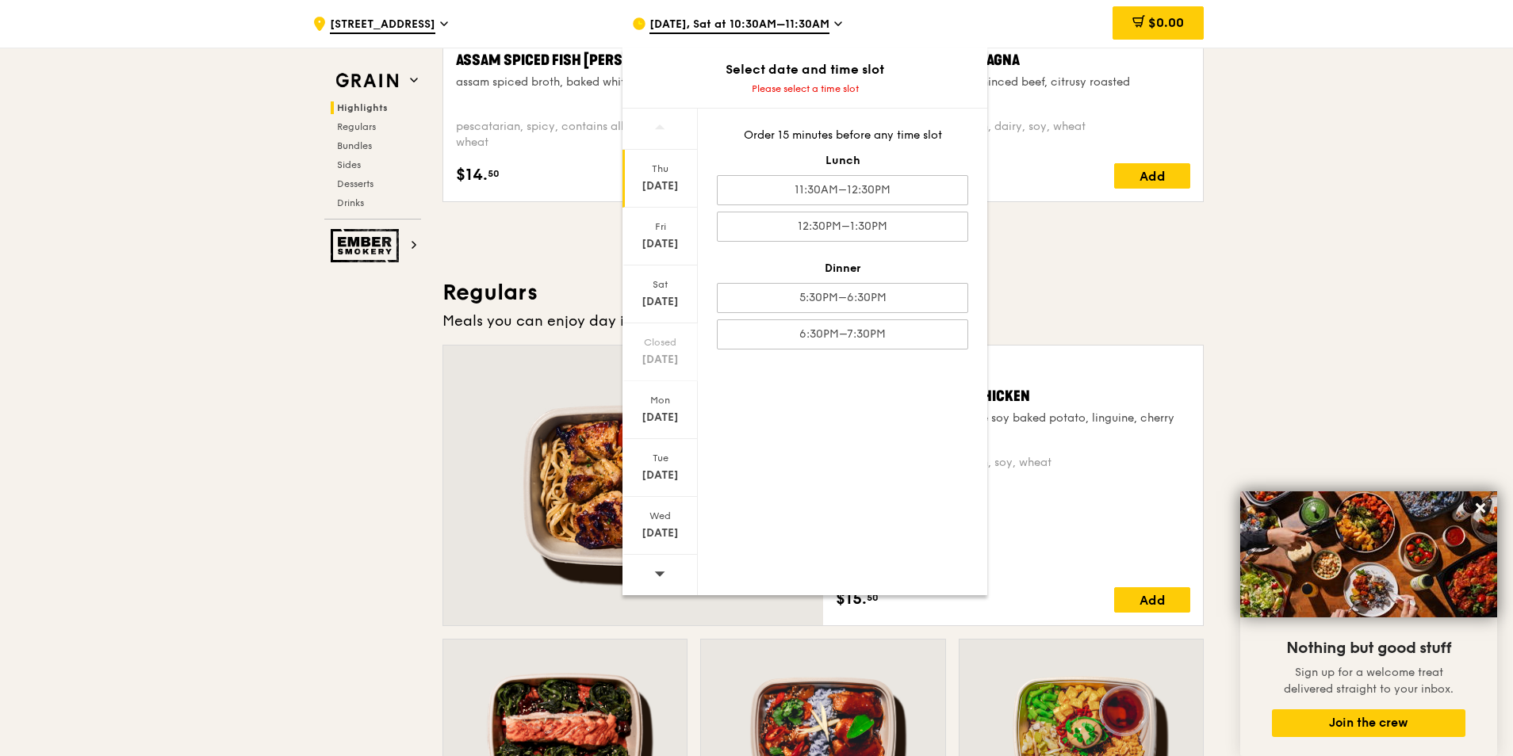
click at [657, 182] on div "[DATE]" at bounding box center [660, 186] width 71 height 16
click at [845, 224] on div "12:30PM–1:30PM" at bounding box center [842, 227] width 251 height 30
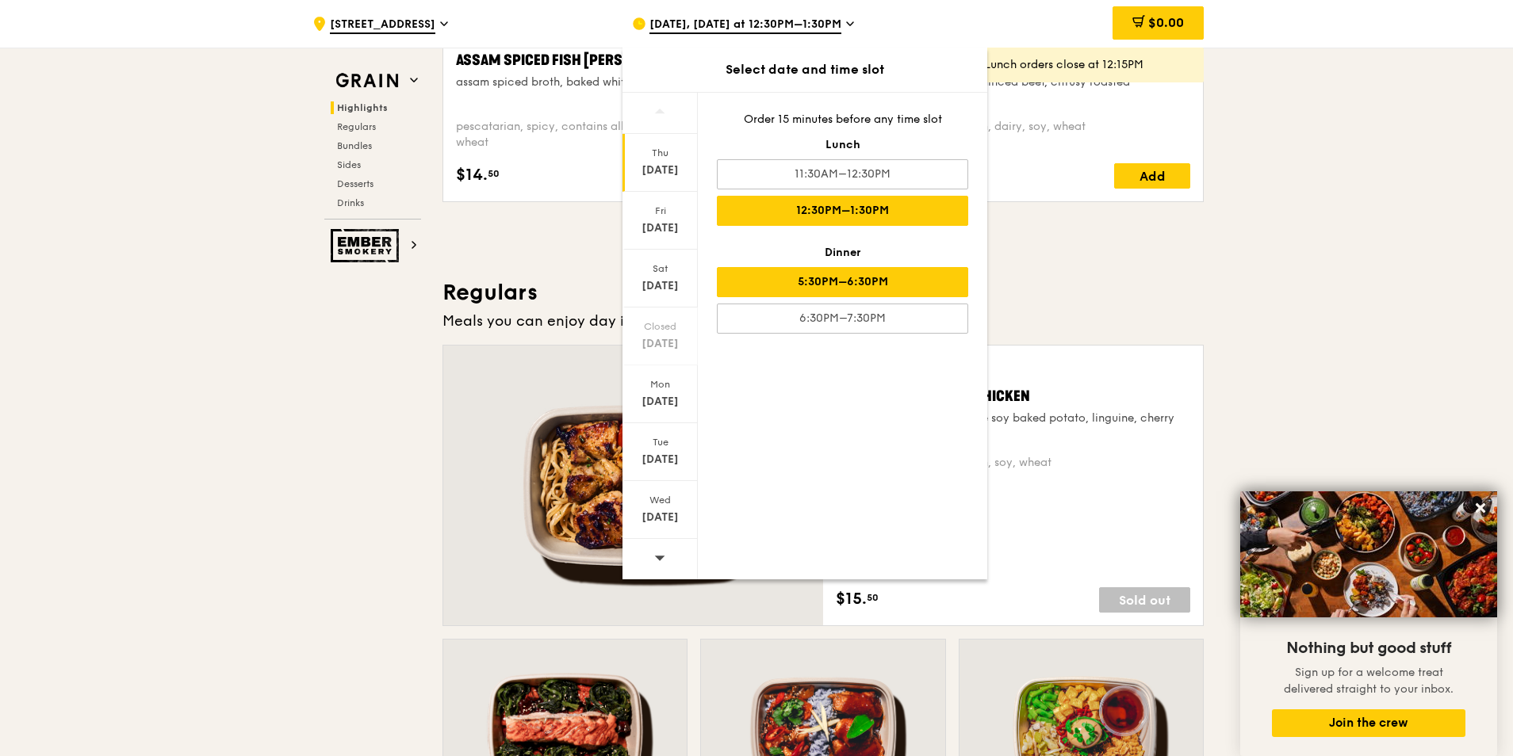
click at [929, 285] on div "5:30PM–6:30PM" at bounding box center [842, 282] width 251 height 30
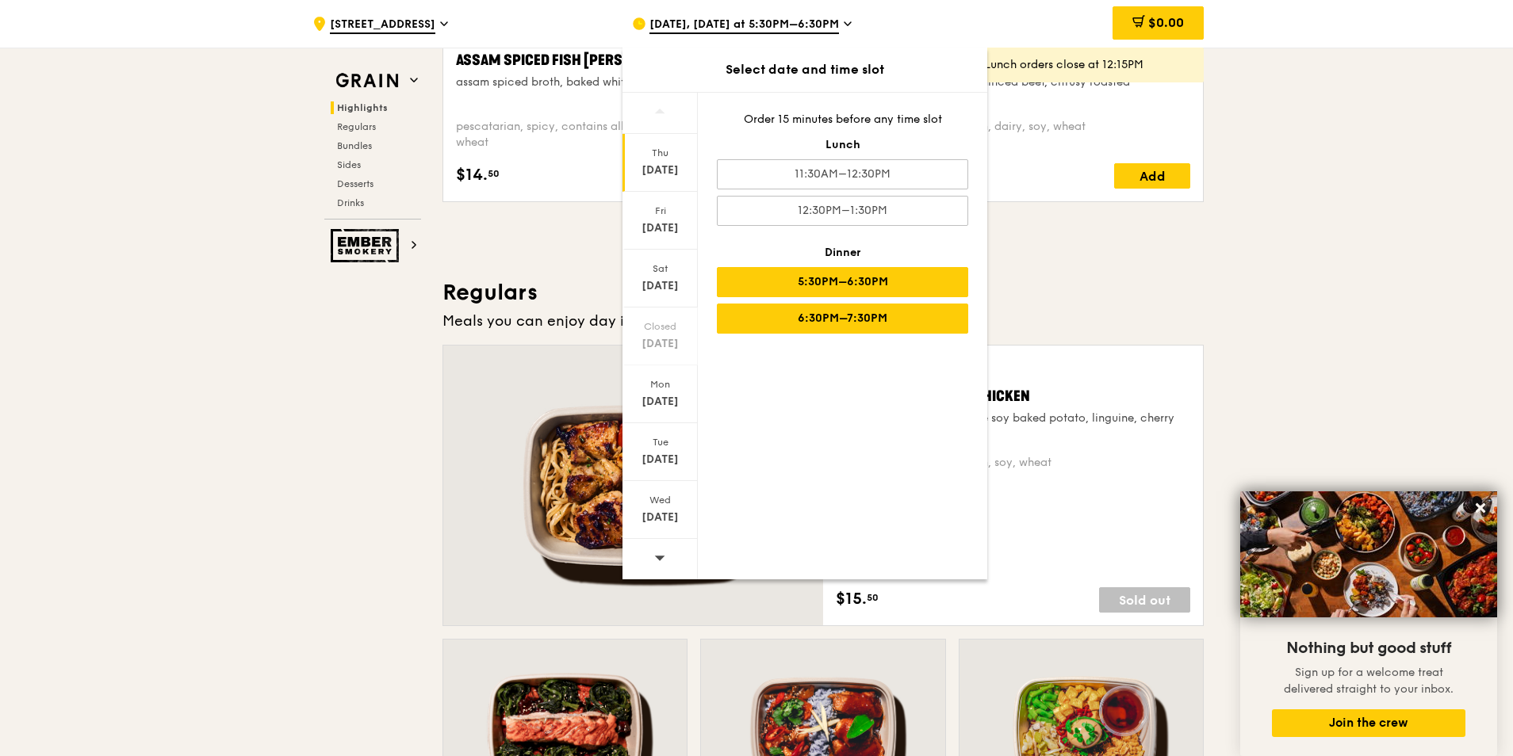
click at [925, 325] on div "6:30PM–7:30PM" at bounding box center [842, 319] width 251 height 30
click at [669, 169] on div "[DATE]" at bounding box center [660, 171] width 71 height 16
click at [646, 163] on div "[DATE]" at bounding box center [660, 171] width 71 height 16
click at [928, 322] on div "6:30PM–7:30PM" at bounding box center [842, 319] width 251 height 30
click at [989, 297] on h3 "Regulars" at bounding box center [822, 292] width 761 height 29
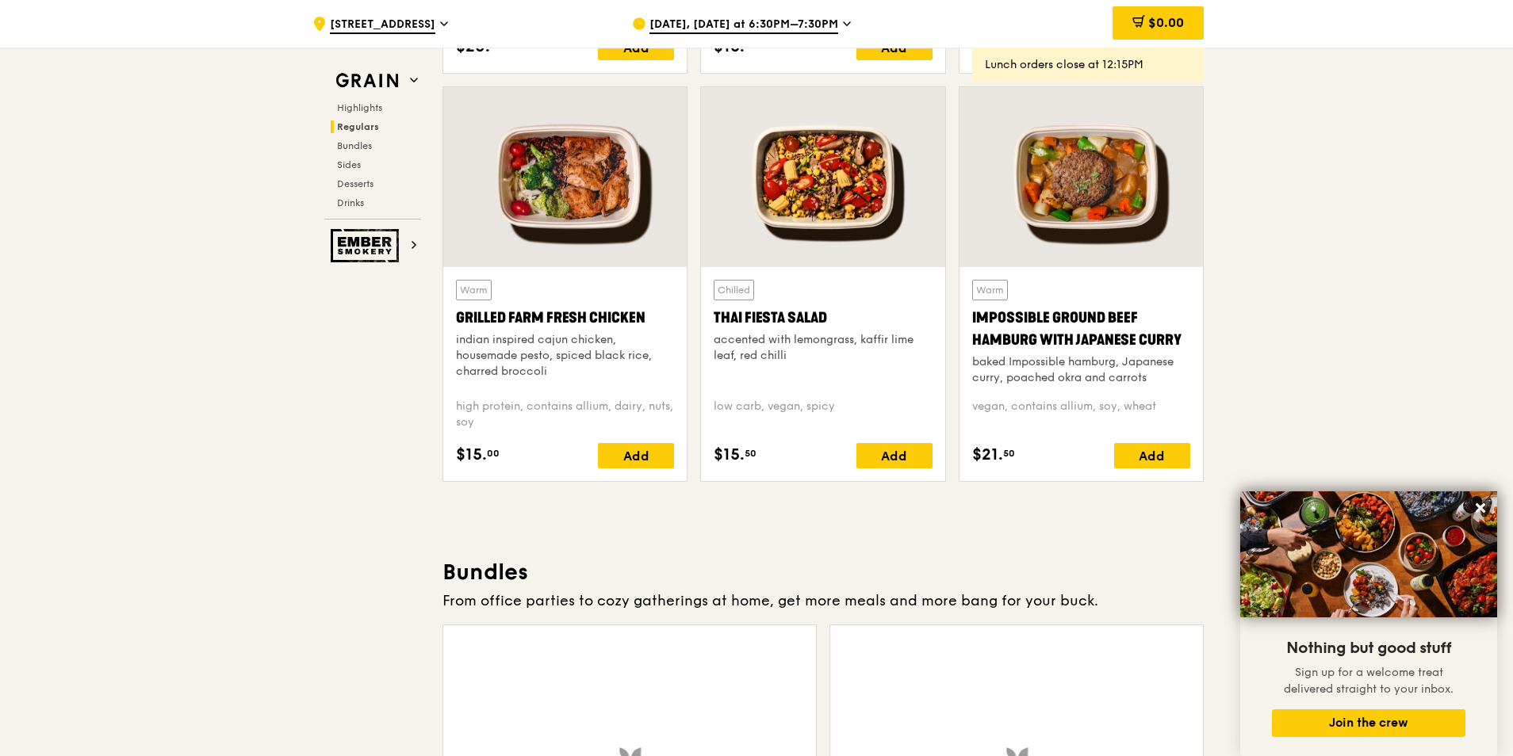
scroll to position [1982, 0]
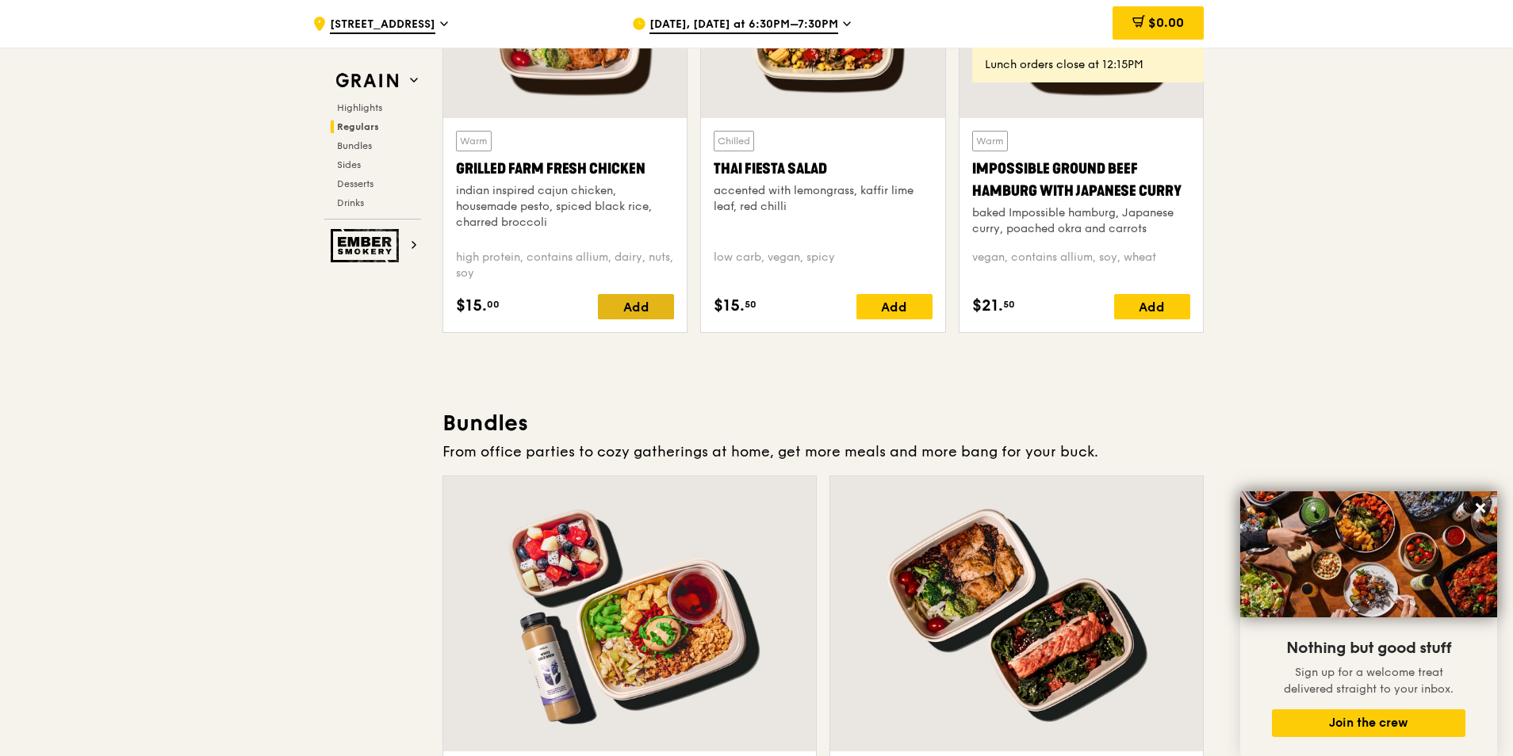
click at [626, 306] on div "Add" at bounding box center [636, 306] width 76 height 25
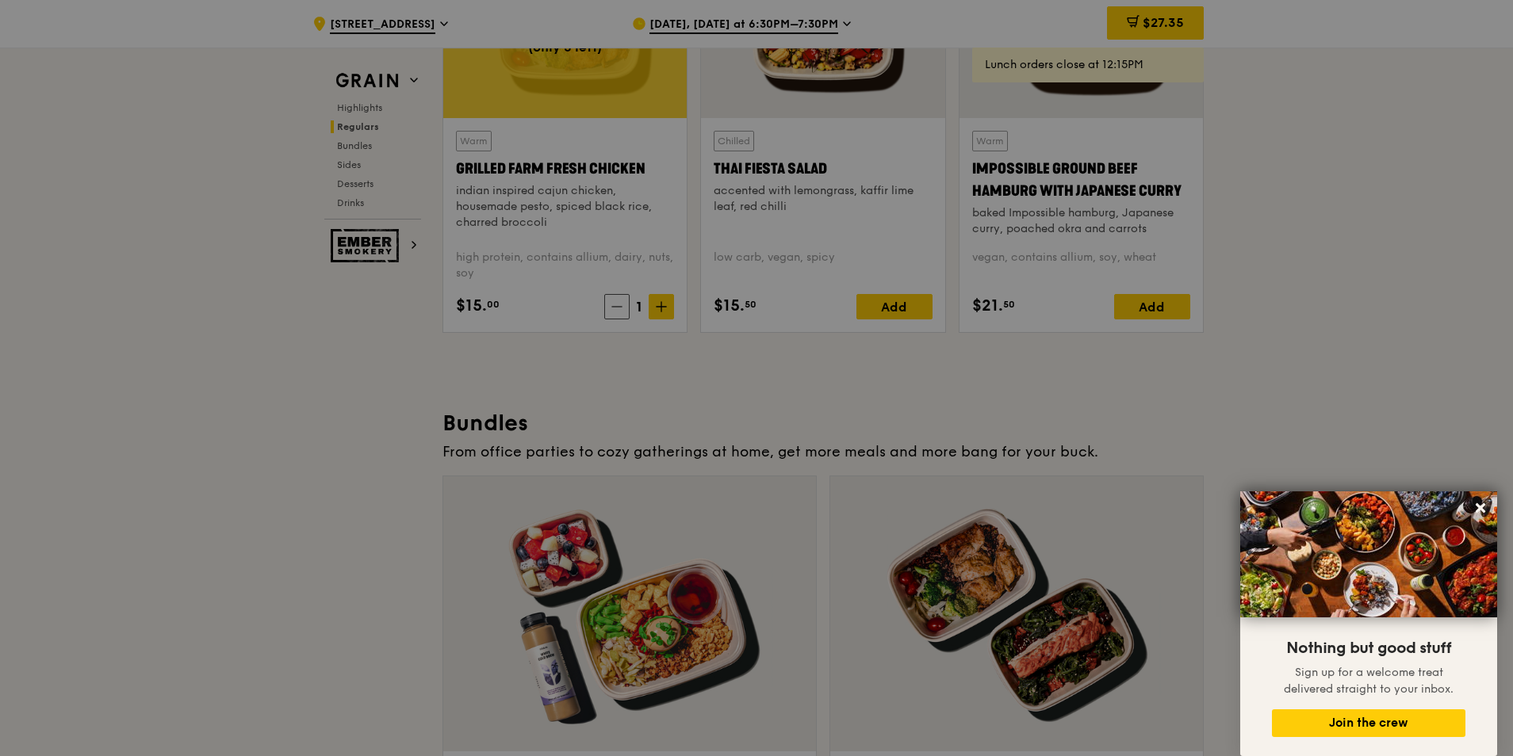
click at [658, 303] on div at bounding box center [756, 378] width 1513 height 756
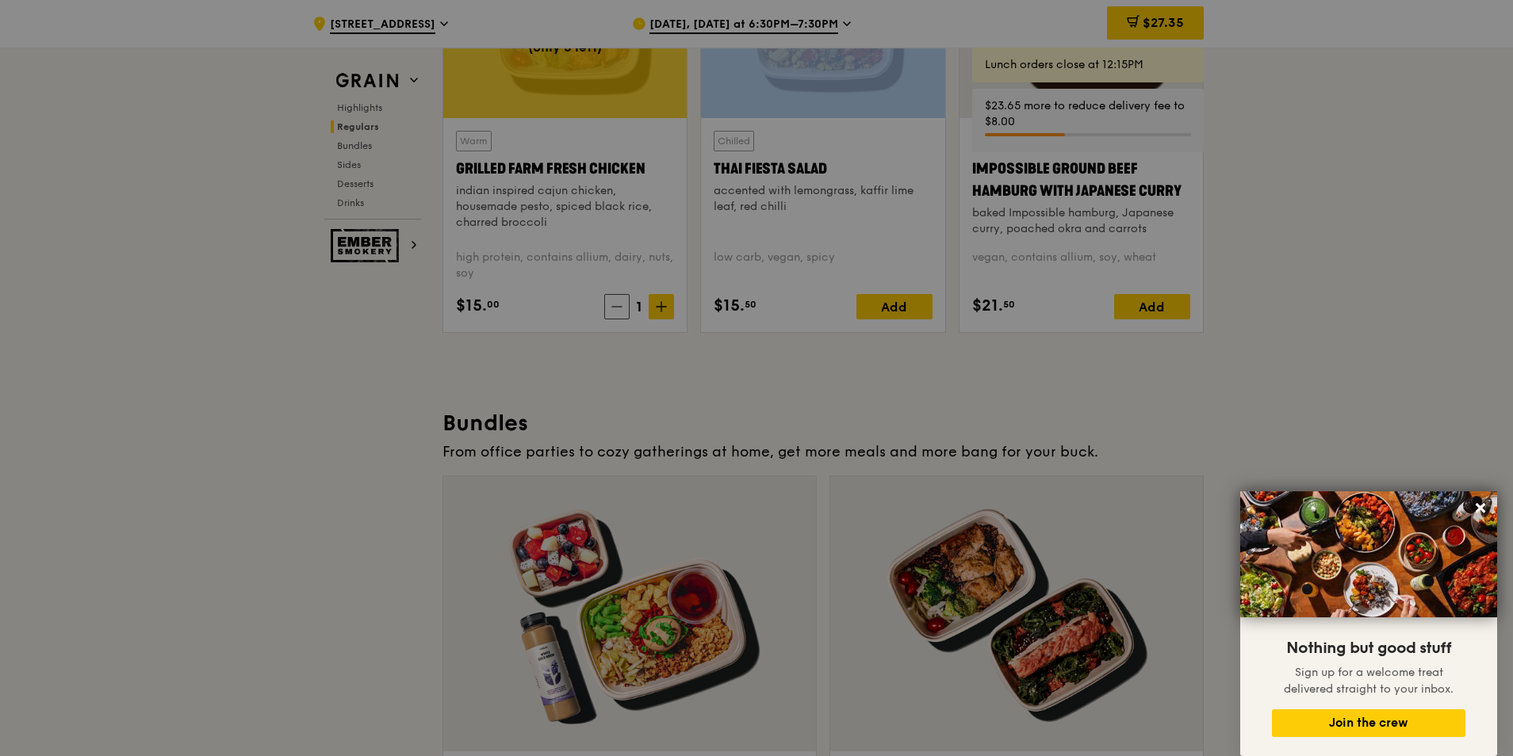
click at [658, 303] on icon at bounding box center [661, 306] width 11 height 11
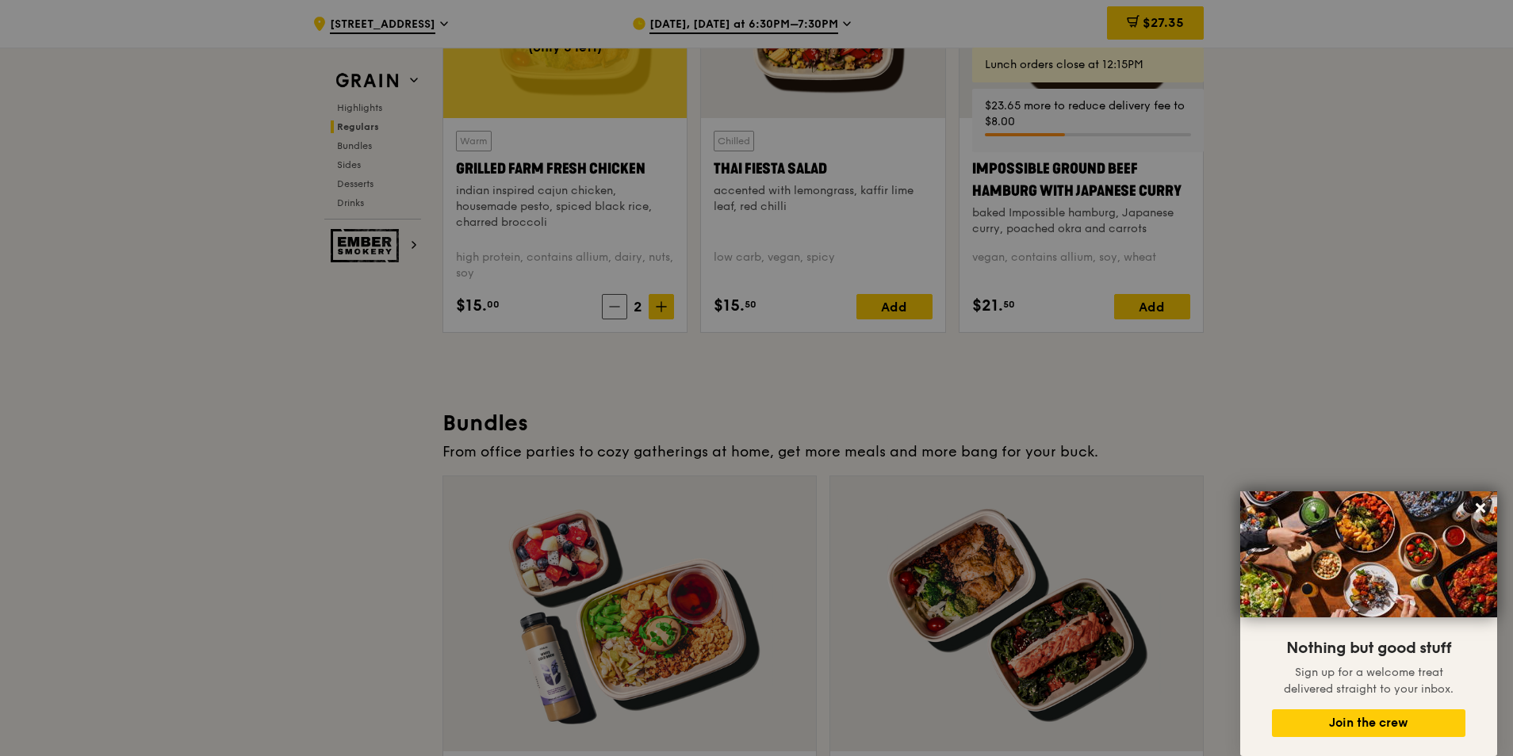
click at [659, 304] on div at bounding box center [756, 378] width 1513 height 756
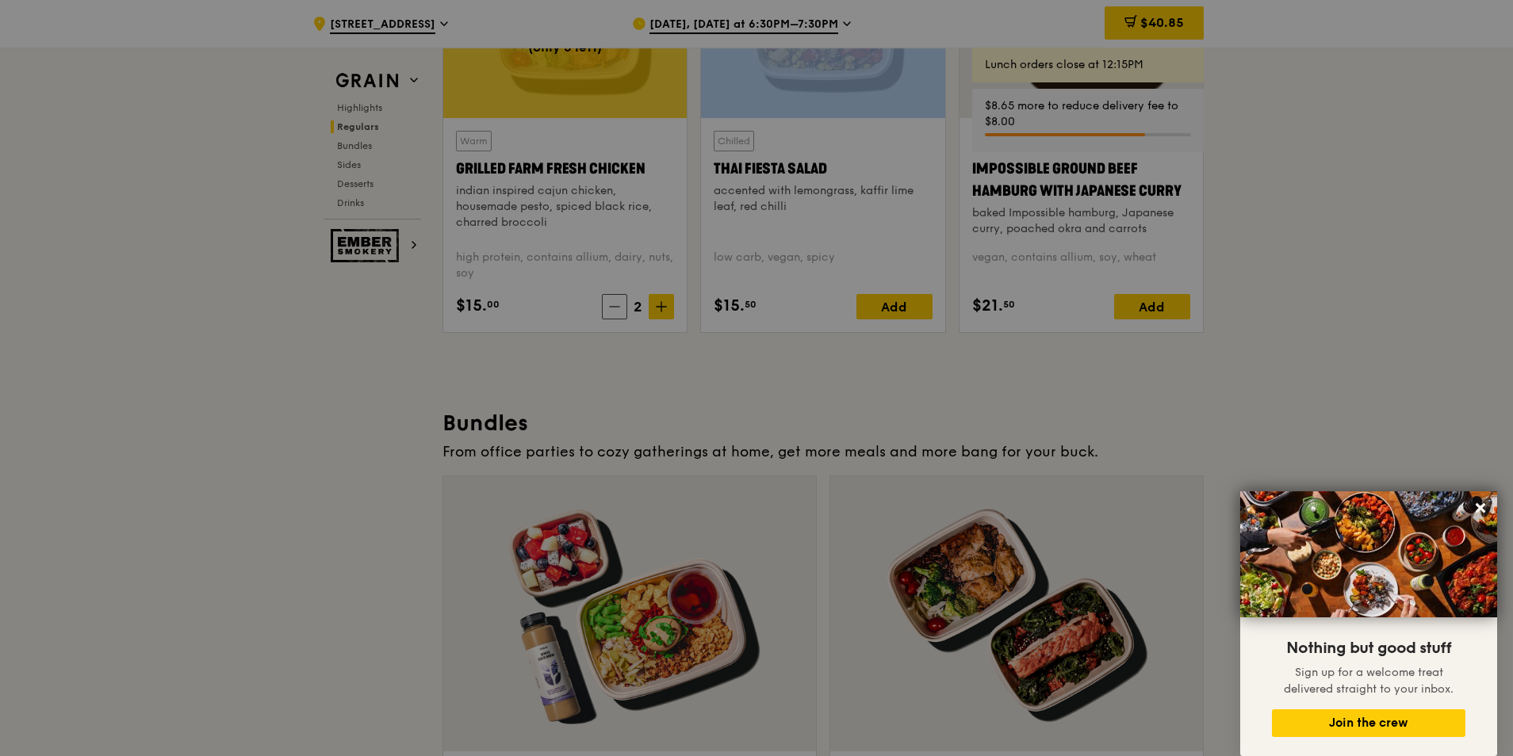
click at [659, 304] on icon at bounding box center [661, 306] width 11 height 11
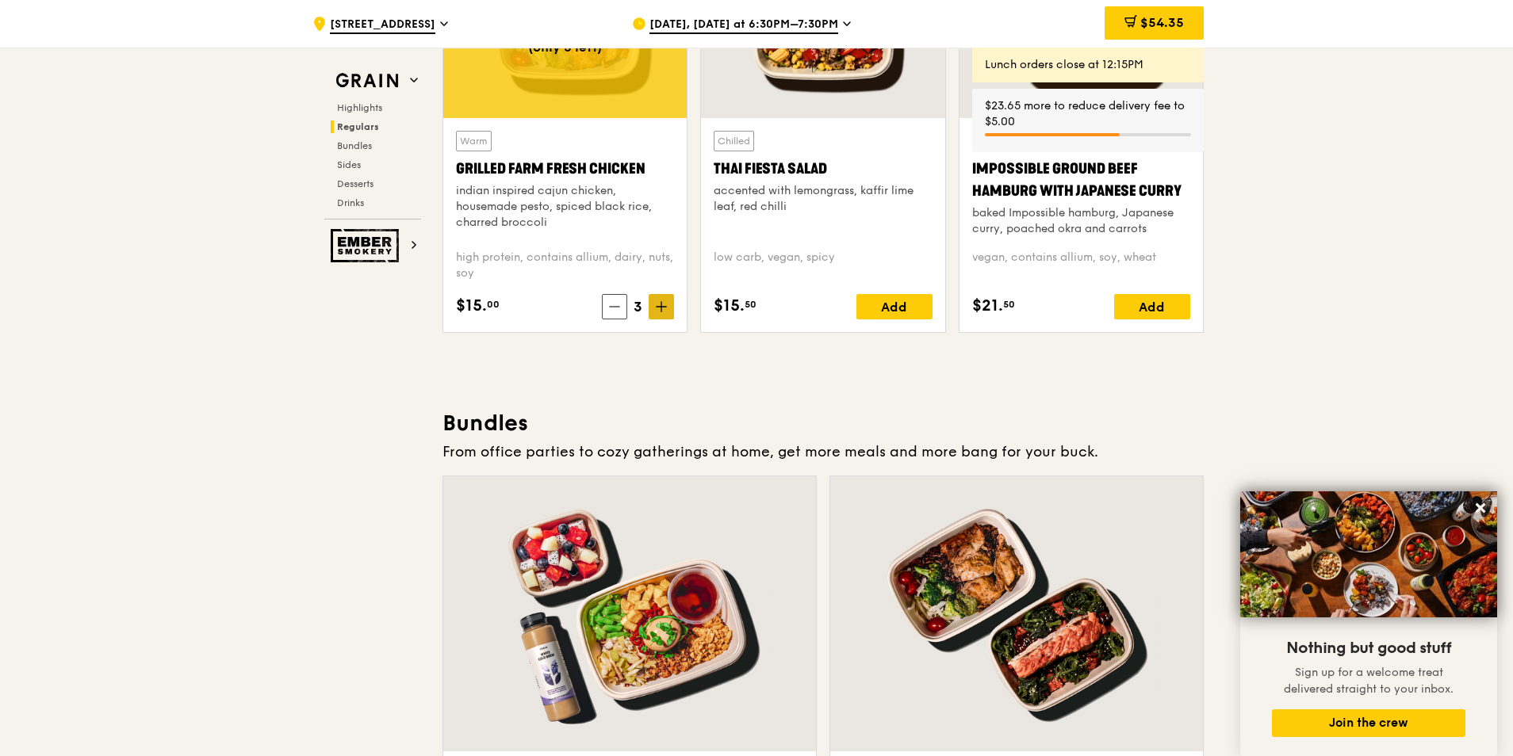
click at [659, 304] on icon at bounding box center [661, 306] width 11 height 11
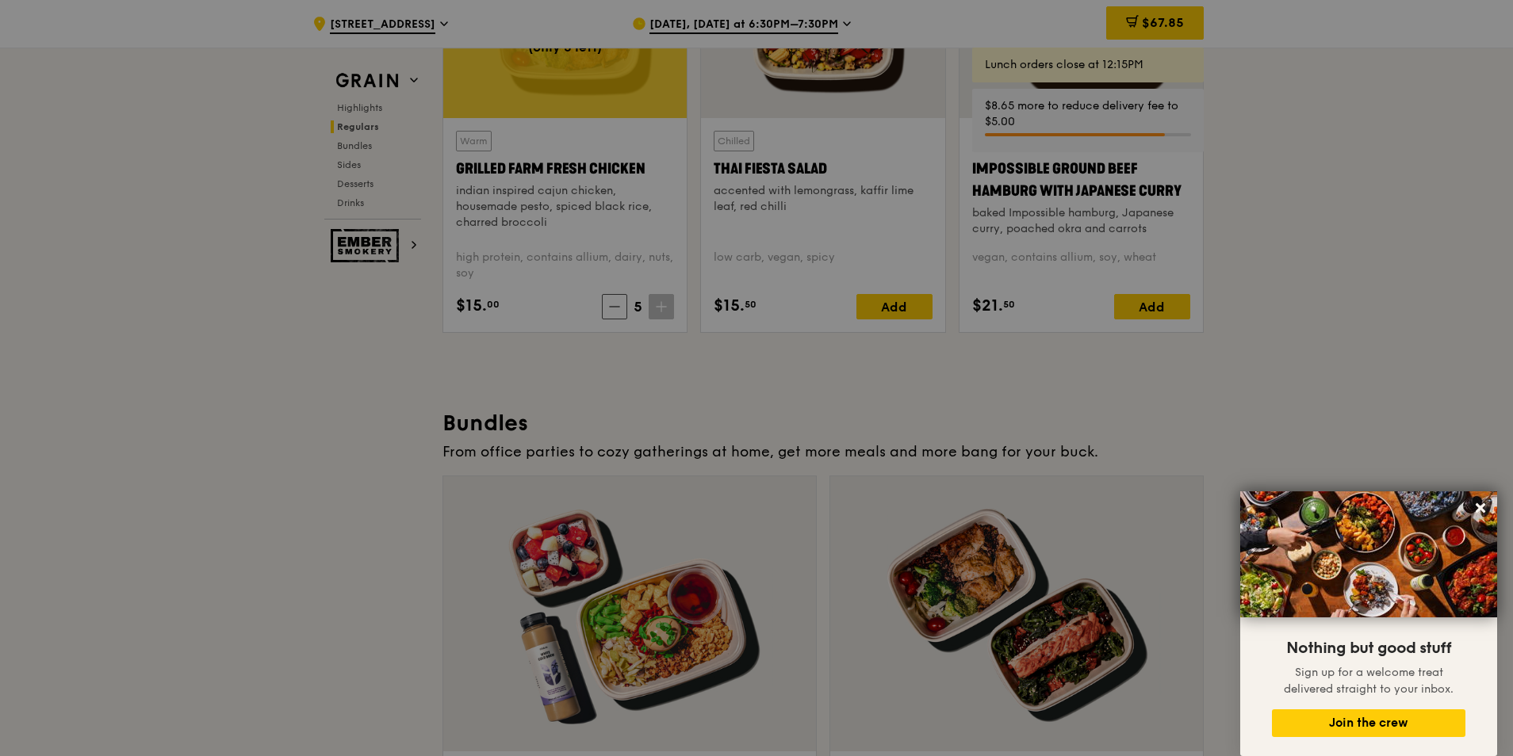
click at [659, 304] on div at bounding box center [756, 378] width 1513 height 756
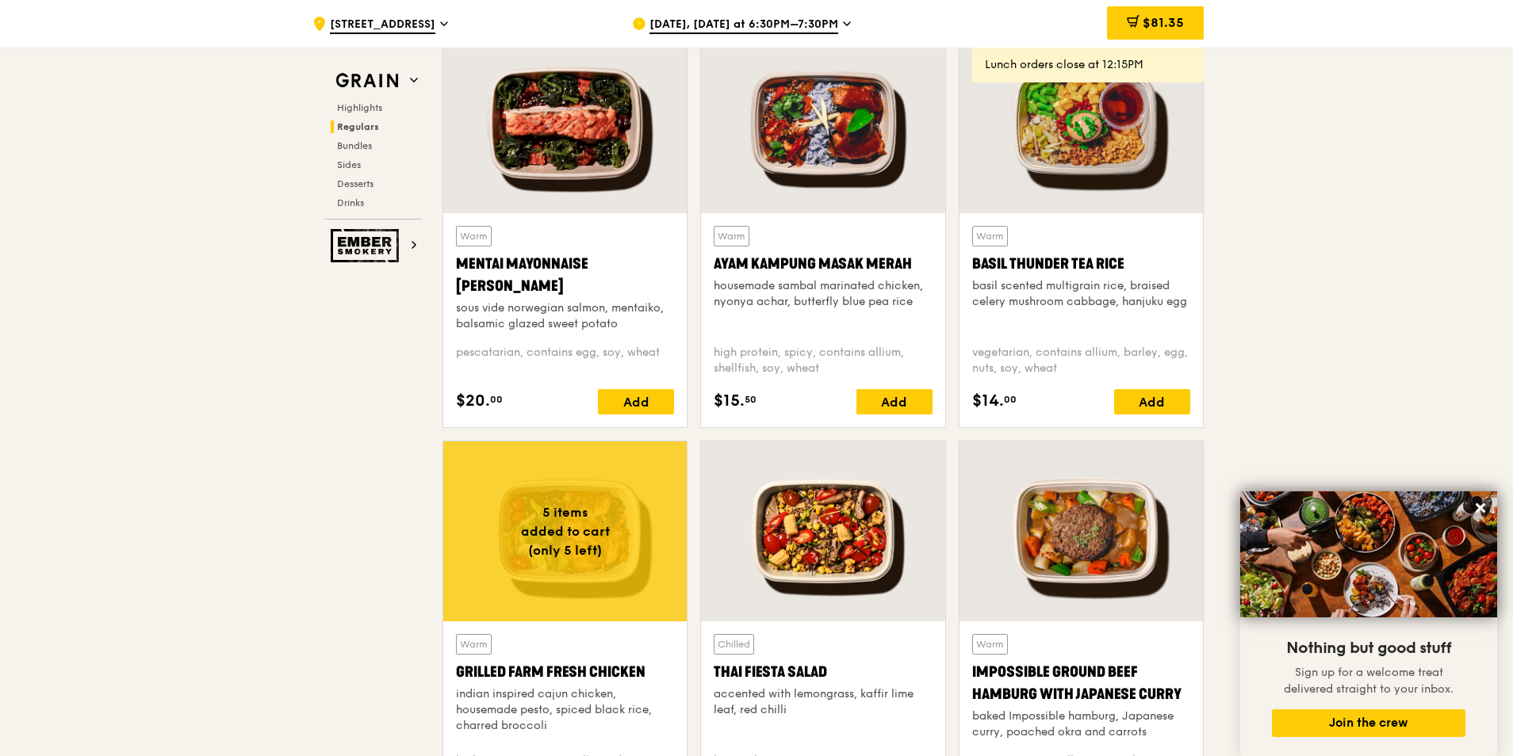
scroll to position [1507, 0]
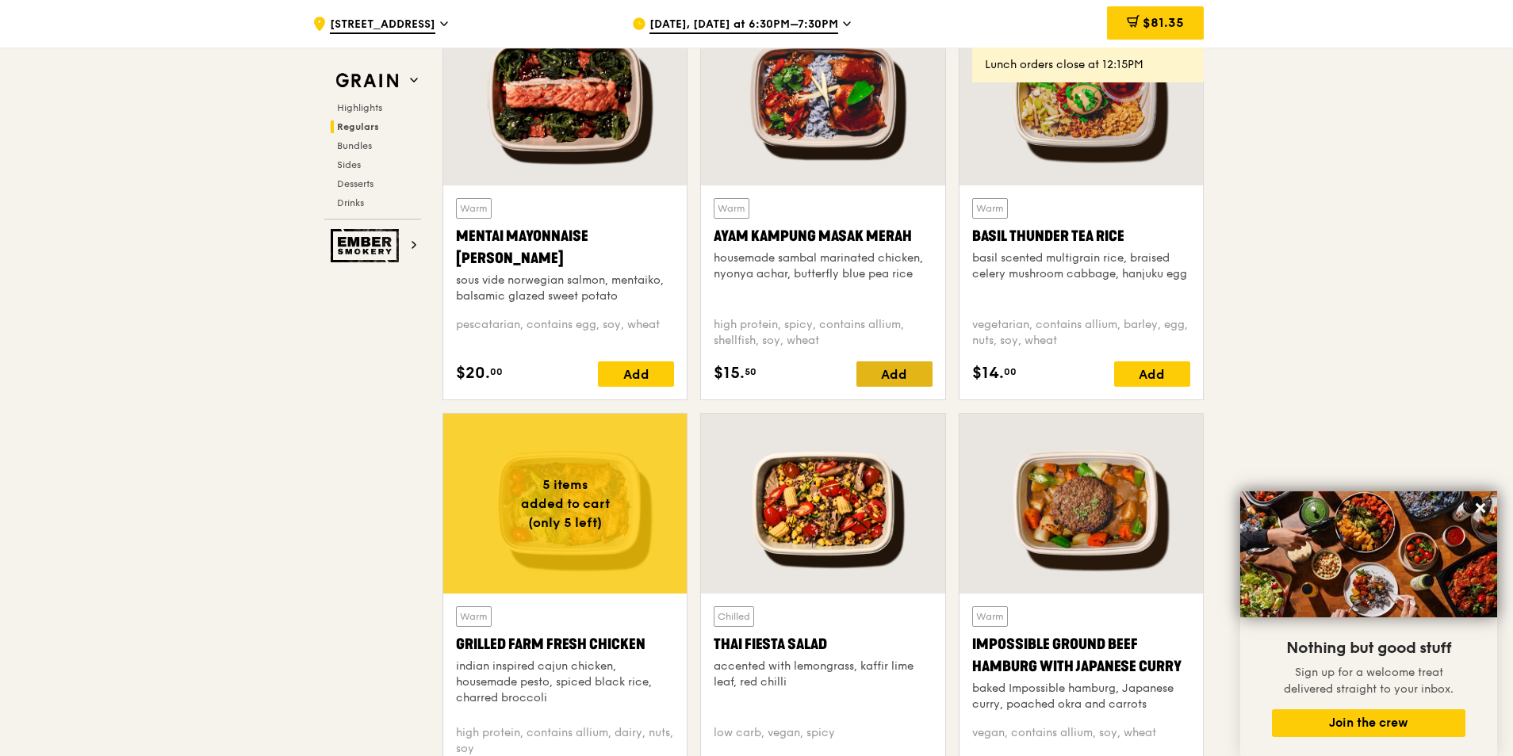
click at [887, 371] on div "Add" at bounding box center [894, 374] width 76 height 25
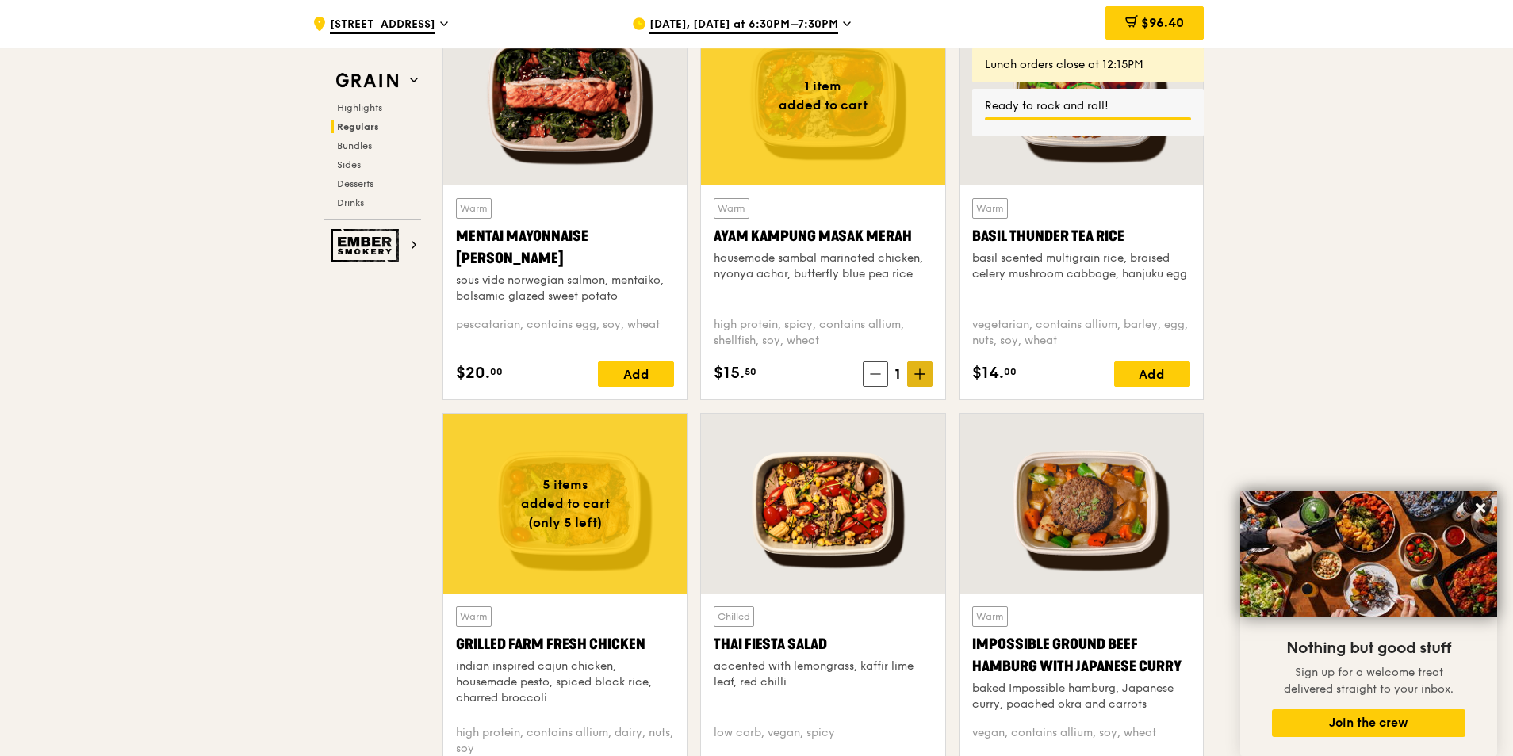
click at [912, 373] on span at bounding box center [919, 374] width 25 height 25
click at [915, 373] on icon at bounding box center [919, 374] width 11 height 11
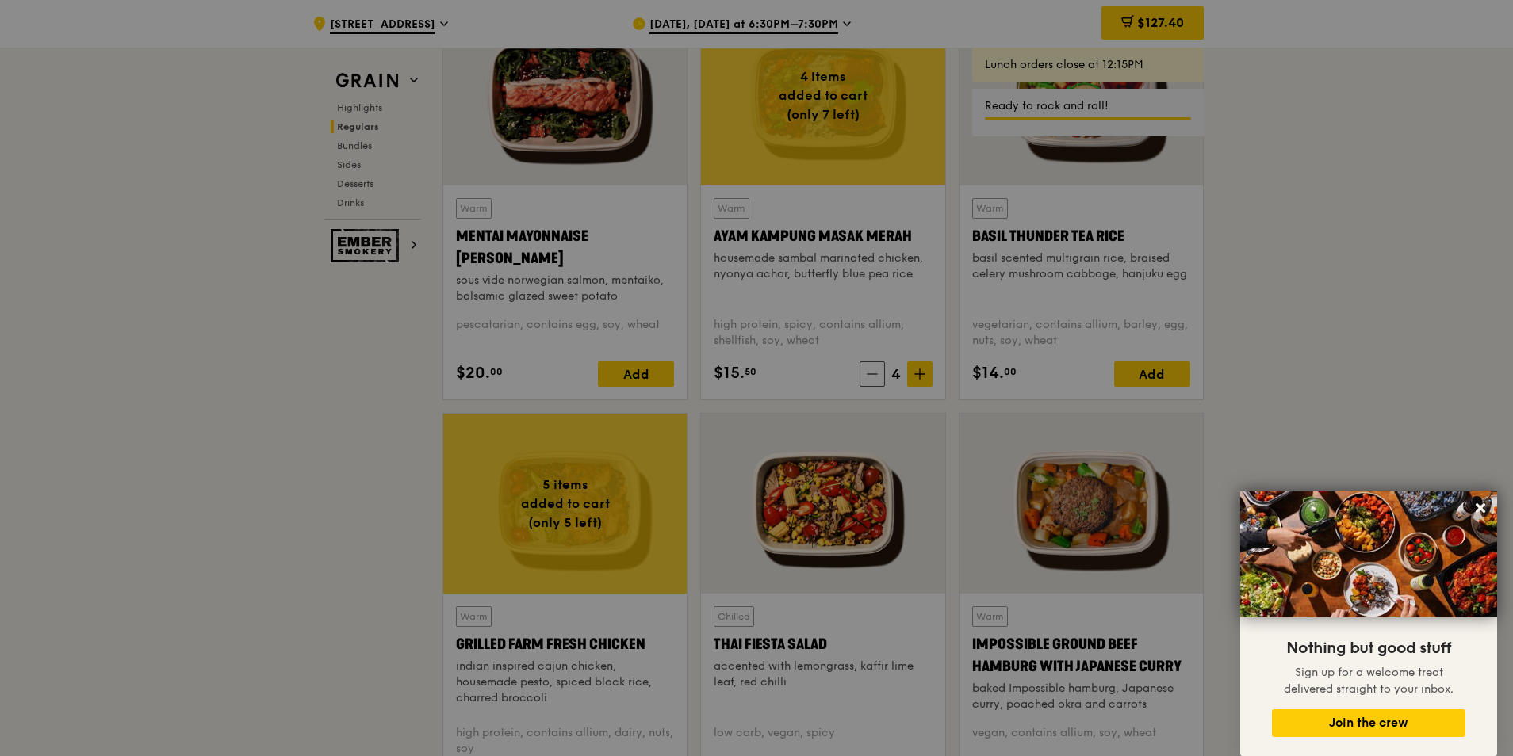
click at [915, 373] on div at bounding box center [756, 378] width 1513 height 756
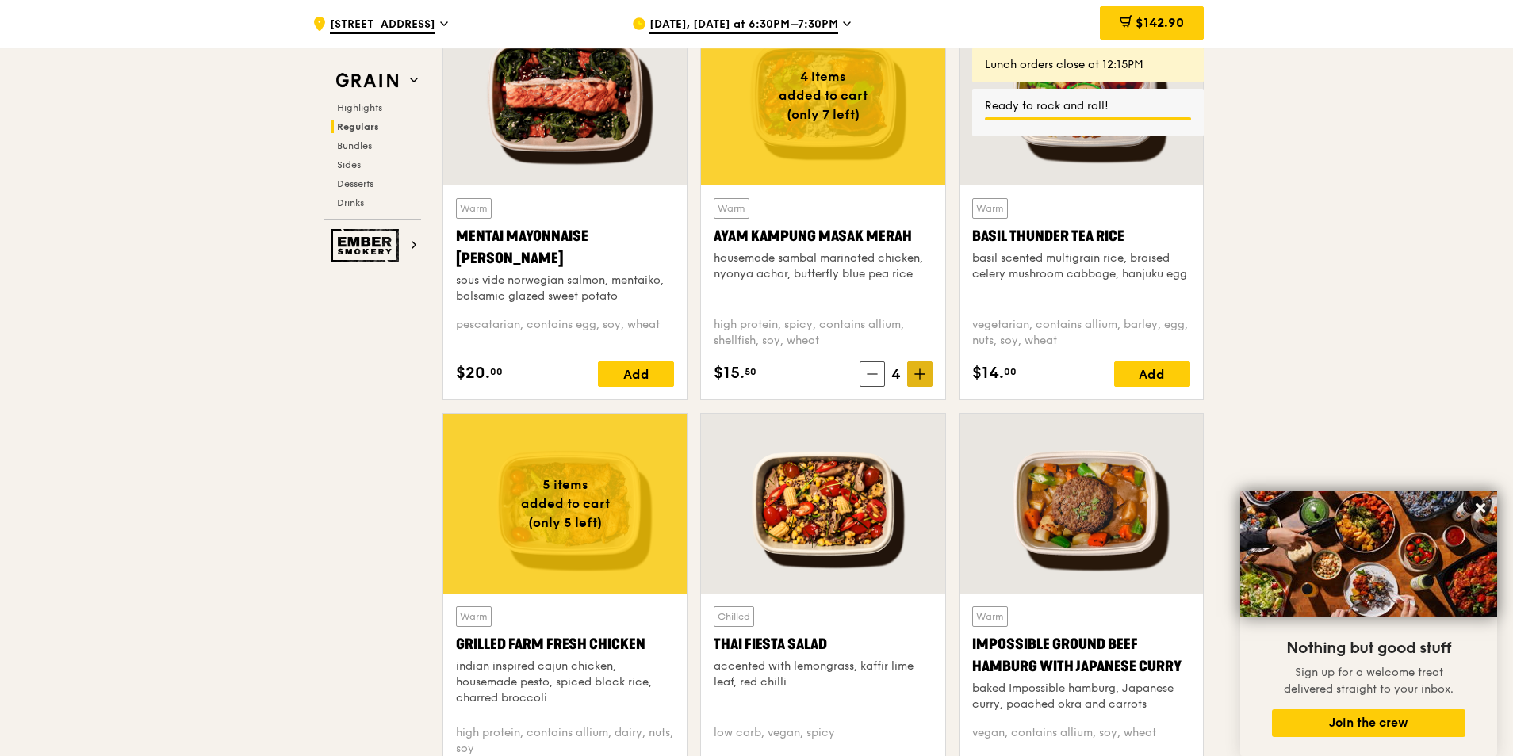
click at [923, 369] on icon at bounding box center [919, 374] width 11 height 11
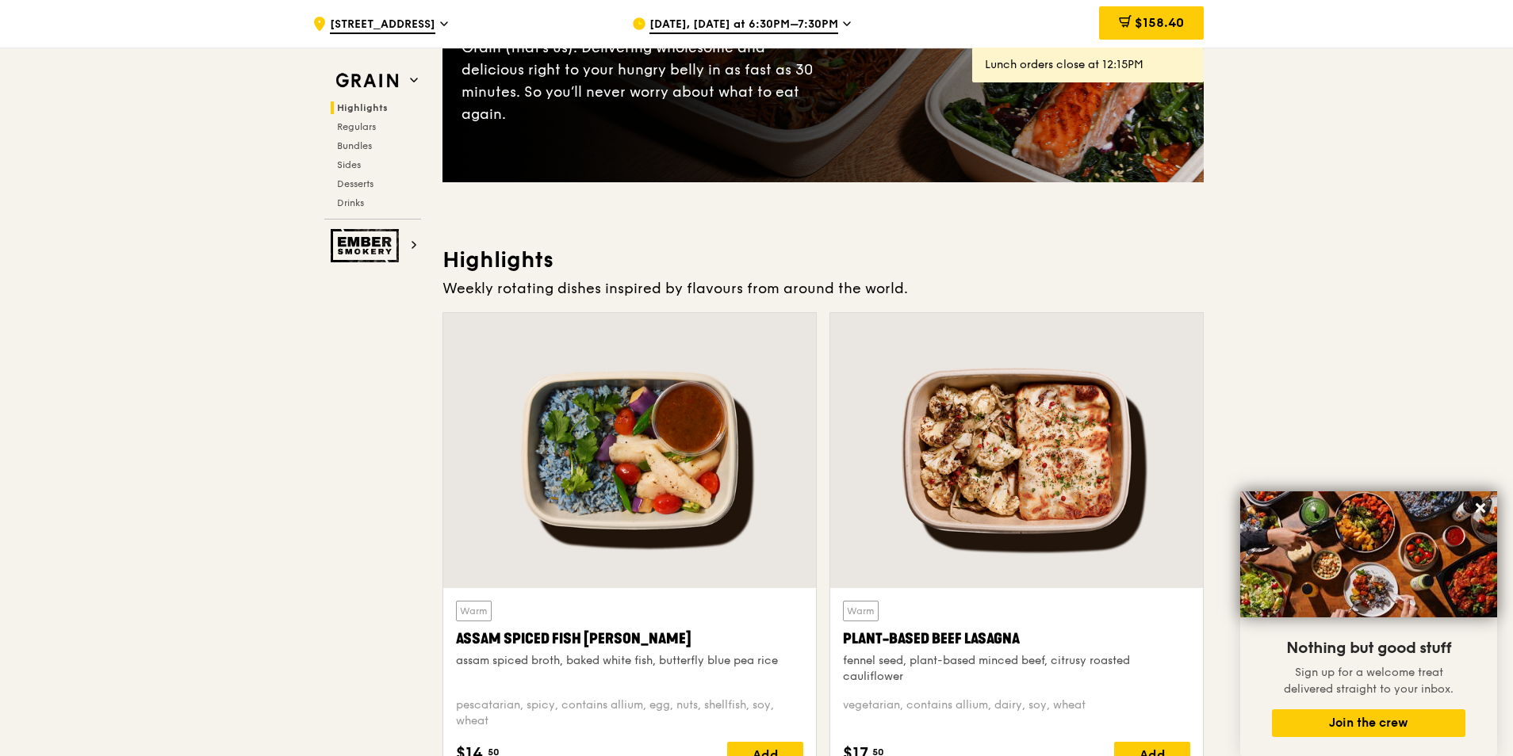
scroll to position [476, 0]
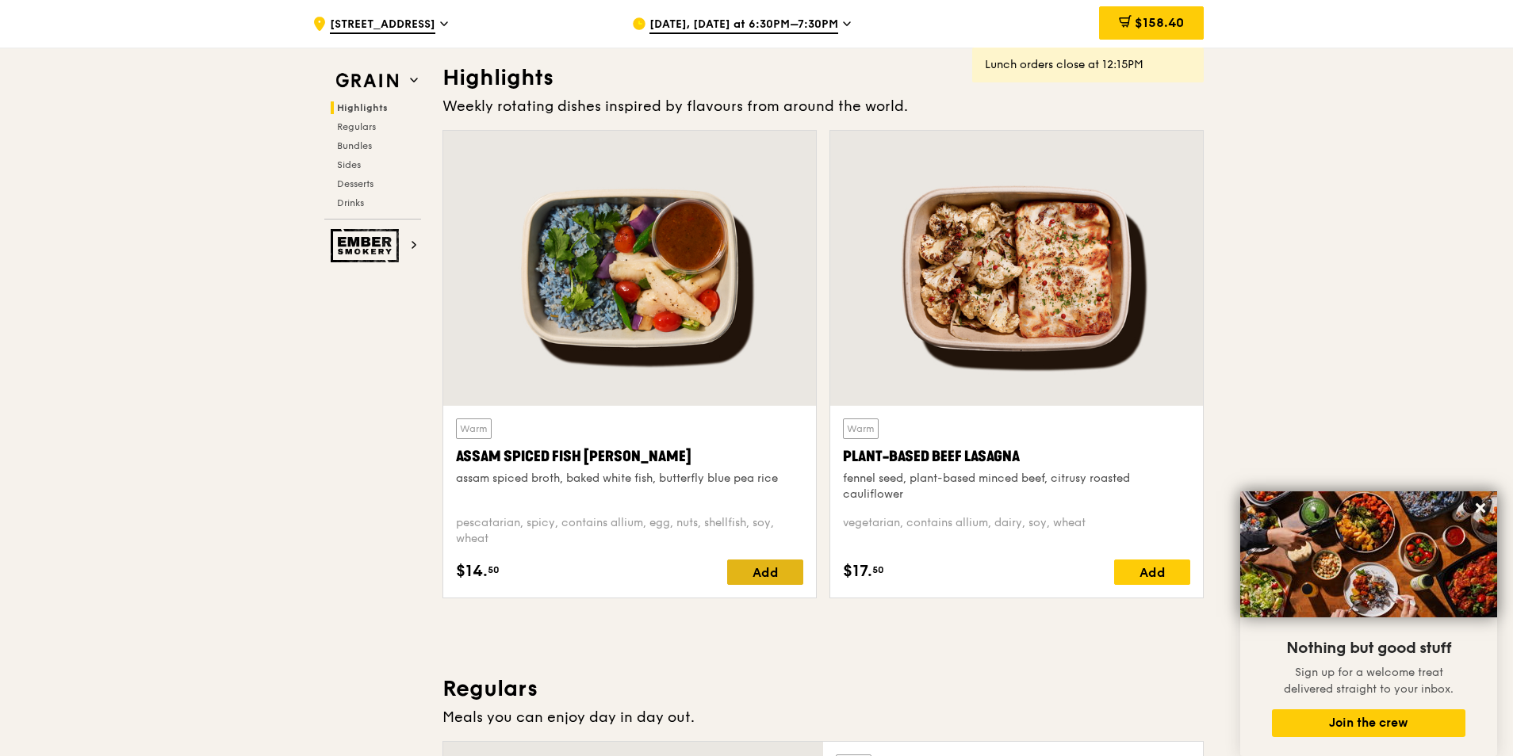
click at [760, 458] on div "Add" at bounding box center [765, 572] width 76 height 25
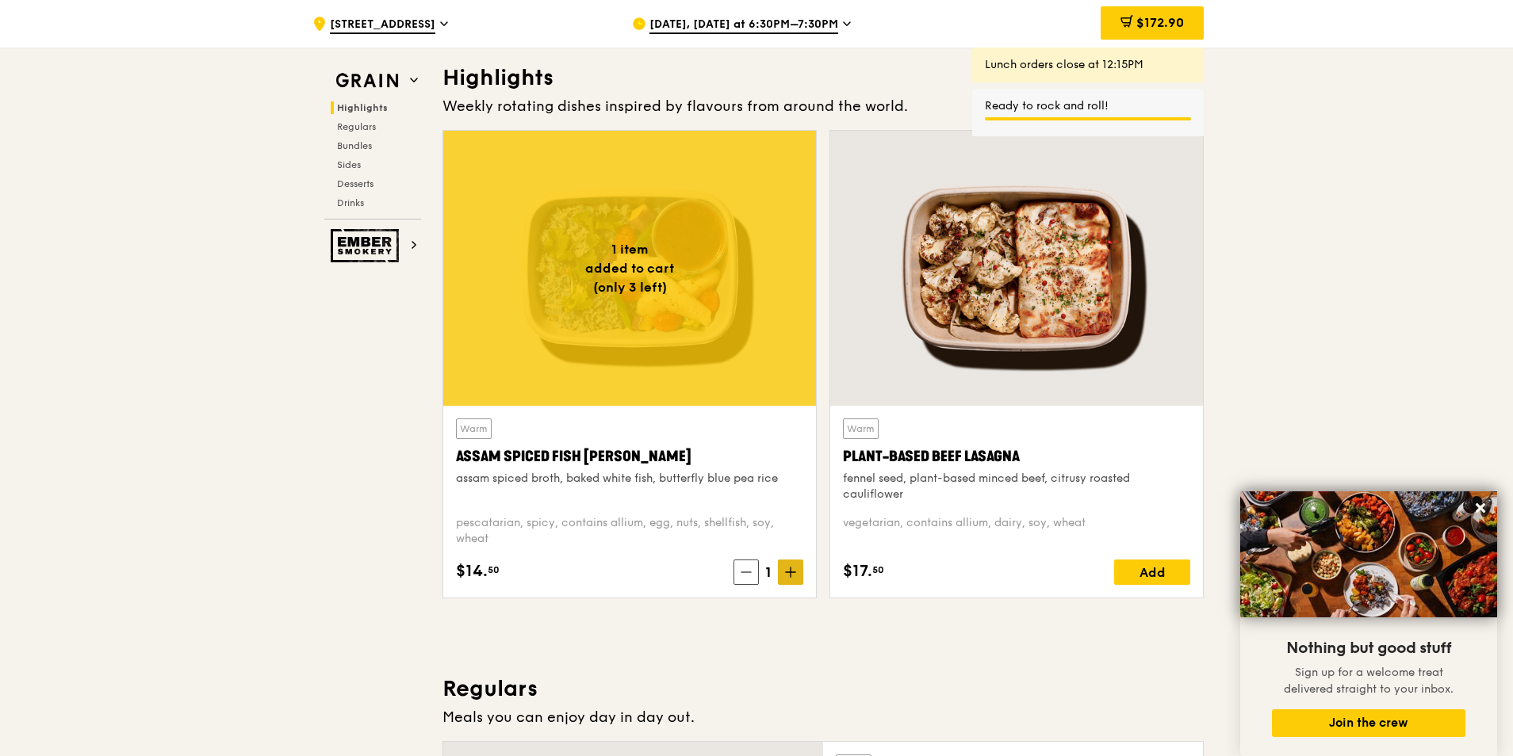
click at [785, 458] on icon at bounding box center [790, 572] width 11 height 11
click at [787, 458] on icon at bounding box center [790, 572] width 11 height 11
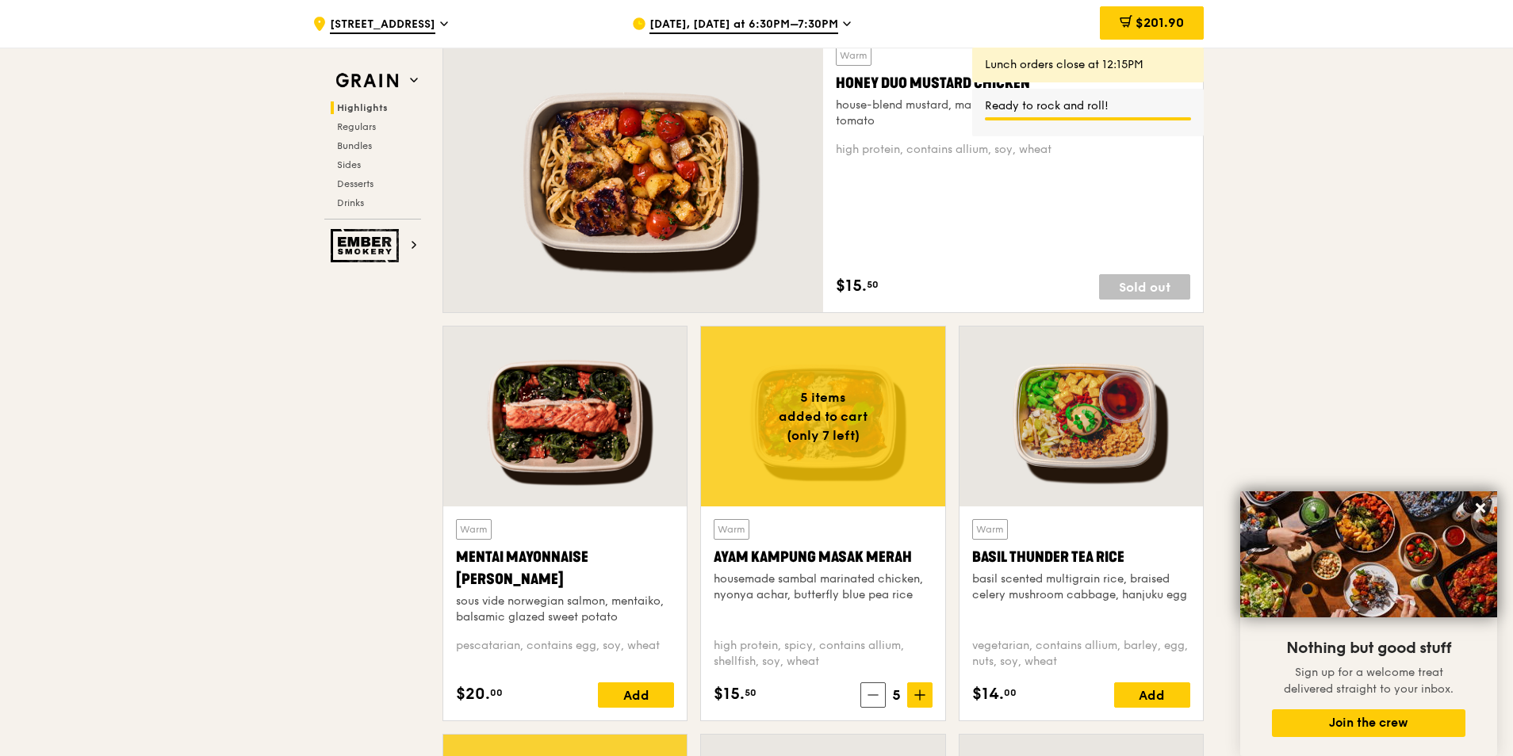
scroll to position [1269, 0]
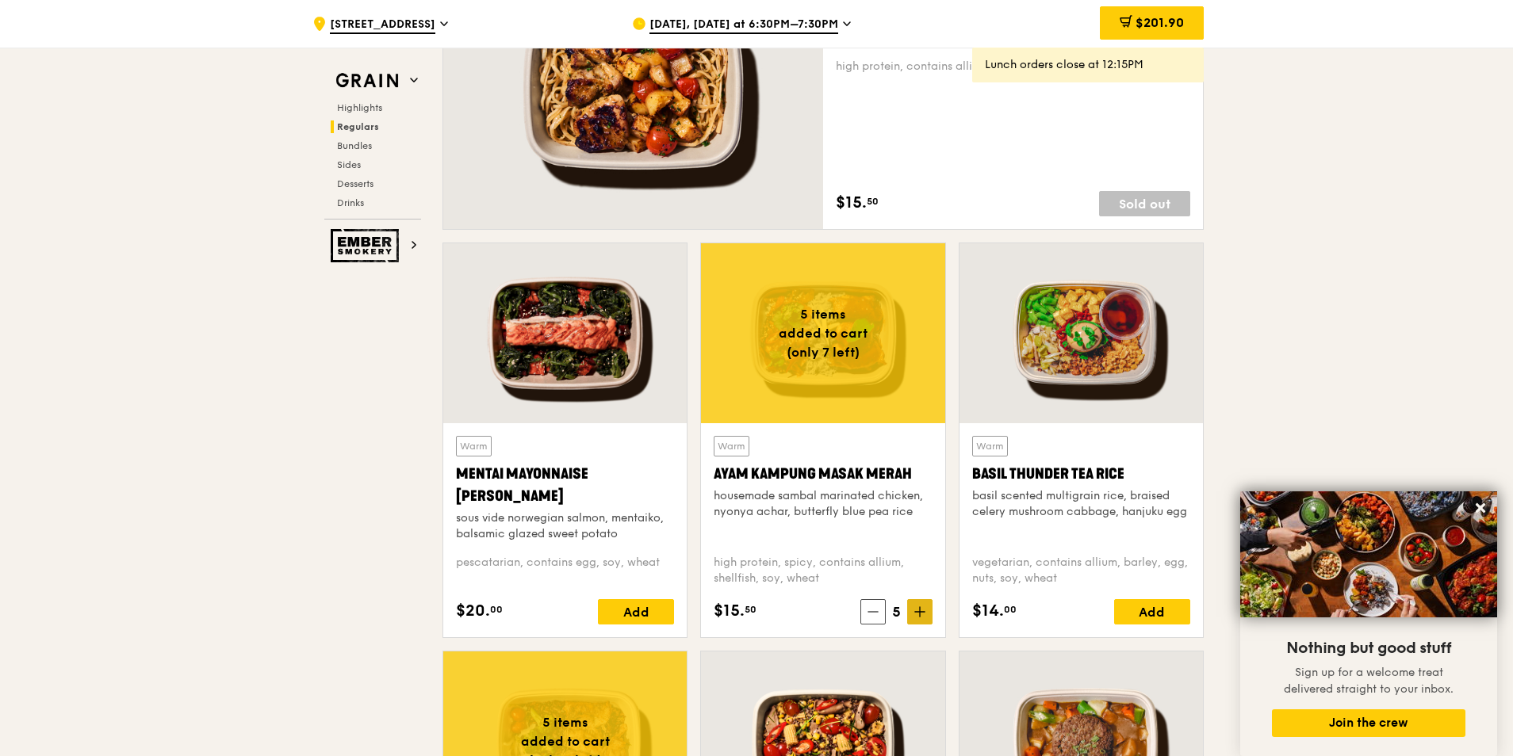
click at [915, 458] on icon at bounding box center [919, 612] width 11 height 11
click at [918, 458] on icon at bounding box center [920, 612] width 10 height 0
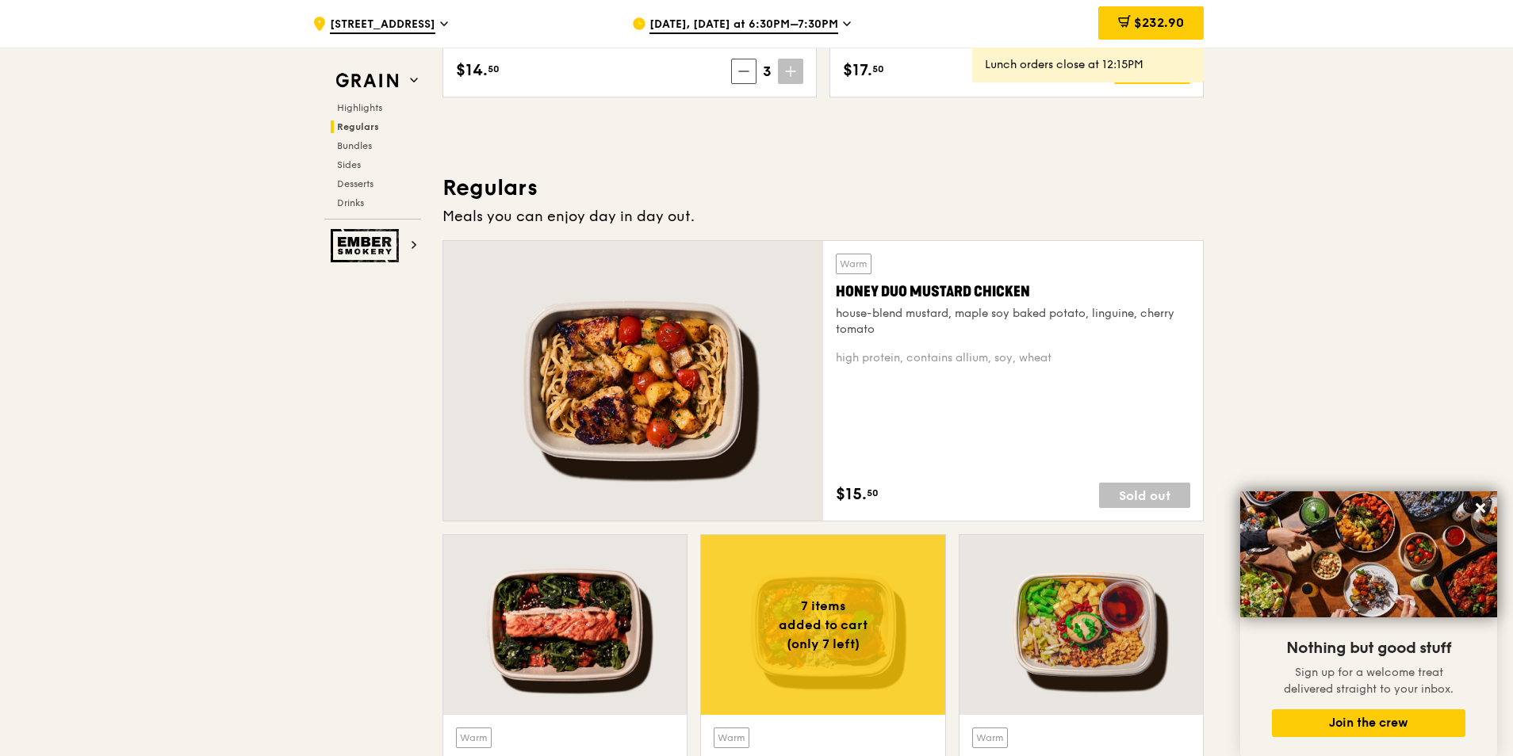
scroll to position [1110, 0]
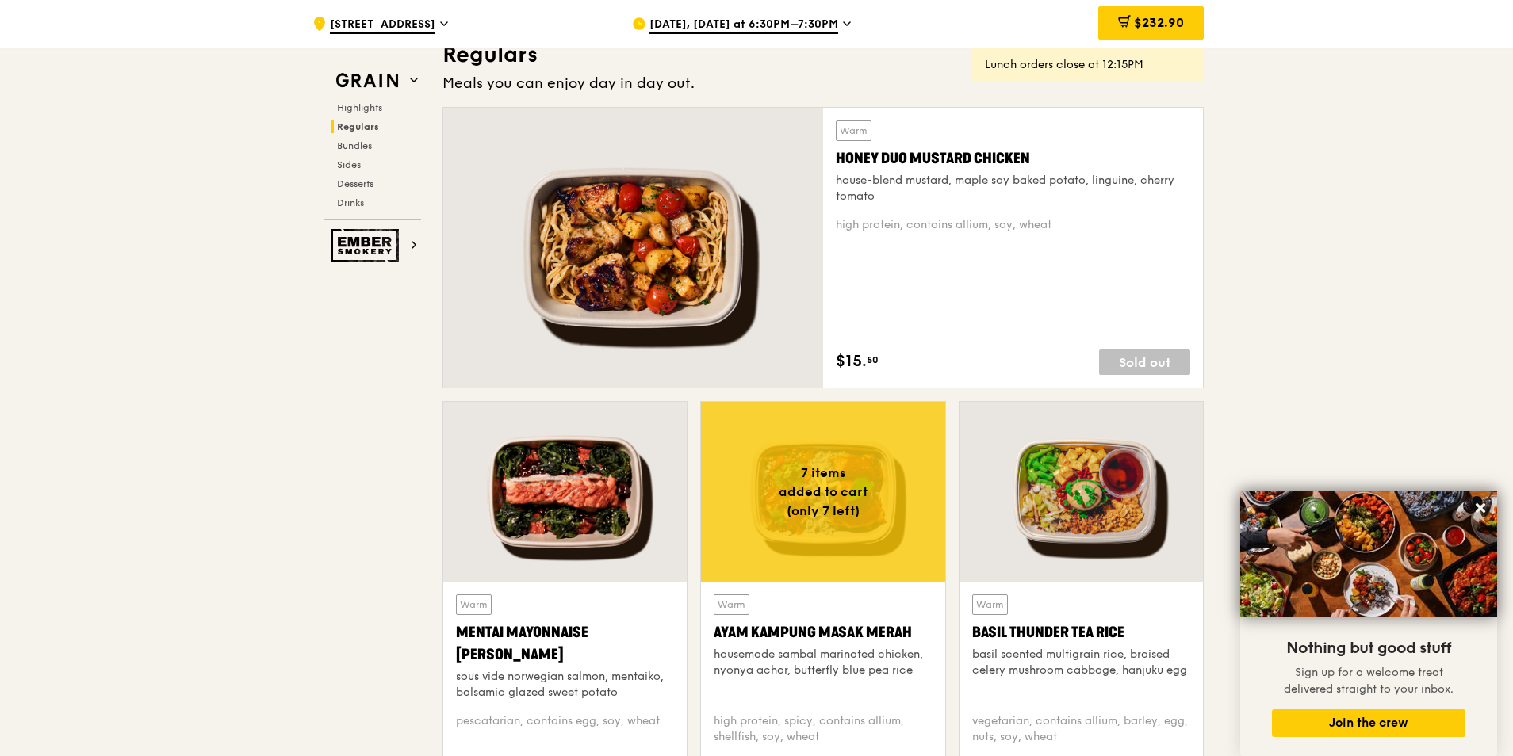
drag, startPoint x: 403, startPoint y: 427, endPoint x: 423, endPoint y: 423, distance: 21.0
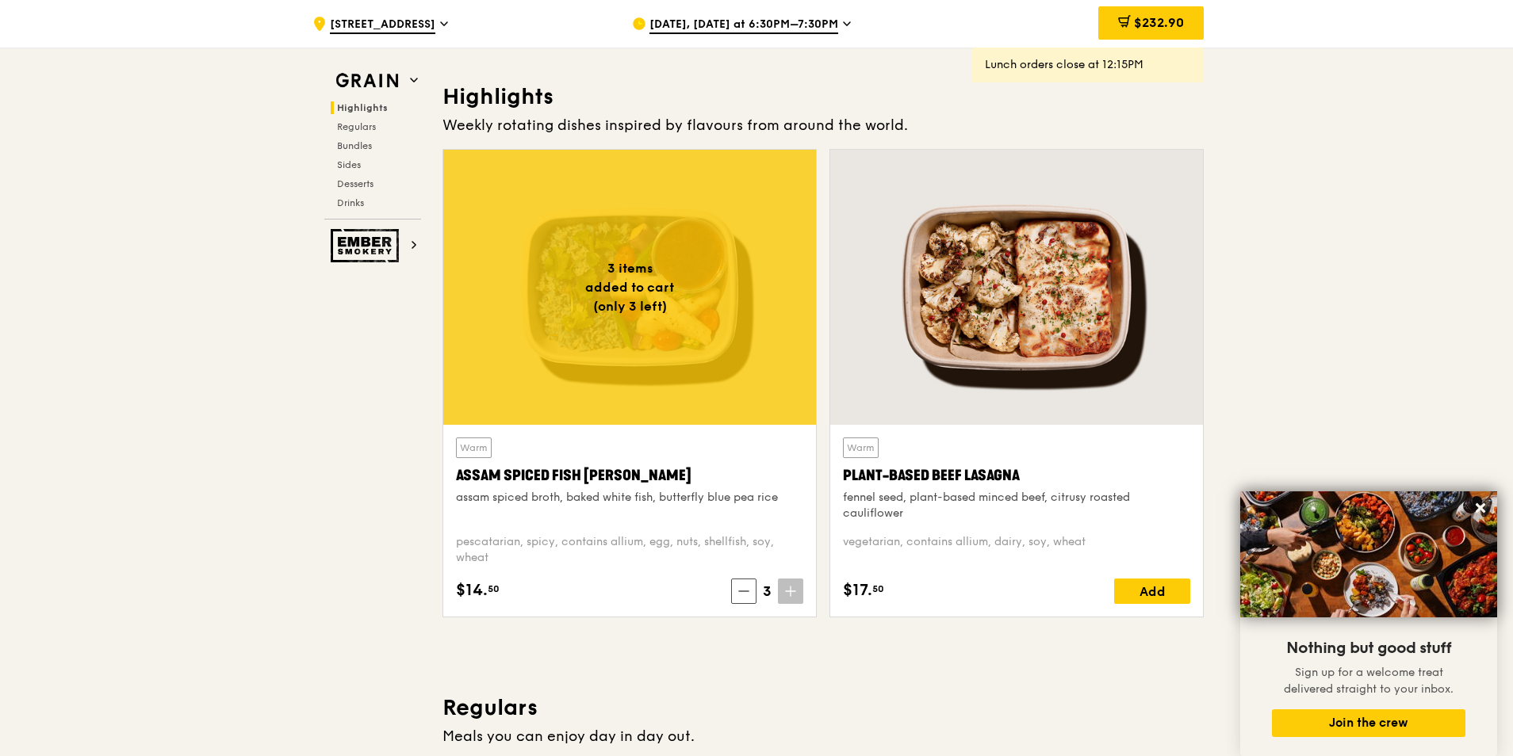
scroll to position [396, 0]
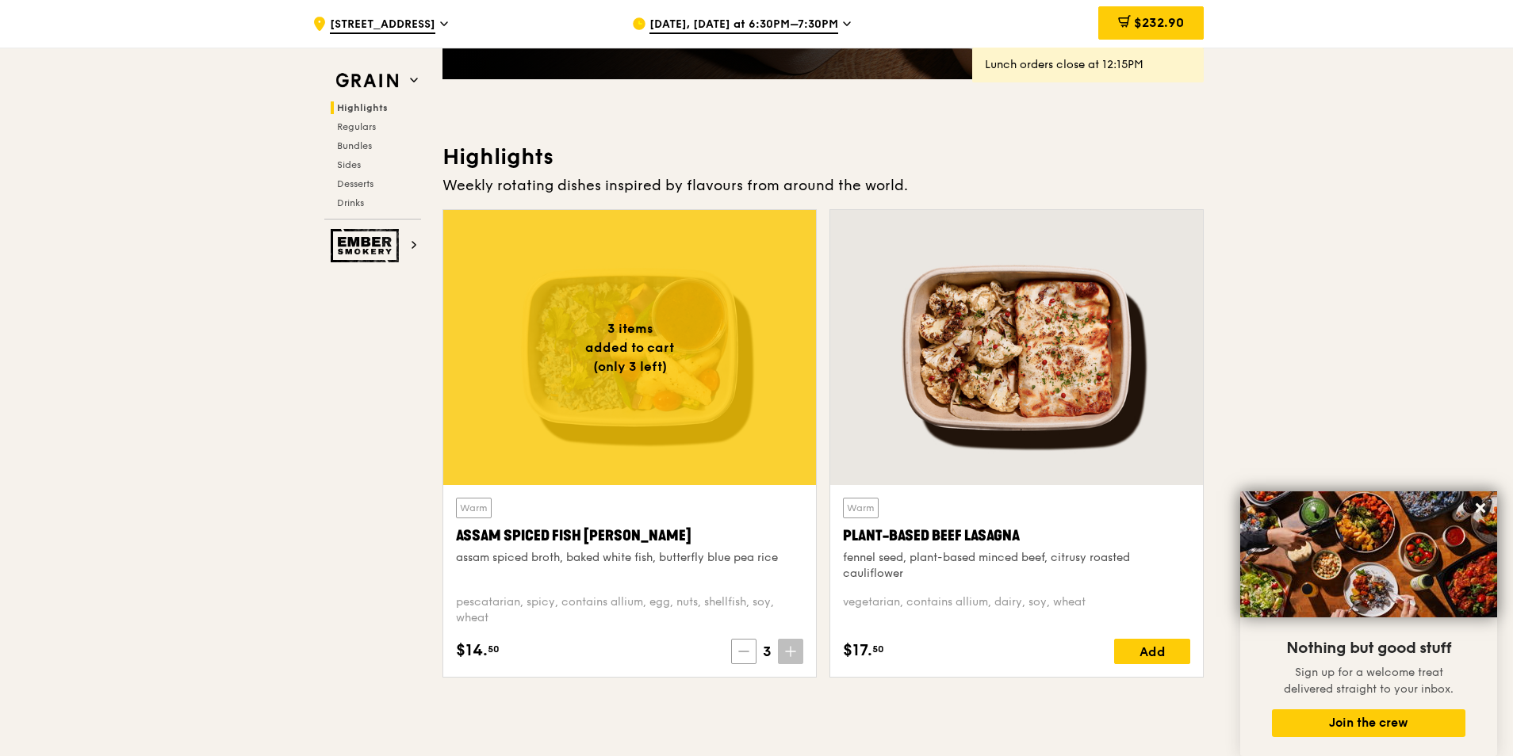
click at [741, 458] on span at bounding box center [743, 651] width 25 height 25
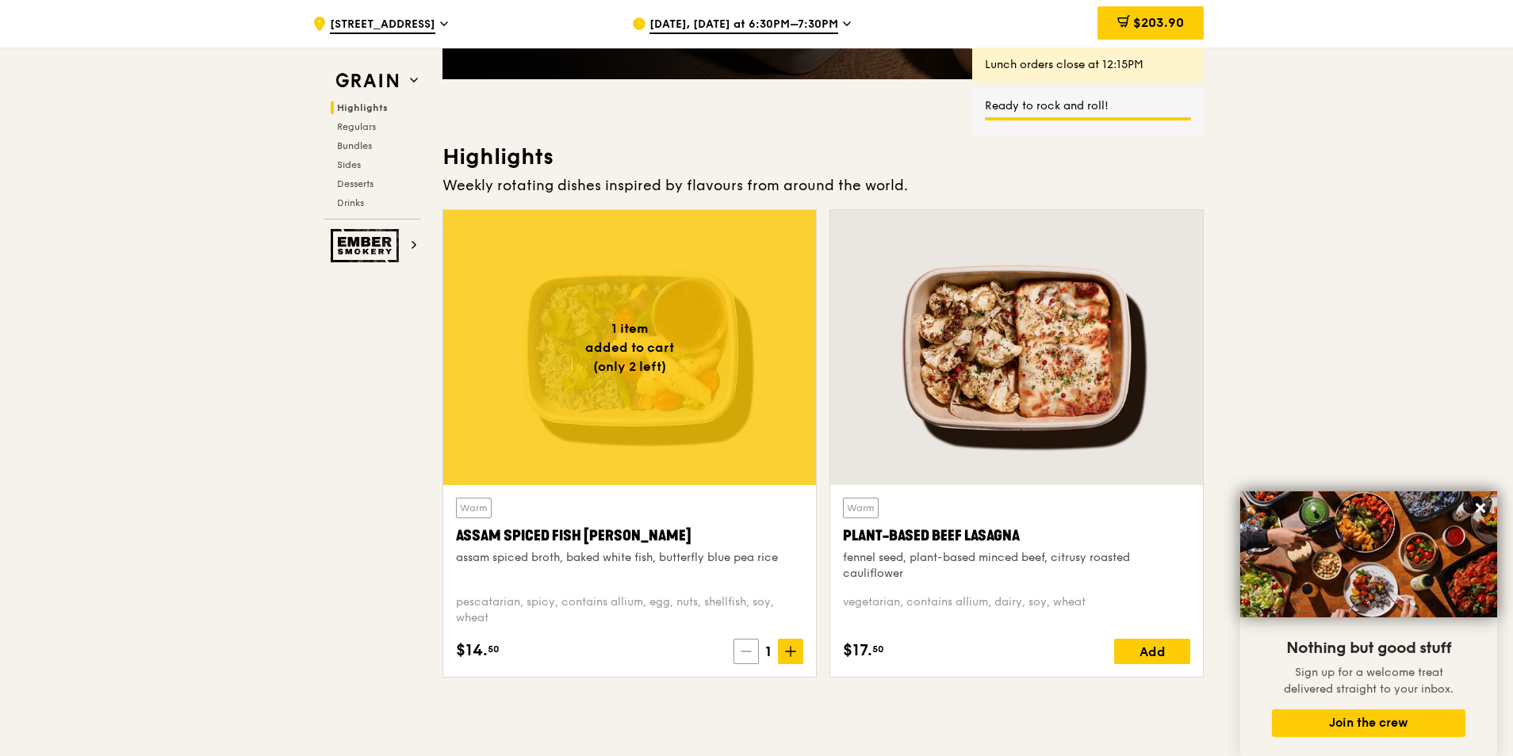
click at [745, 458] on icon at bounding box center [746, 651] width 11 height 11
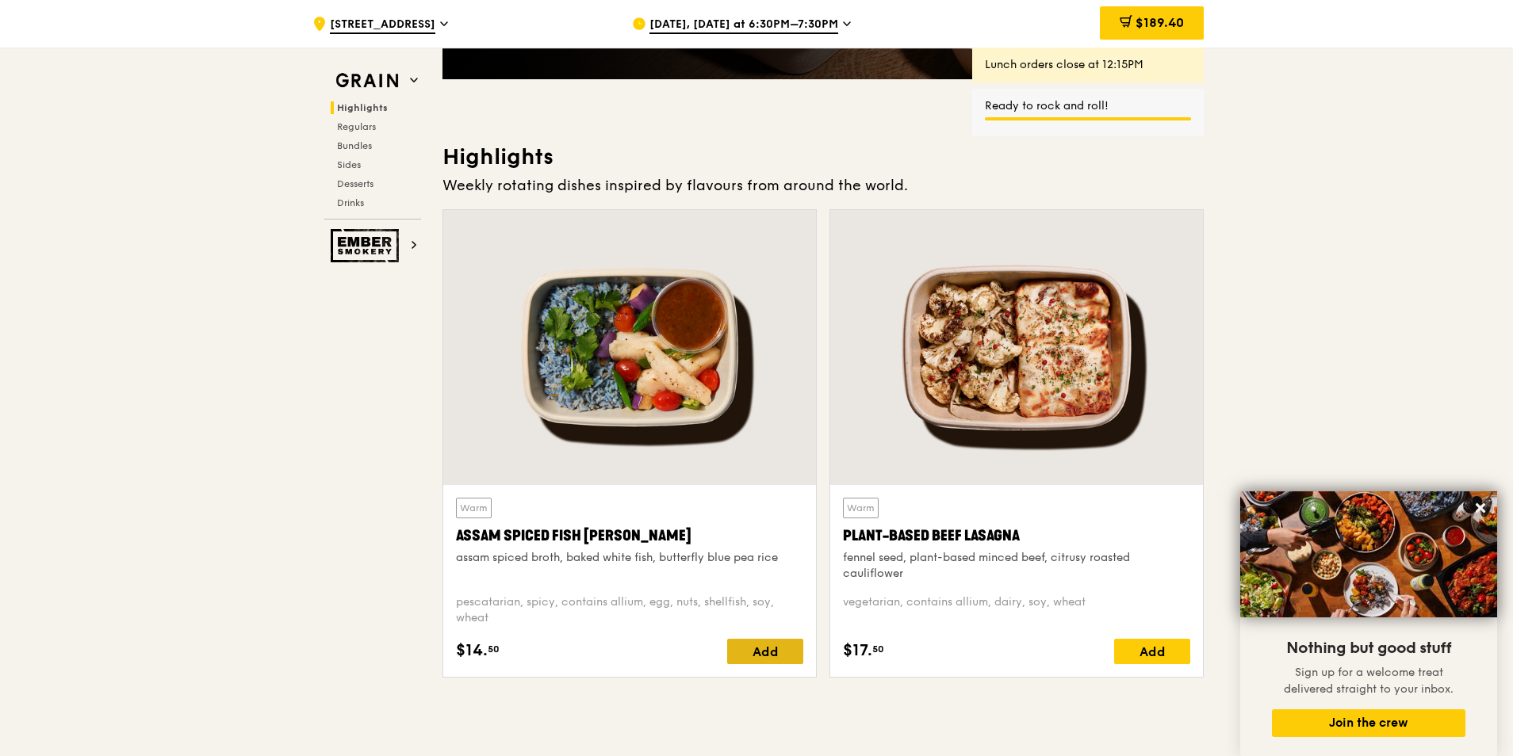
click at [760, 458] on div "Add" at bounding box center [765, 651] width 76 height 25
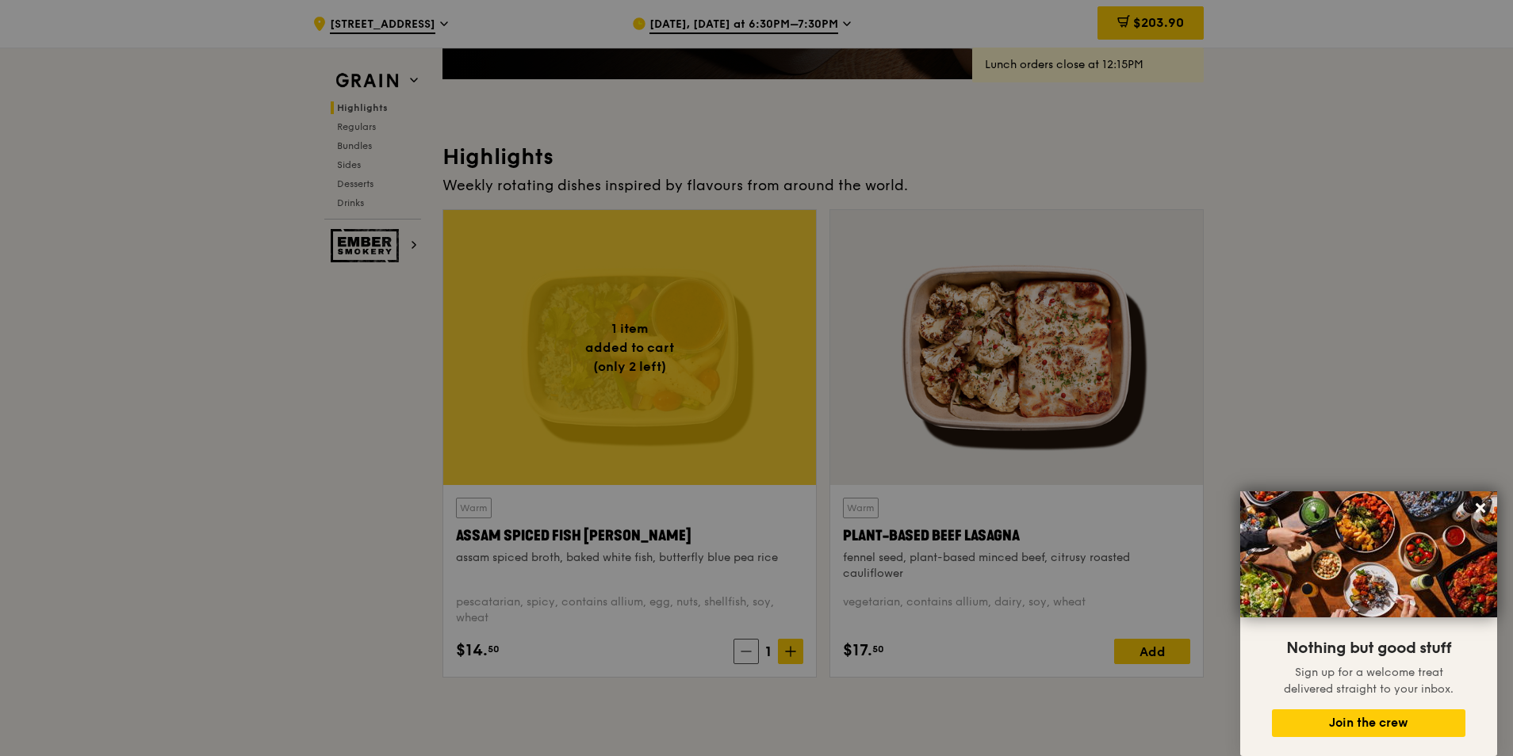
click at [781, 458] on div at bounding box center [756, 378] width 1513 height 756
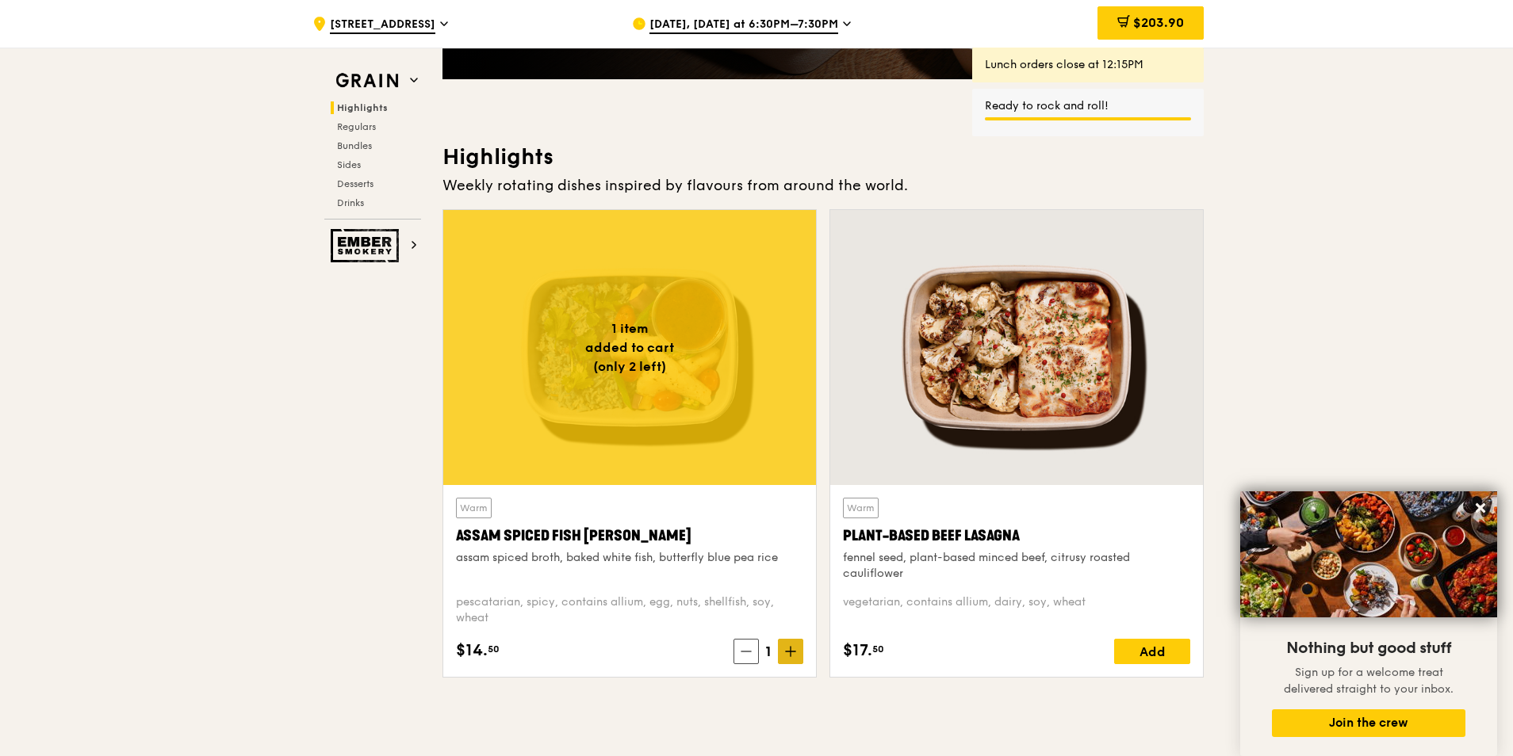
click at [792, 458] on icon at bounding box center [790, 651] width 11 height 11
click at [789, 458] on icon at bounding box center [790, 651] width 11 height 11
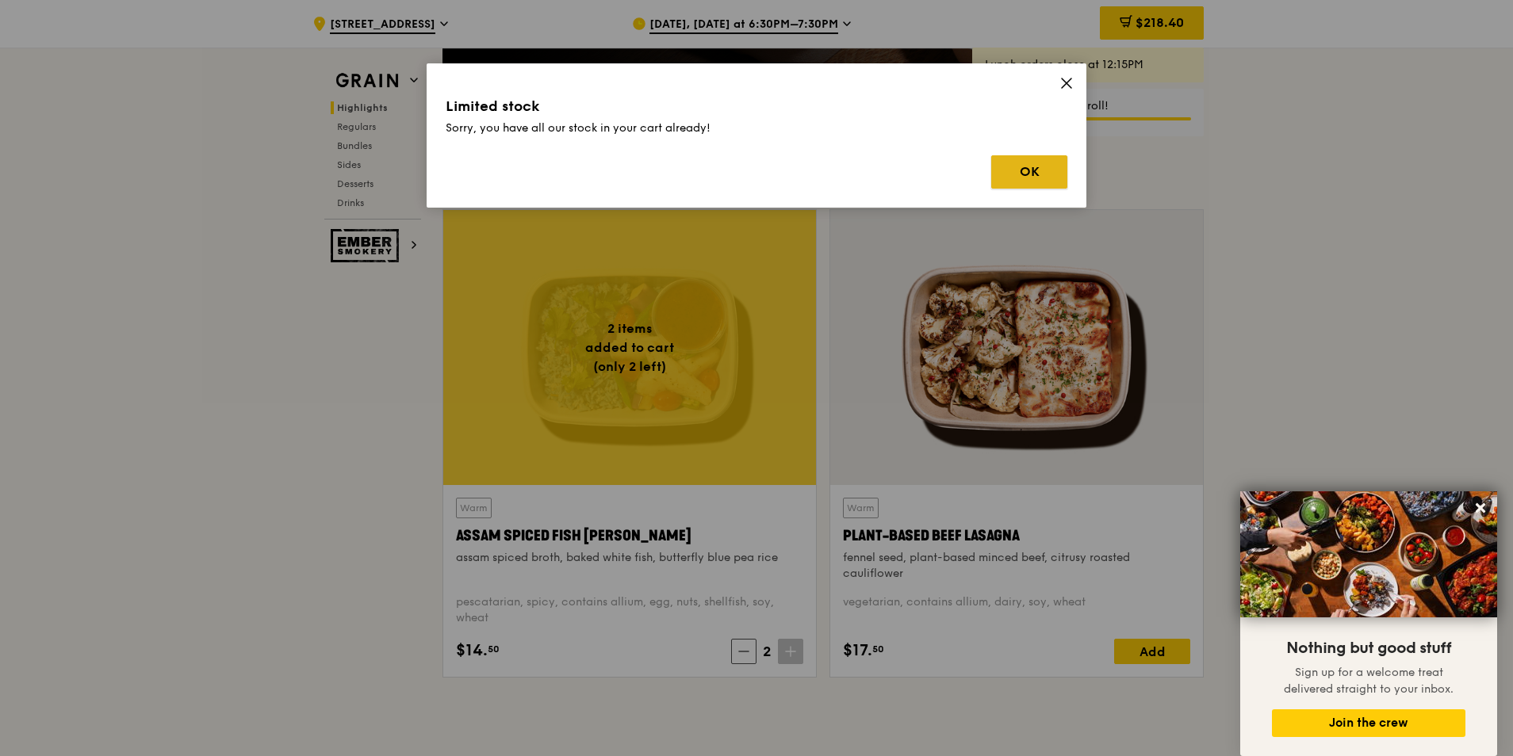
click at [989, 174] on button "OK" at bounding box center [1029, 171] width 76 height 33
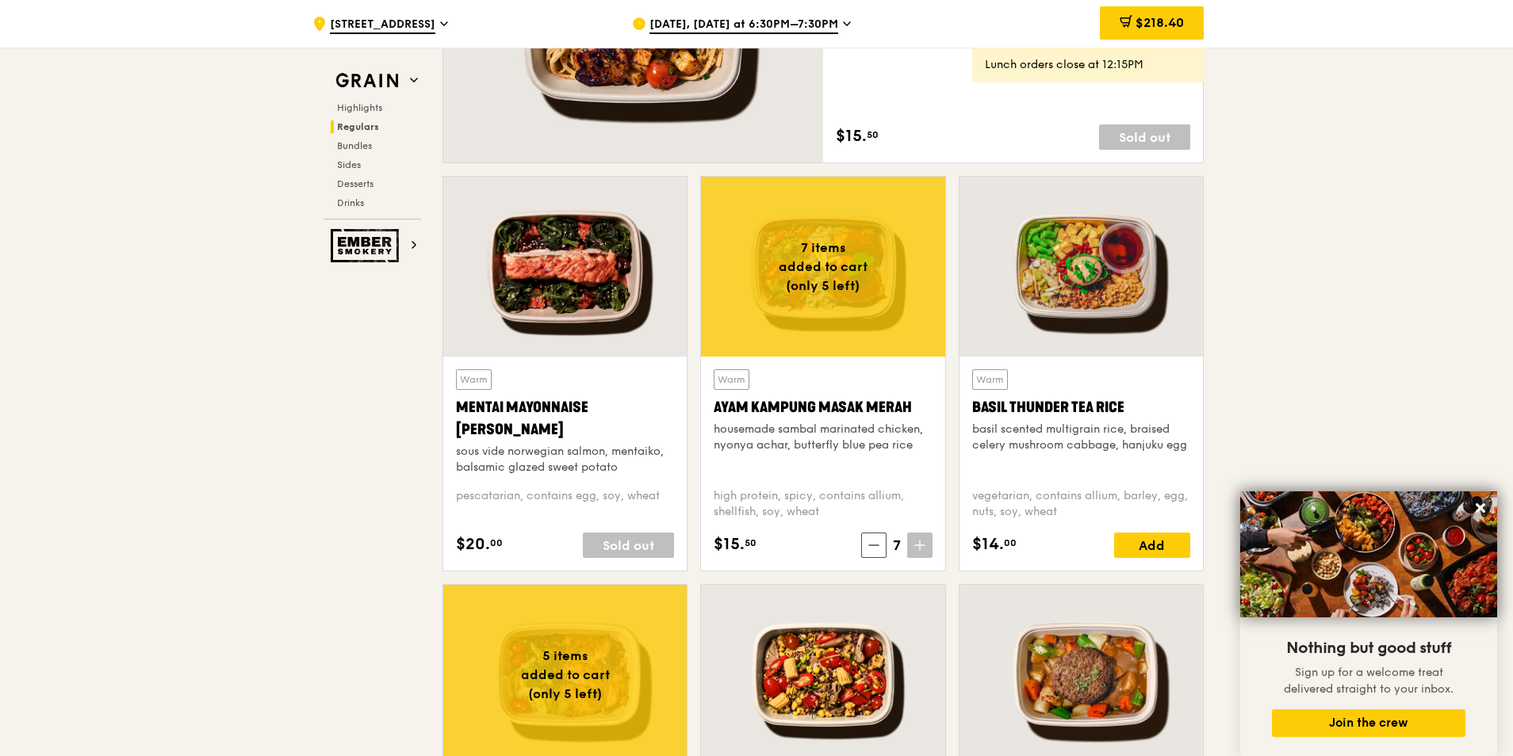
scroll to position [1348, 0]
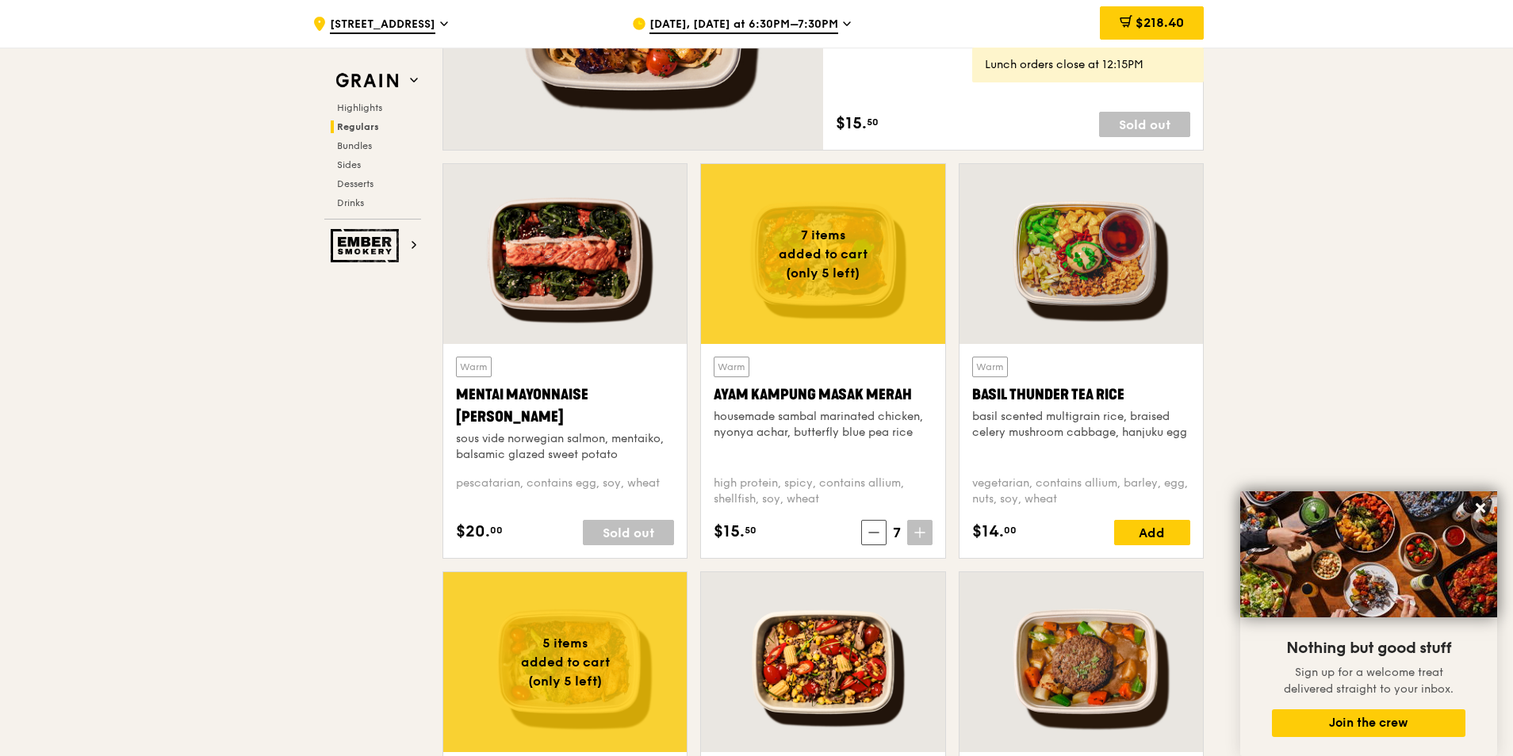
click at [921, 458] on icon at bounding box center [919, 532] width 11 height 11
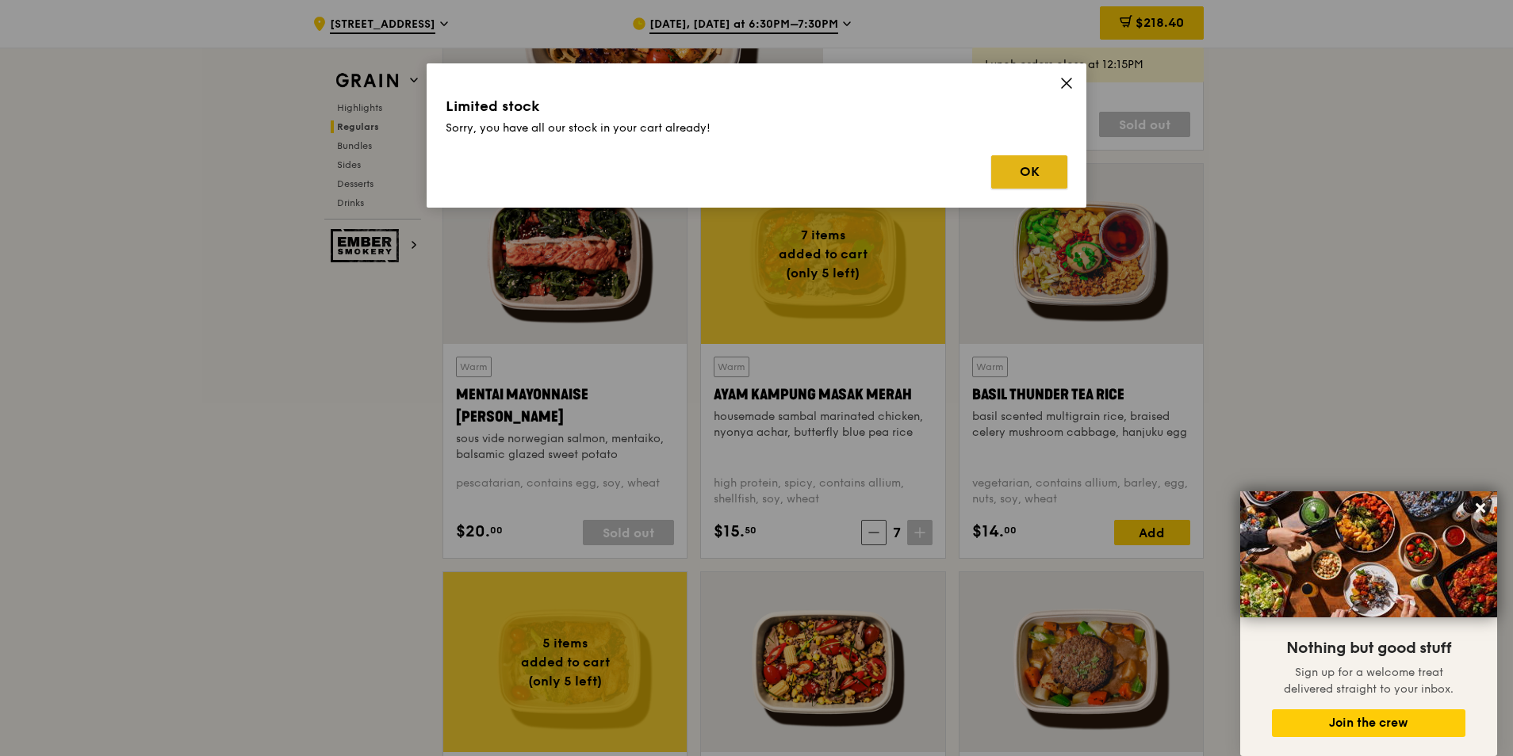
click at [989, 168] on button "OK" at bounding box center [1029, 171] width 76 height 33
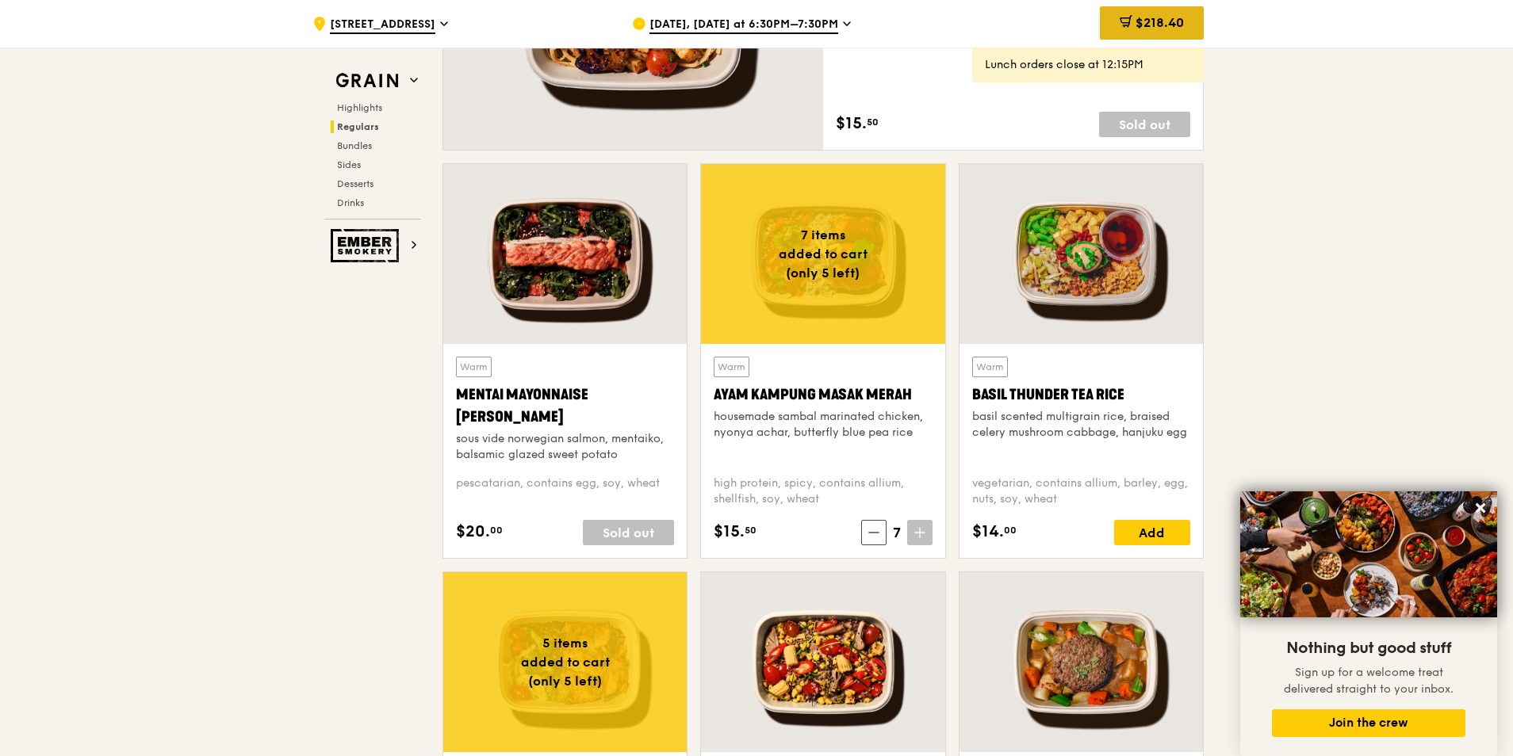
click at [989, 21] on span "$218.40" at bounding box center [1159, 22] width 48 height 15
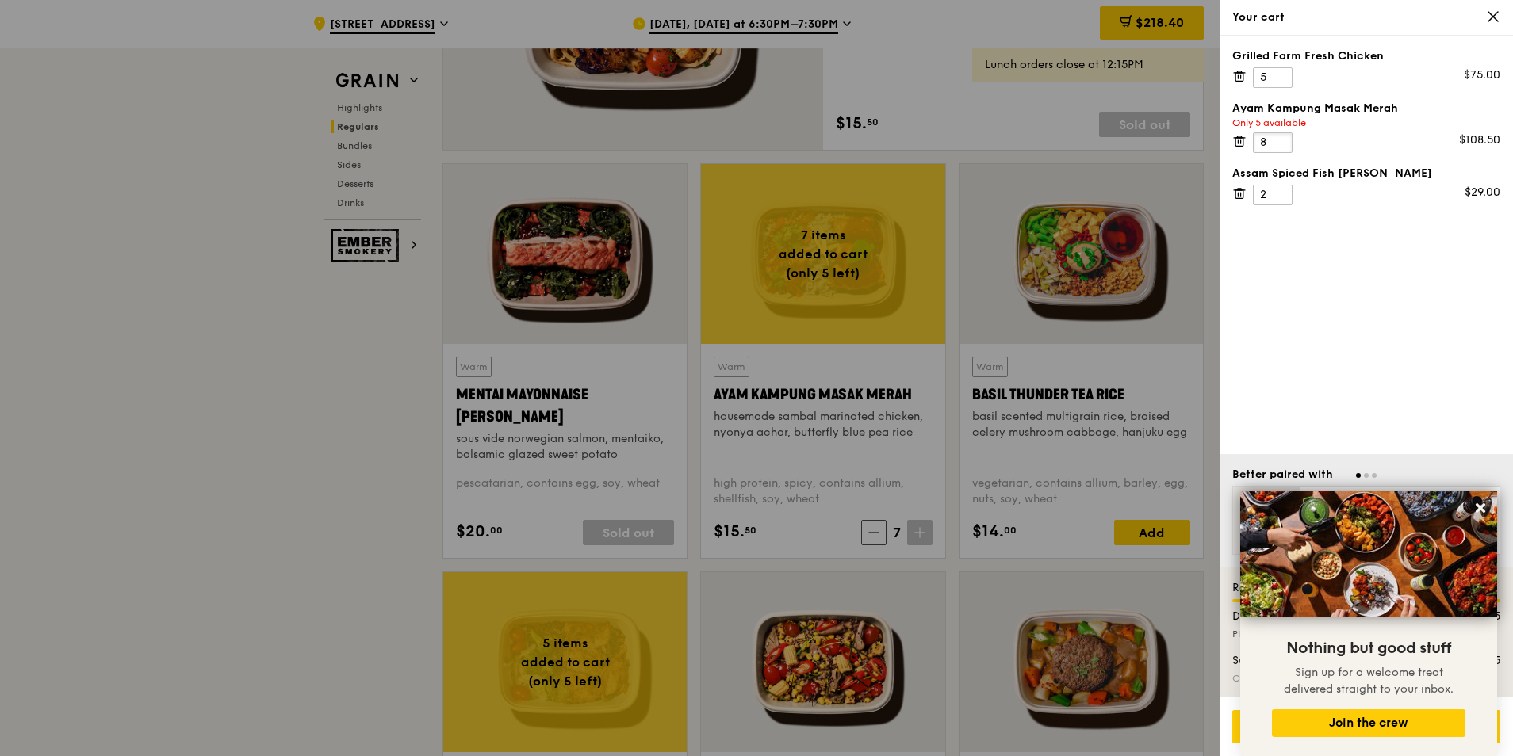
click at [989, 139] on input "8" at bounding box center [1273, 142] width 40 height 21
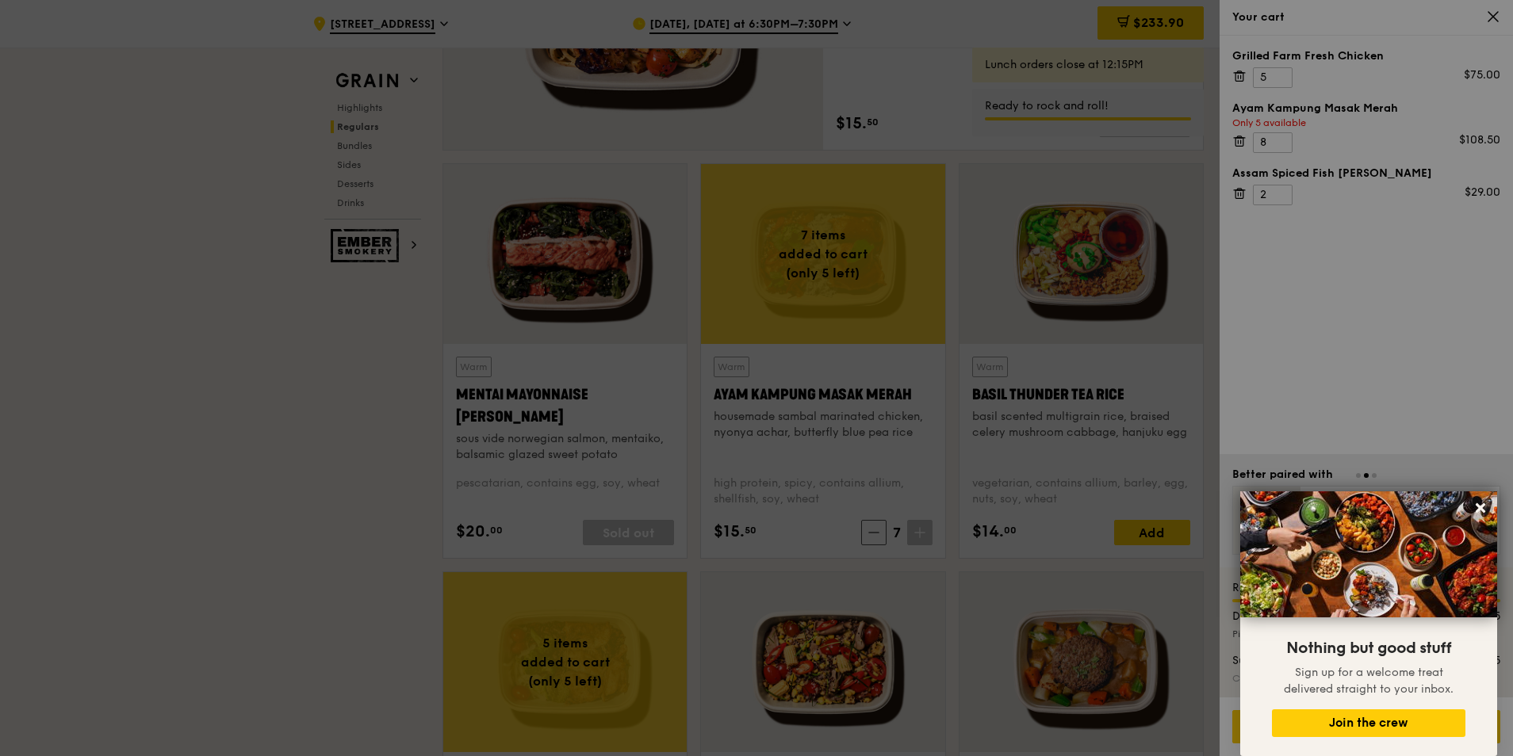
click at [989, 147] on div at bounding box center [756, 378] width 1513 height 756
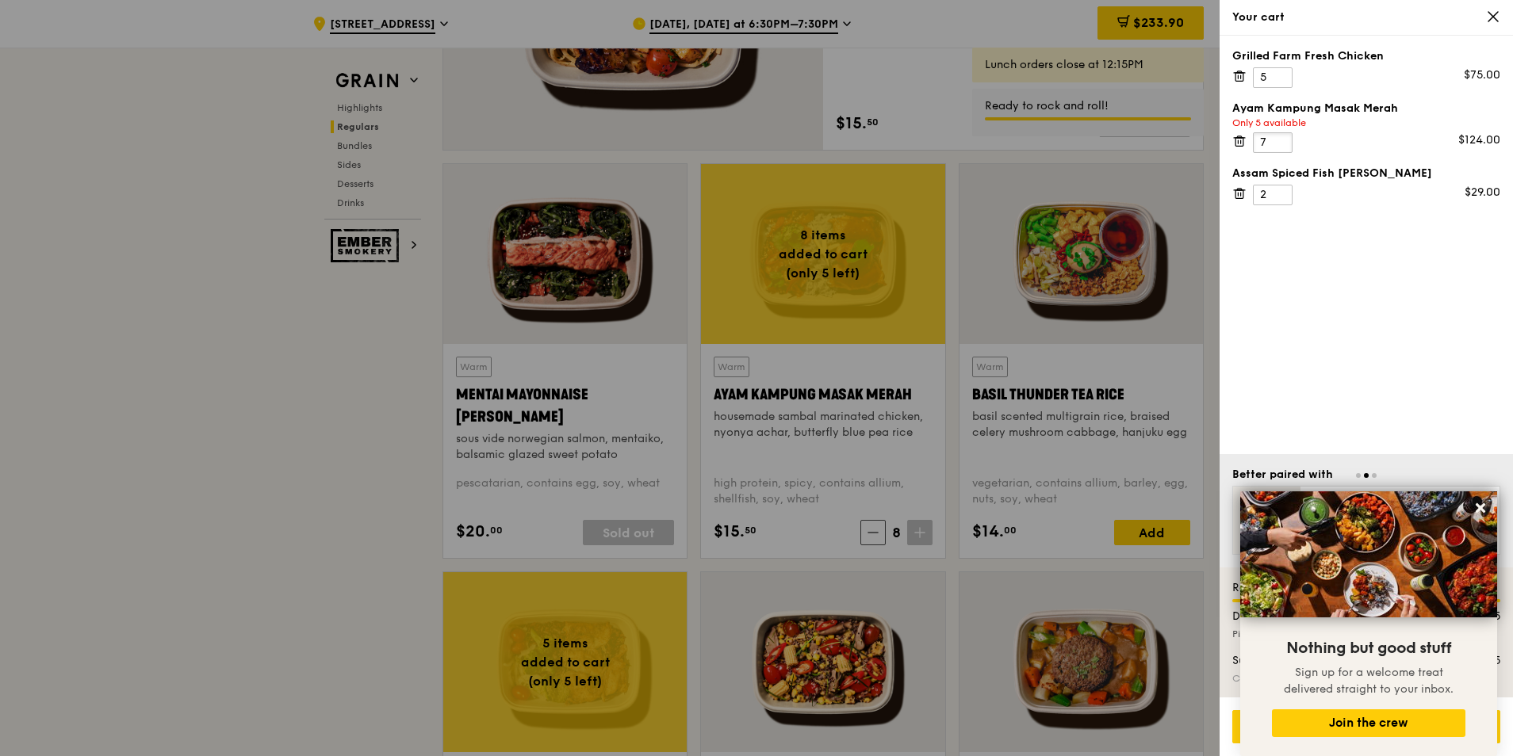
click at [989, 147] on input "7" at bounding box center [1273, 142] width 40 height 21
click at [989, 147] on input "6" at bounding box center [1273, 142] width 40 height 21
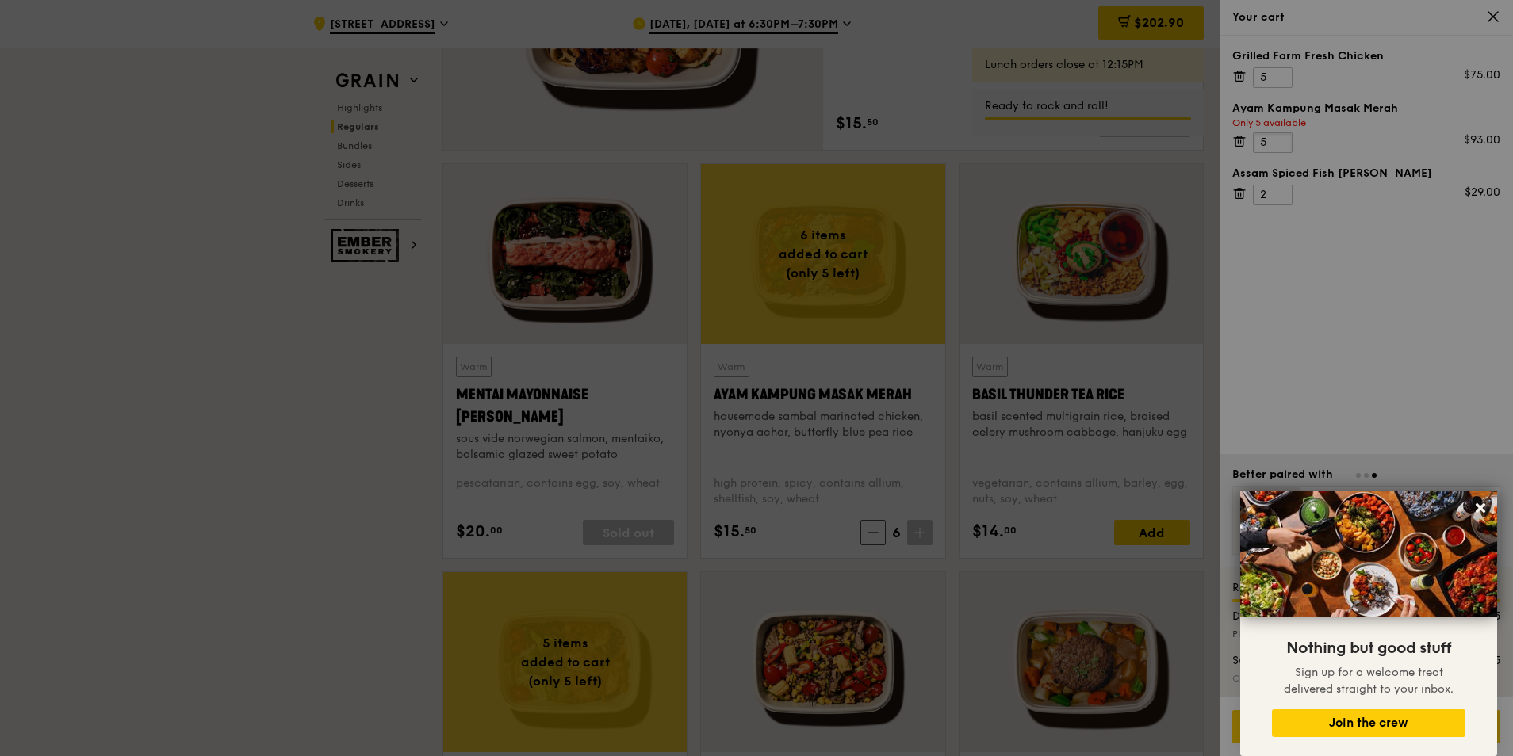
type input "5"
click at [989, 147] on input "5" at bounding box center [1273, 142] width 40 height 21
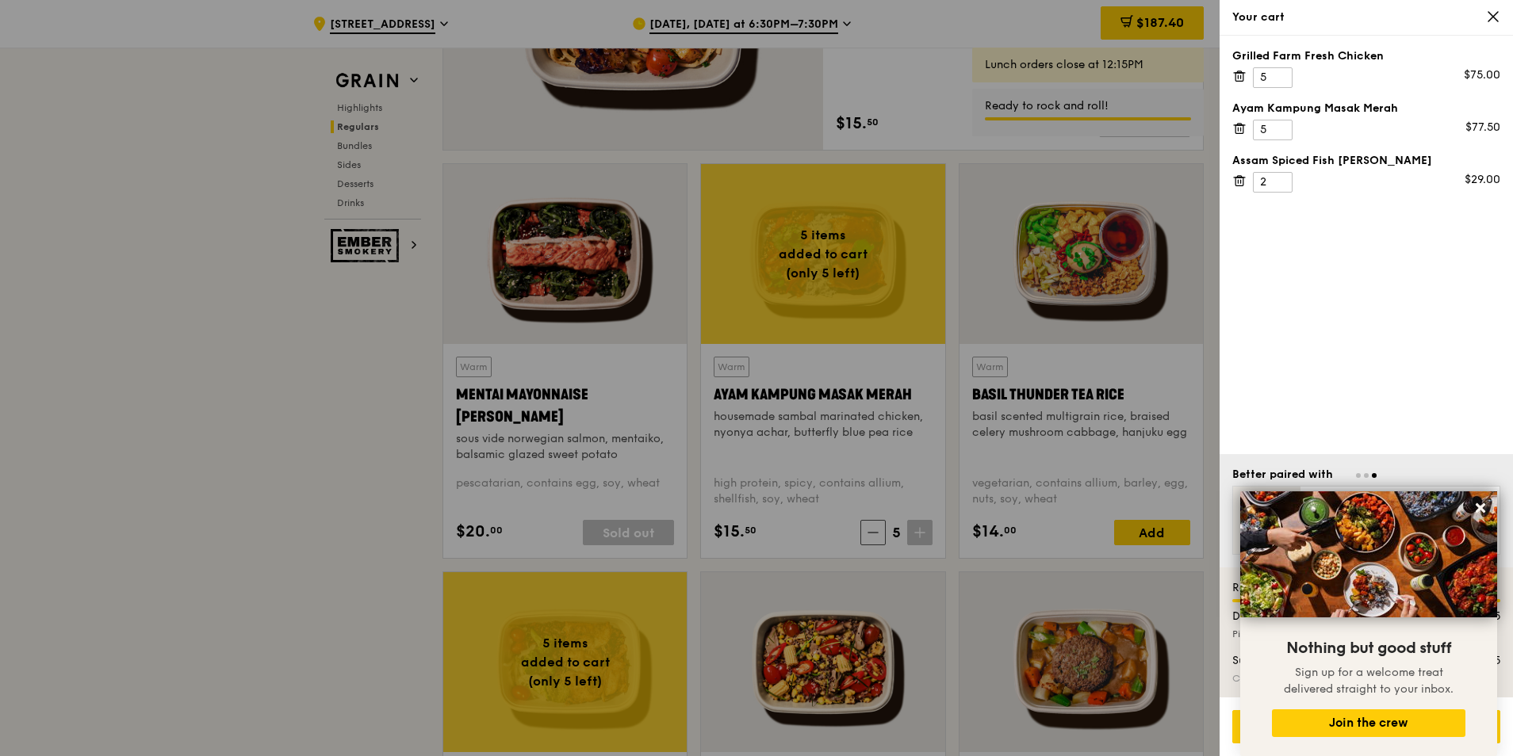
click at [989, 293] on div "Grilled Farm Fresh Chicken 5 $75.00 Ayam [GEOGRAPHIC_DATA] 5 $77.50 Assam Spice…" at bounding box center [1365, 245] width 293 height 419
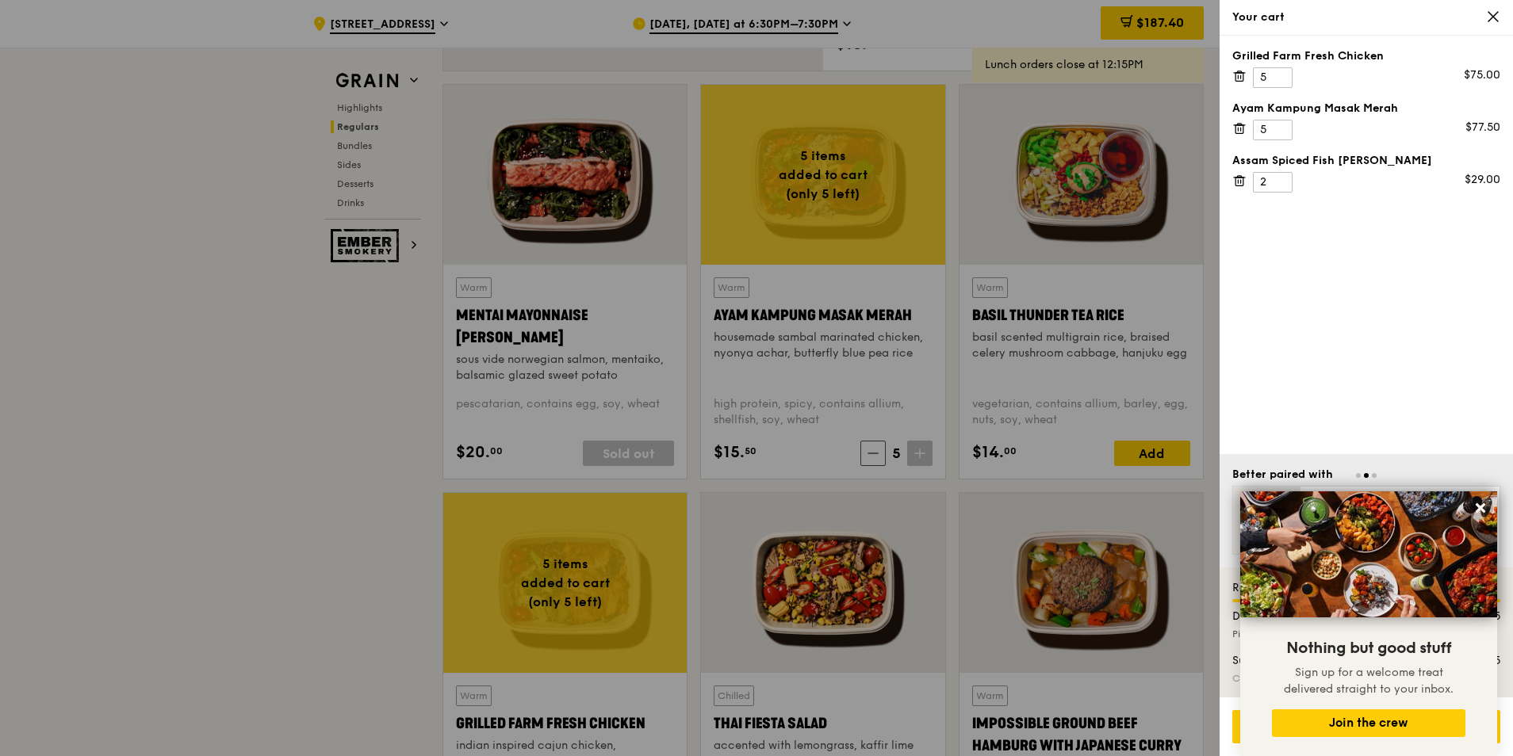
click at [313, 435] on div at bounding box center [756, 378] width 1513 height 756
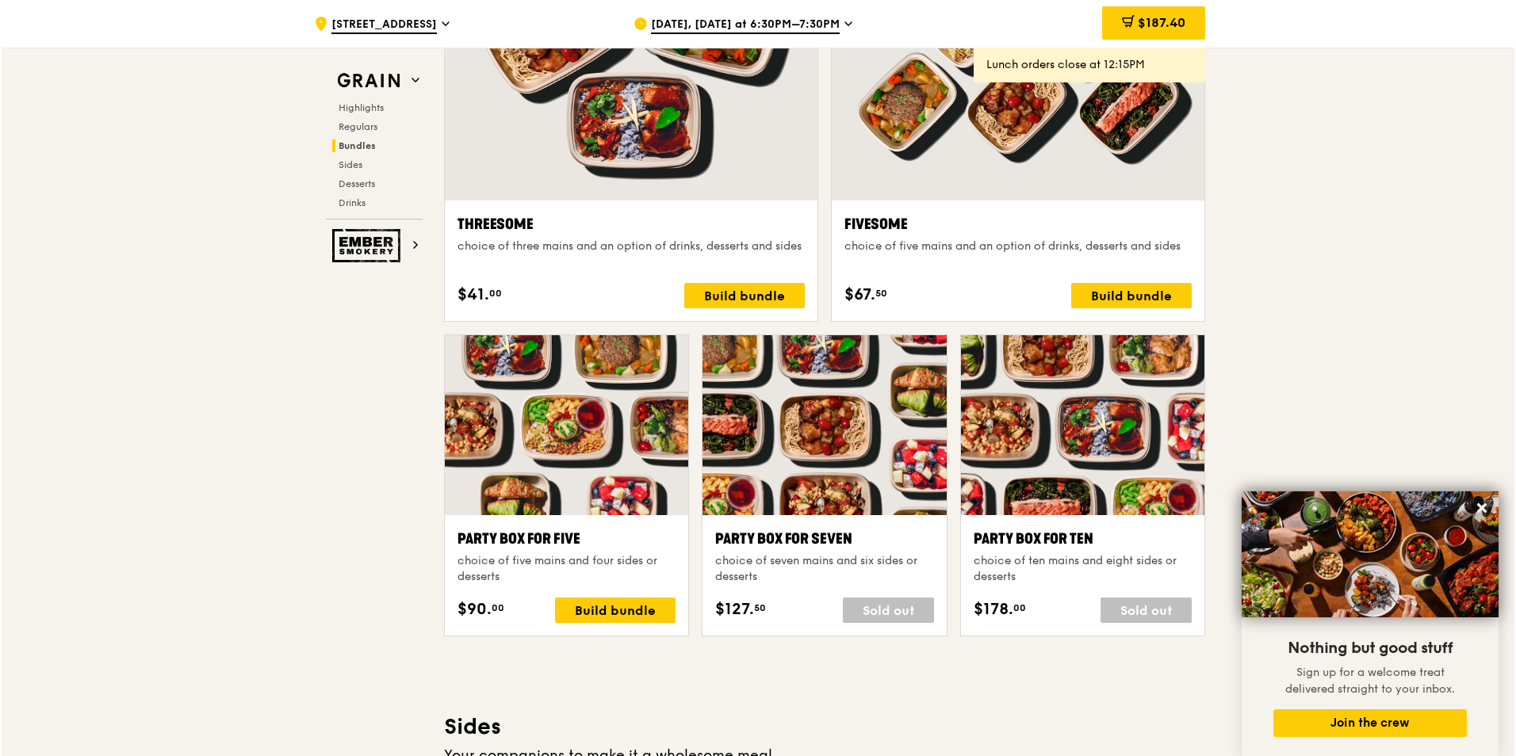
scroll to position [3007, 0]
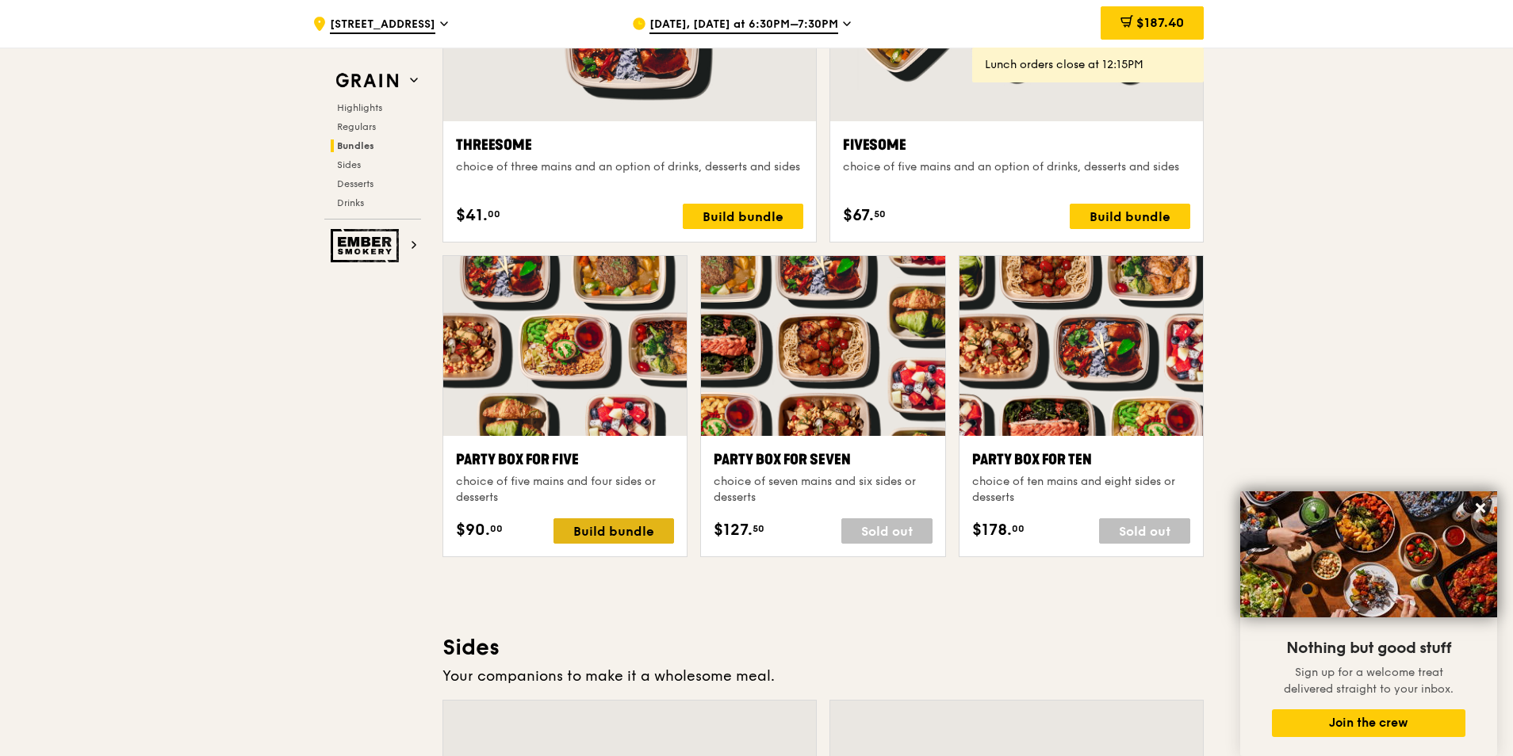
click at [610, 458] on div "Build bundle" at bounding box center [613, 531] width 121 height 25
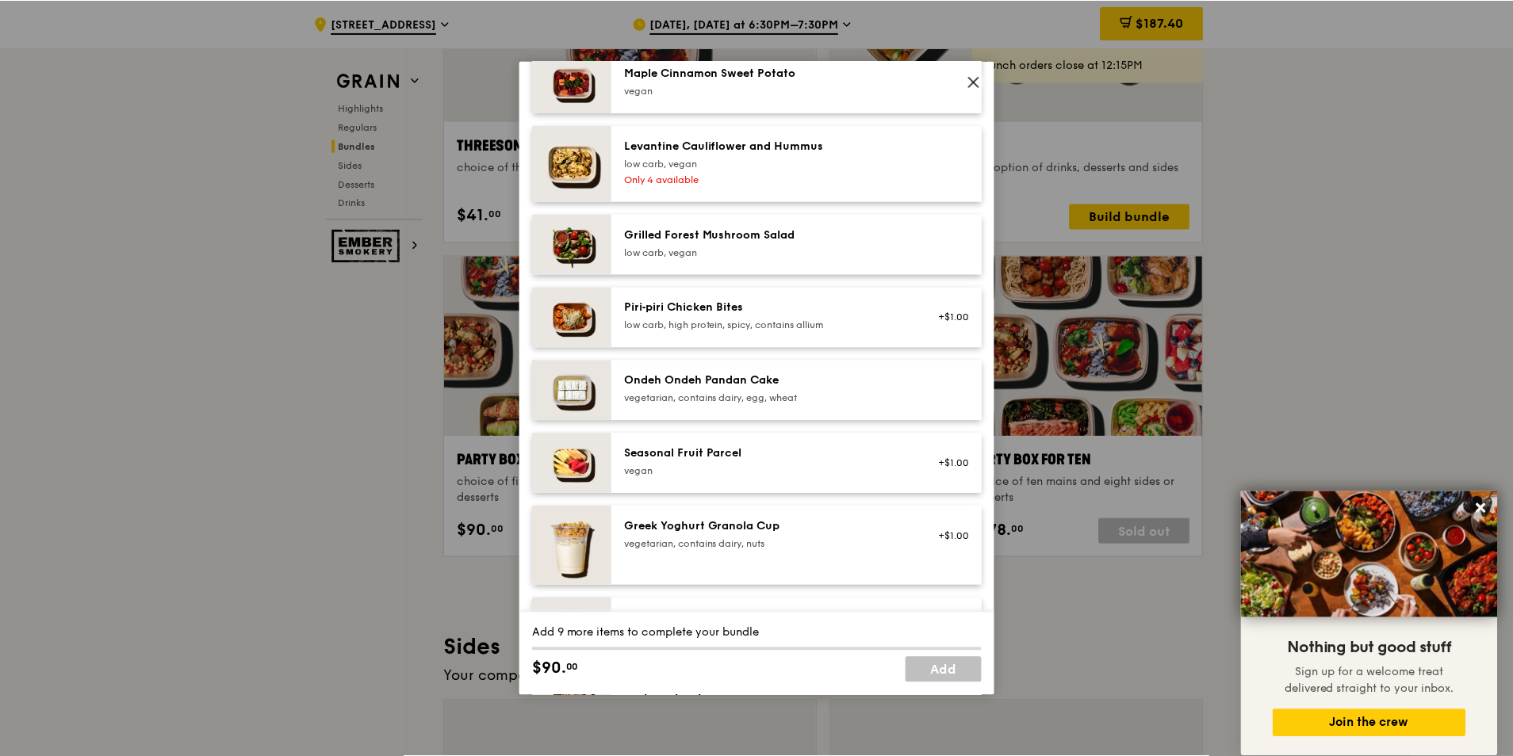
scroll to position [1110, 0]
click at [978, 81] on icon at bounding box center [975, 82] width 14 height 14
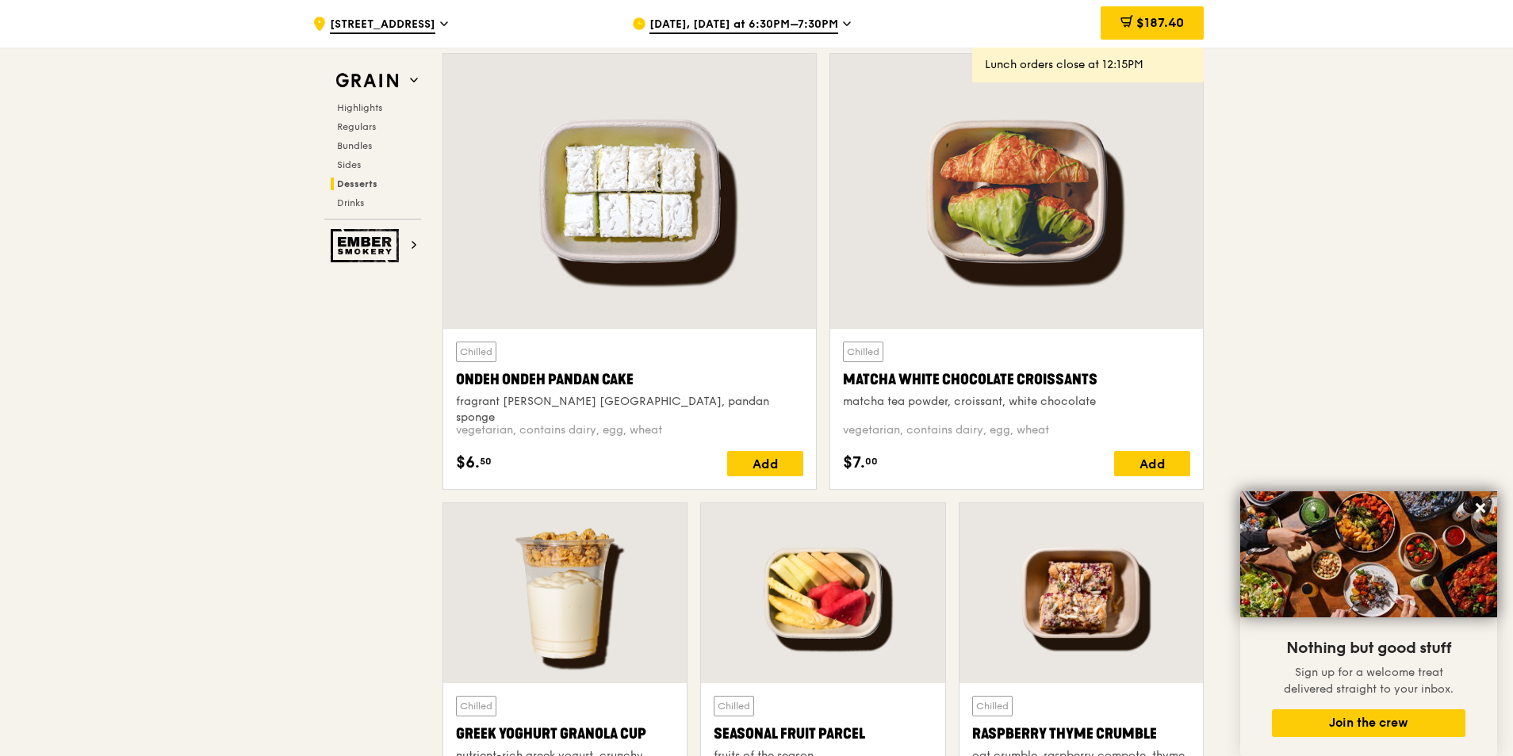
scroll to position [4830, 0]
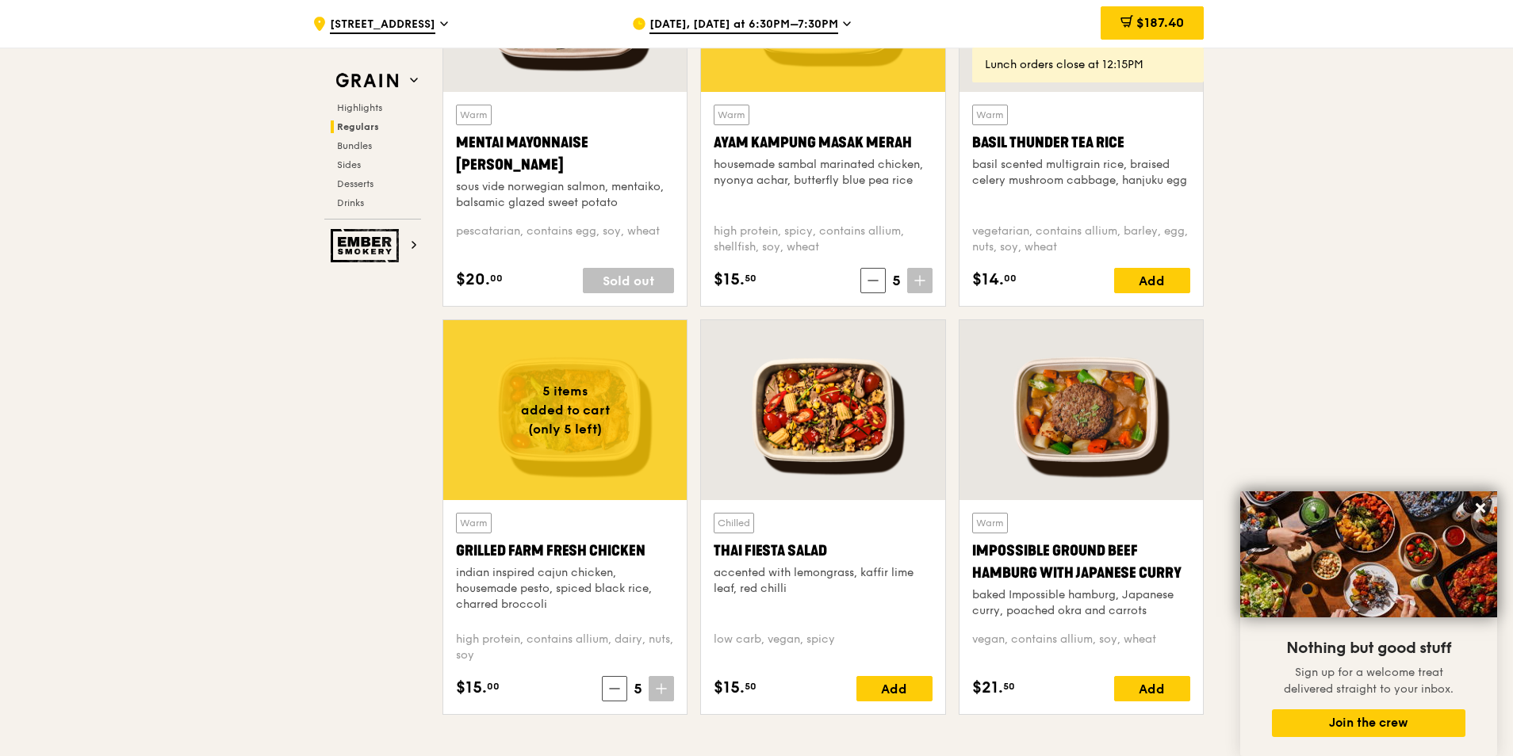
scroll to position [1744, 0]
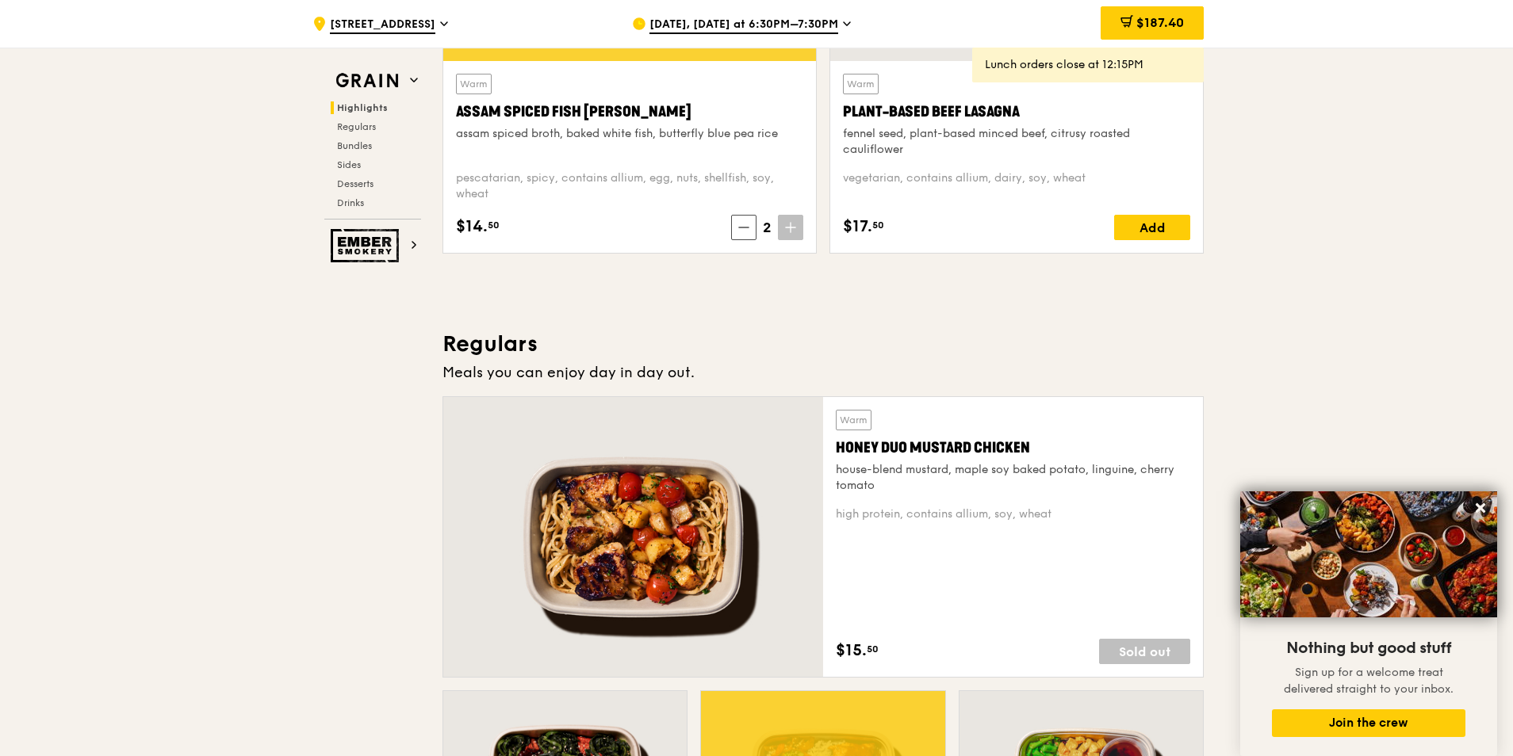
scroll to position [793, 0]
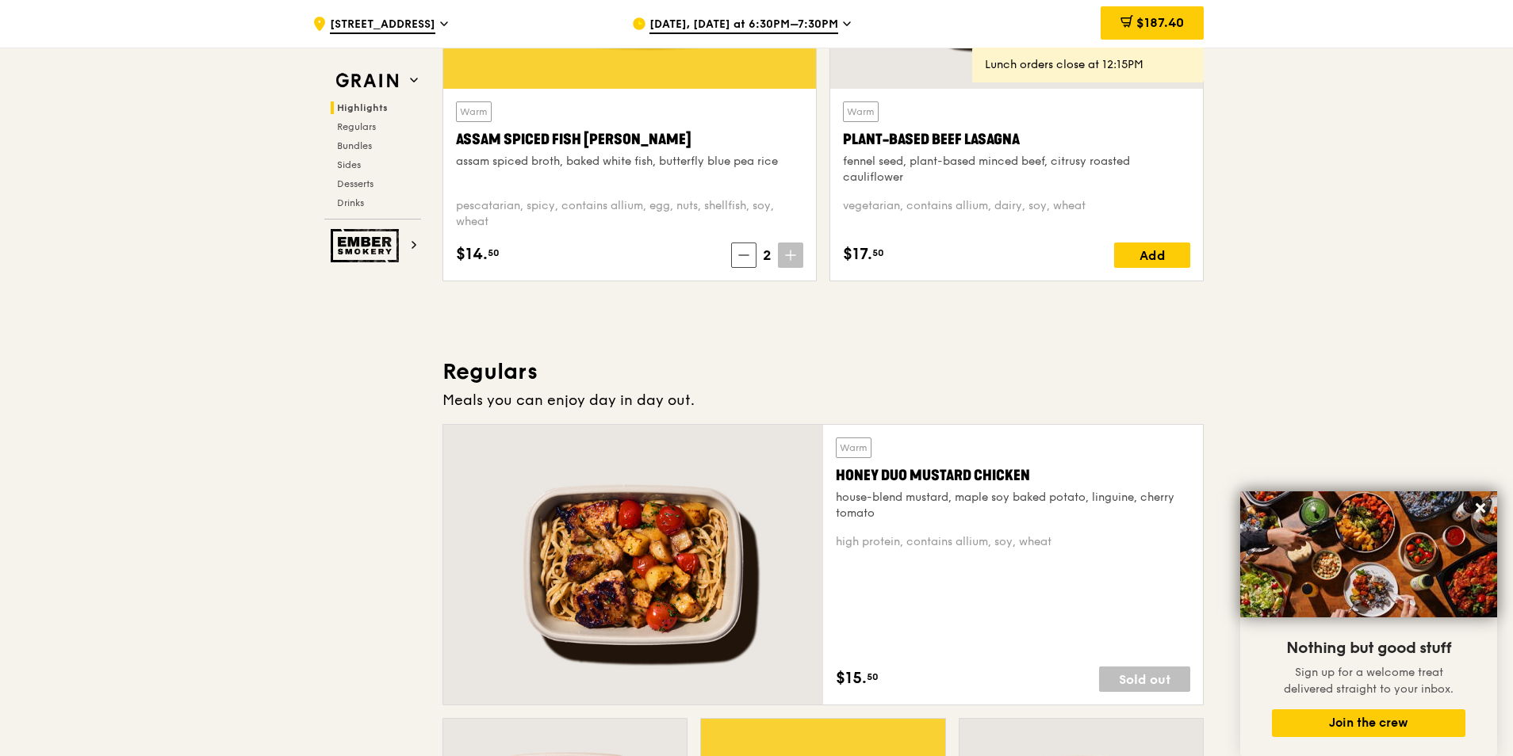
click at [640, 458] on div at bounding box center [633, 565] width 380 height 280
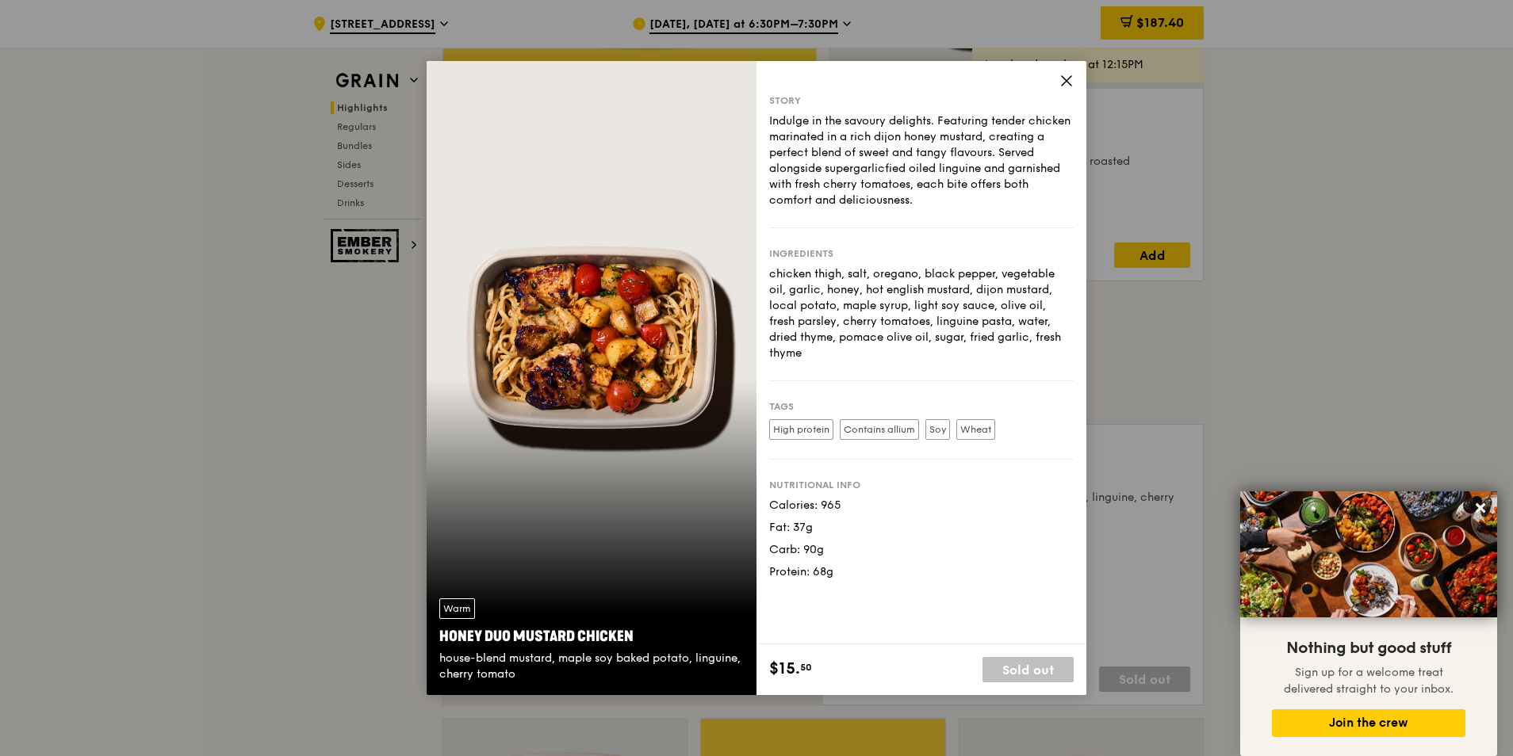
click at [989, 78] on icon at bounding box center [1067, 81] width 10 height 10
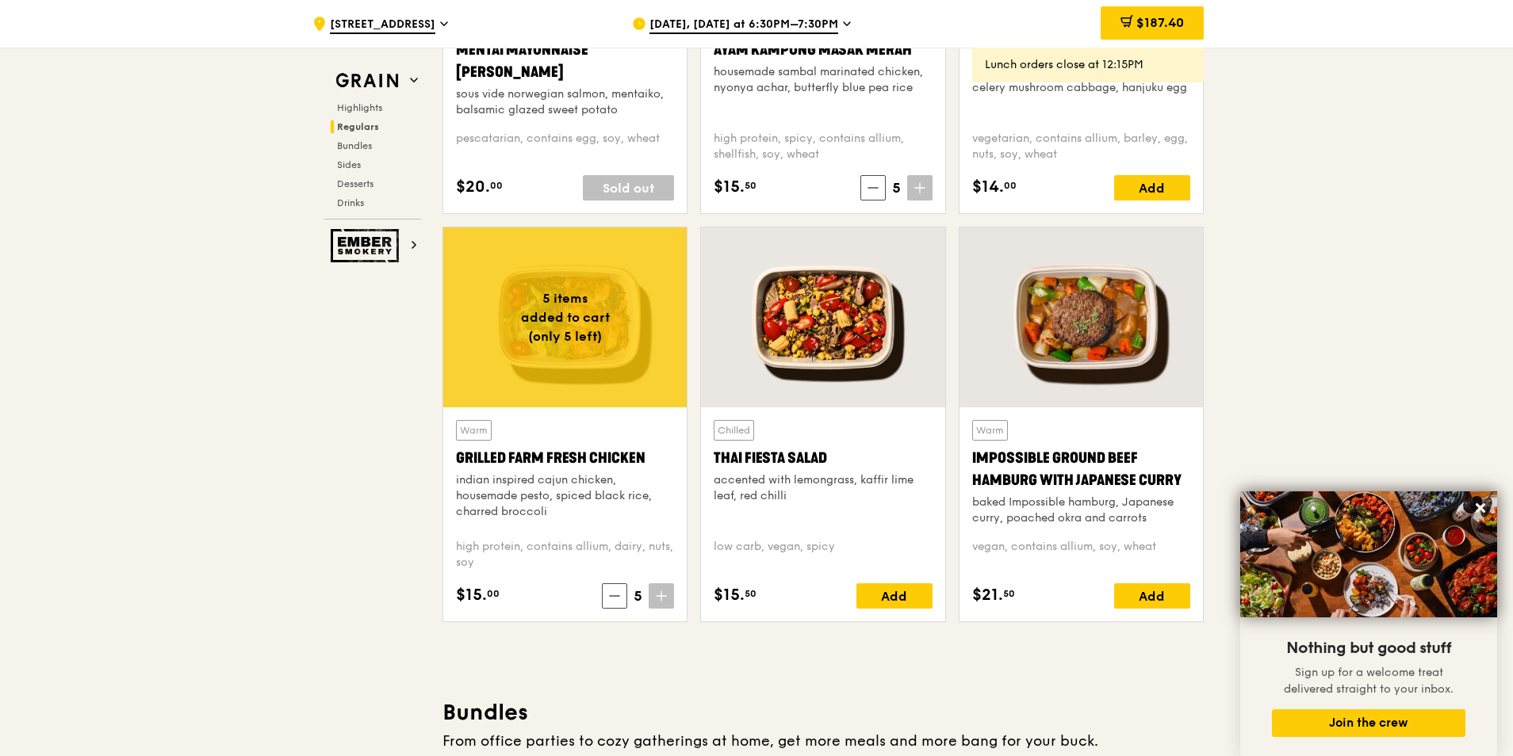
scroll to position [1665, 0]
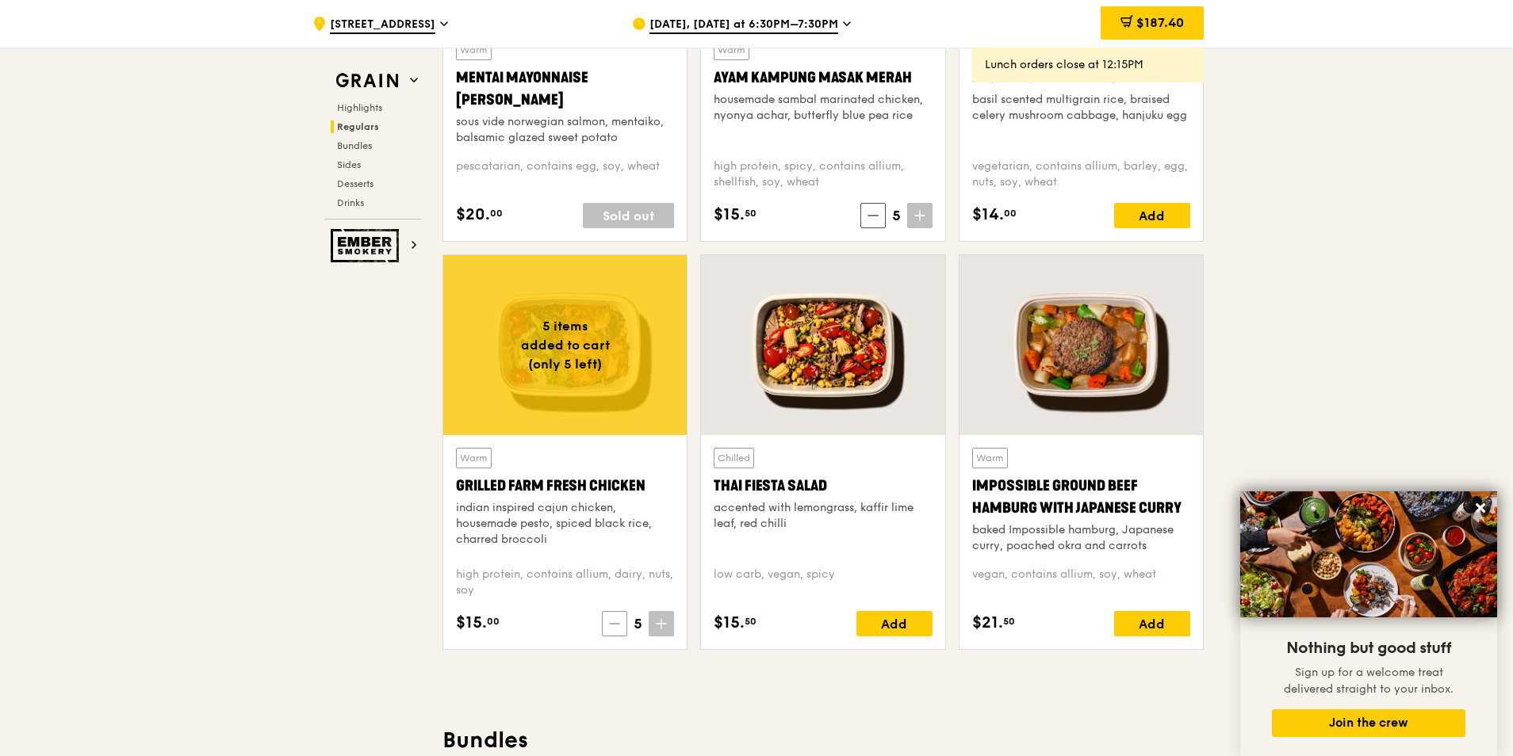
click at [615, 458] on icon at bounding box center [615, 624] width 10 height 0
click at [615, 458] on icon at bounding box center [614, 624] width 10 height 0
click at [615, 458] on icon at bounding box center [615, 624] width 10 height 0
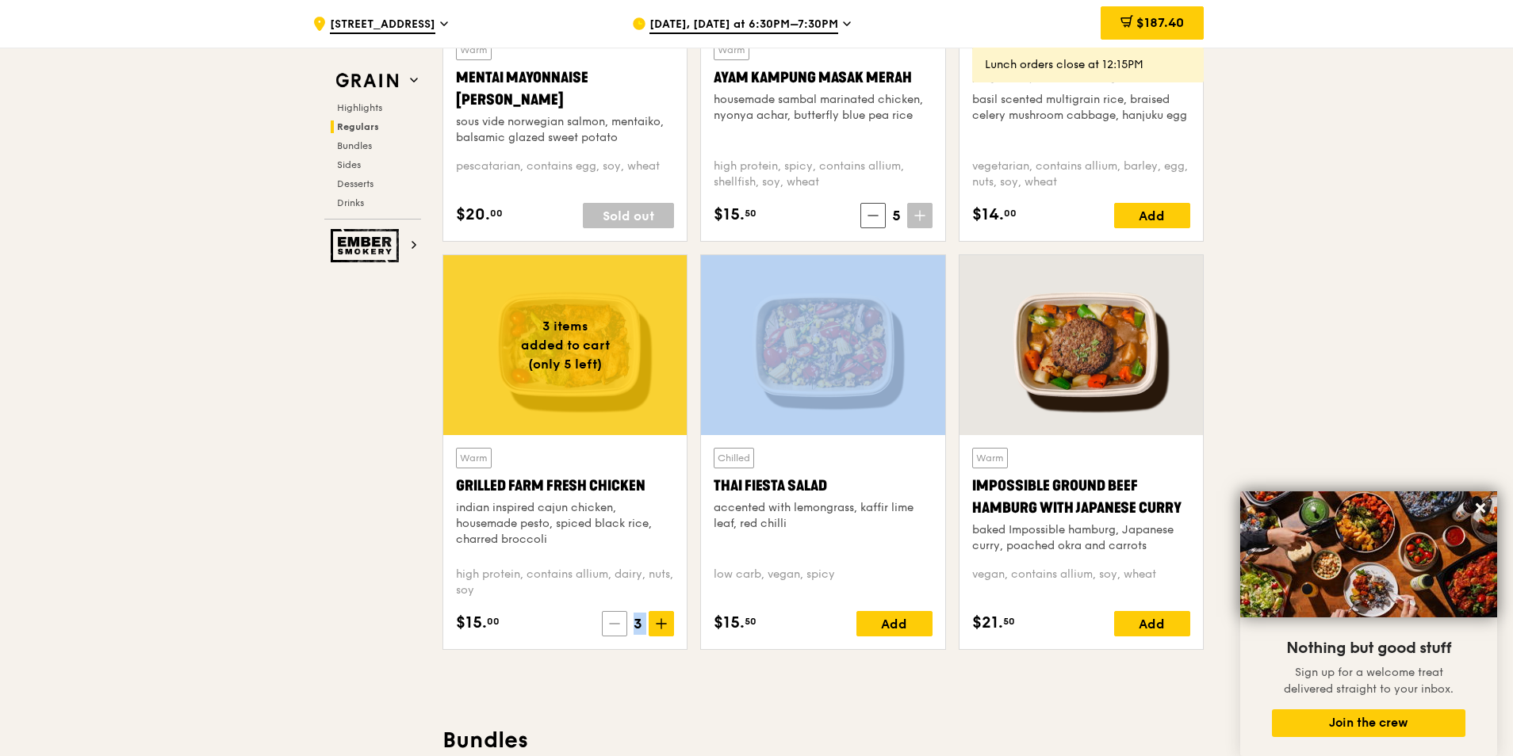
click at [615, 458] on icon at bounding box center [615, 624] width 10 height 0
click at [615, 458] on icon at bounding box center [617, 624] width 10 height 0
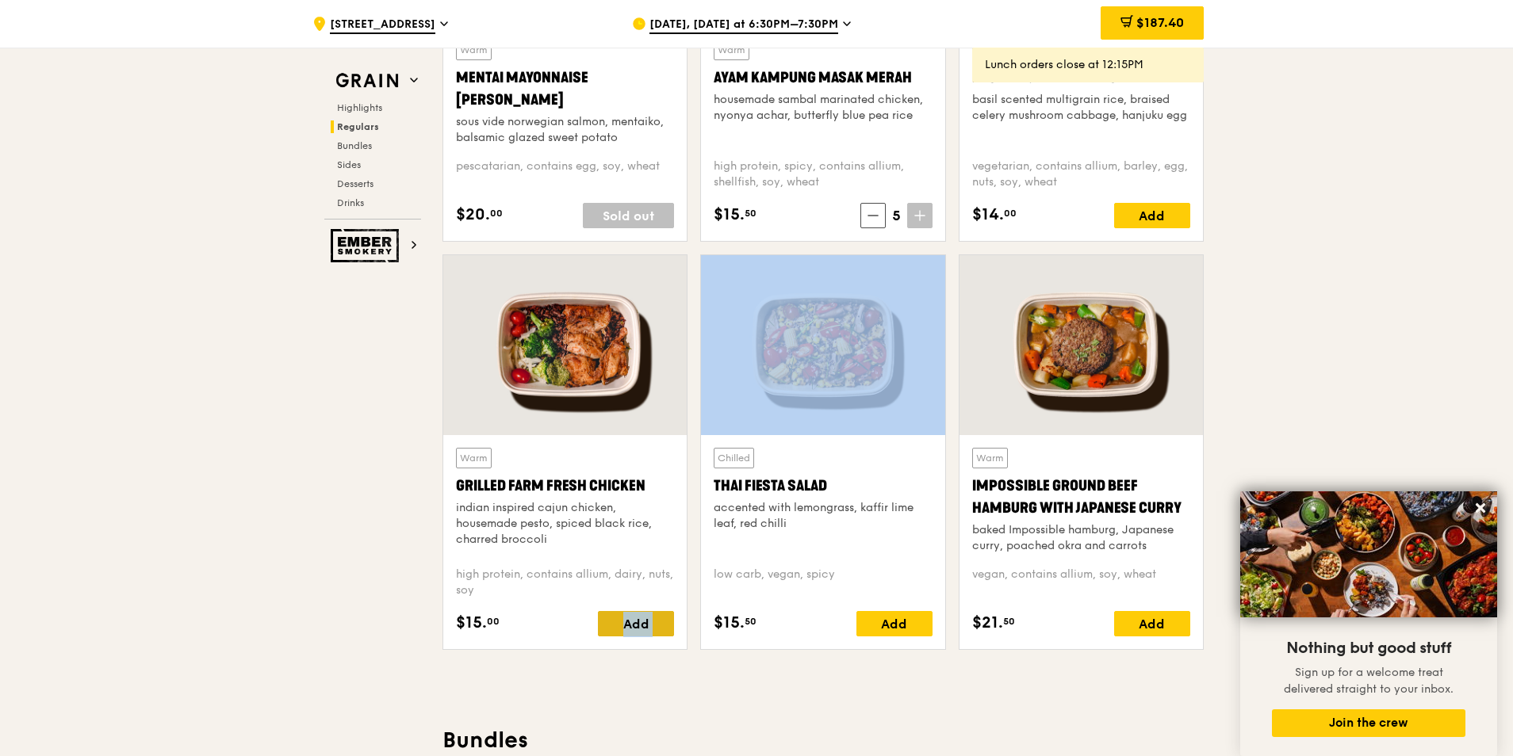
click at [615, 458] on div "Add" at bounding box center [636, 623] width 76 height 25
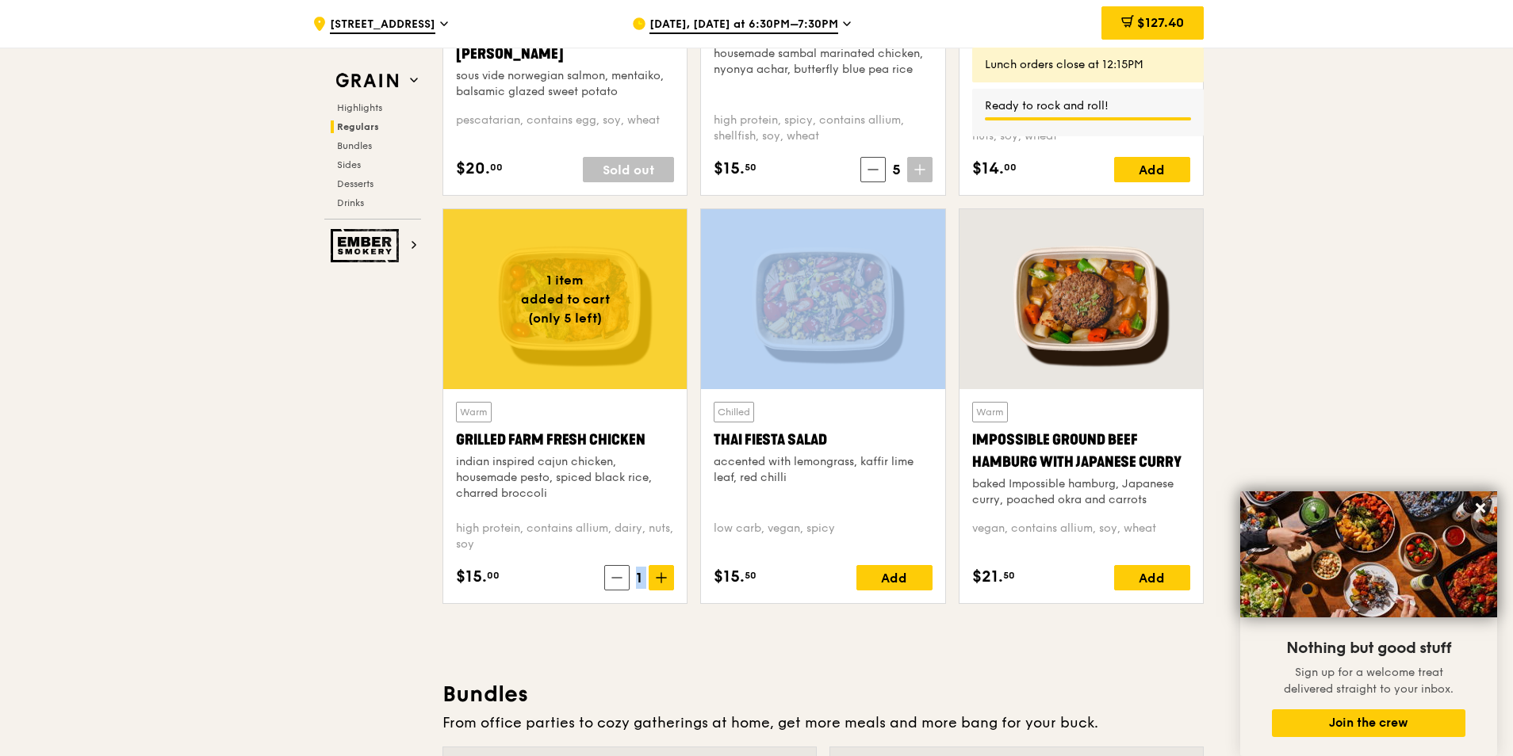
scroll to position [1903, 0]
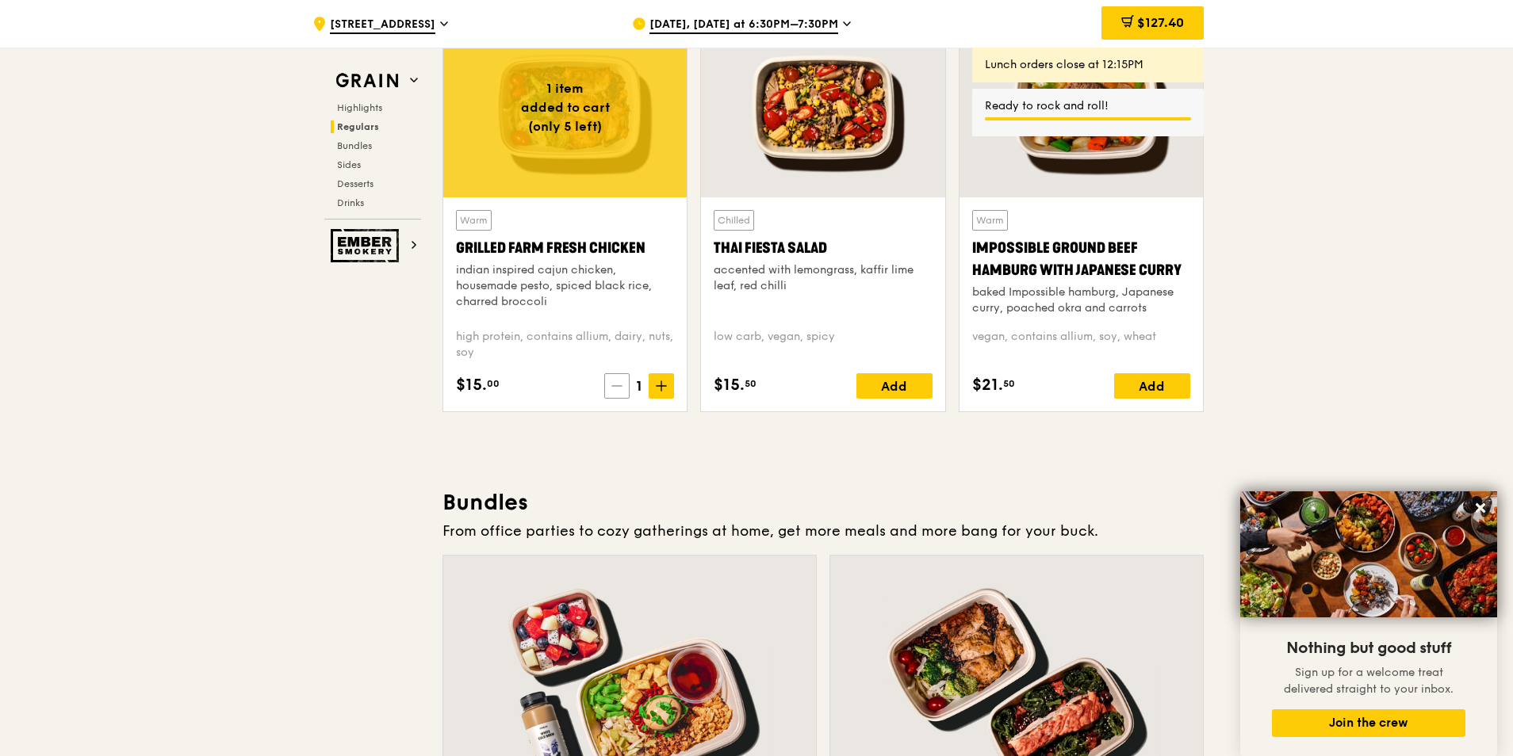
click at [616, 384] on icon at bounding box center [616, 386] width 11 height 11
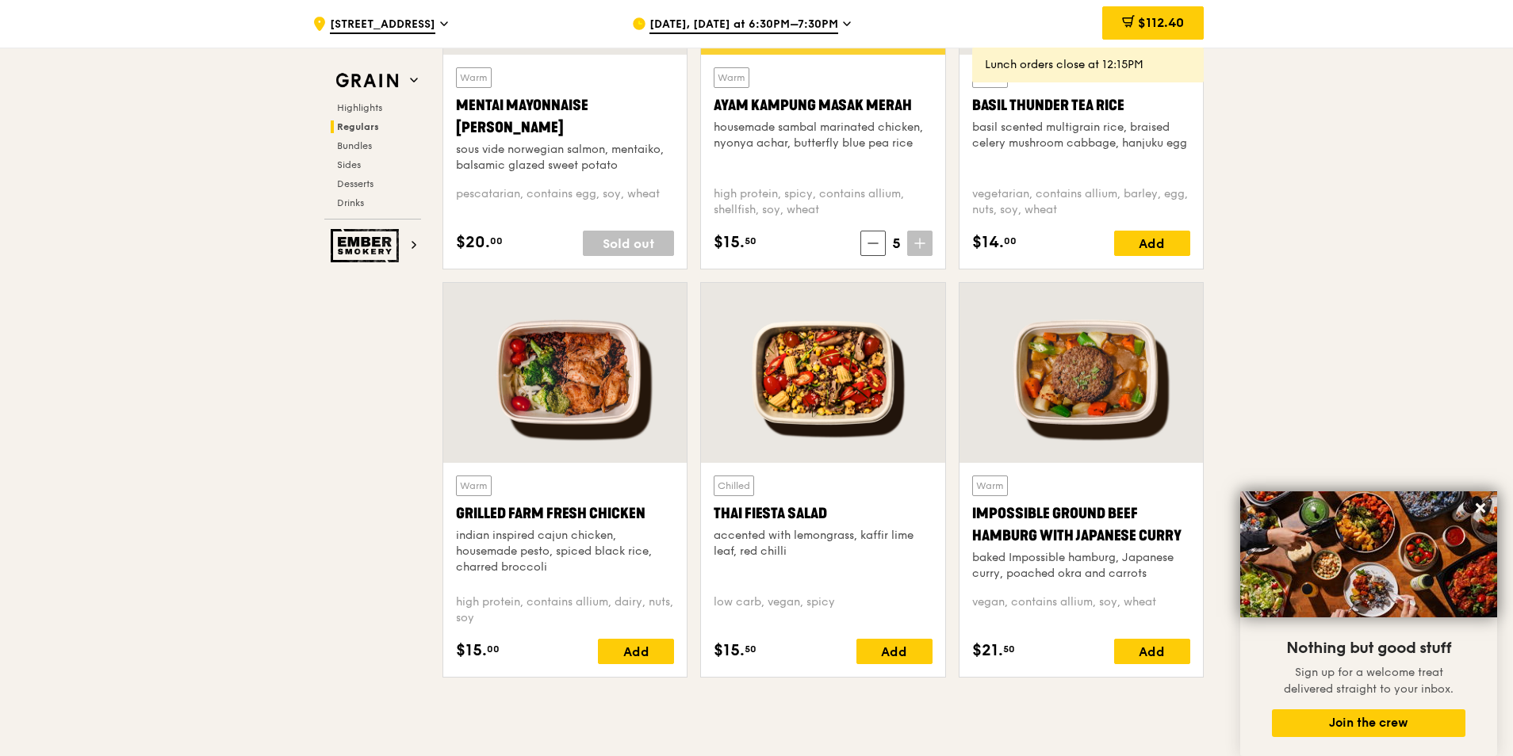
scroll to position [1824, 0]
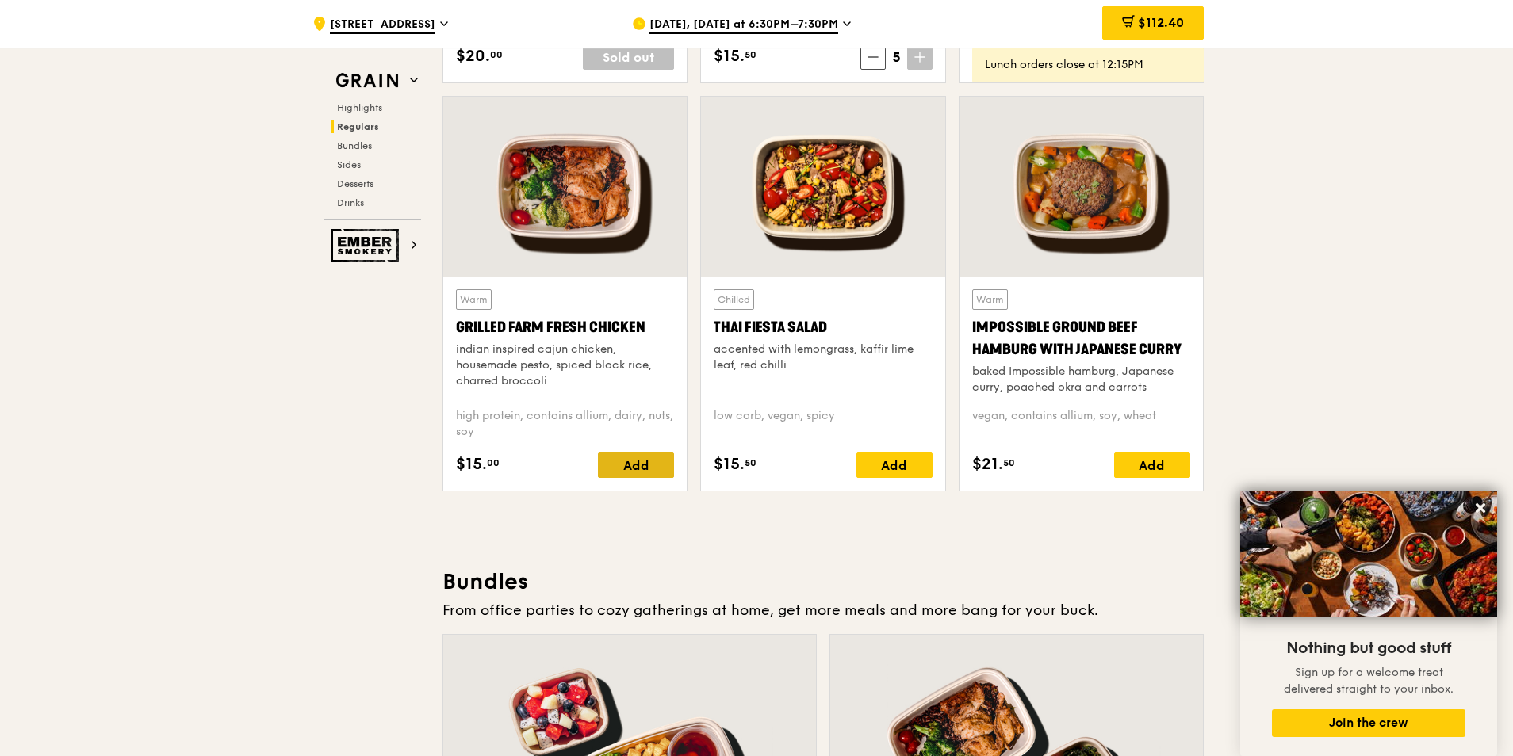
click at [630, 458] on div "Add" at bounding box center [636, 465] width 76 height 25
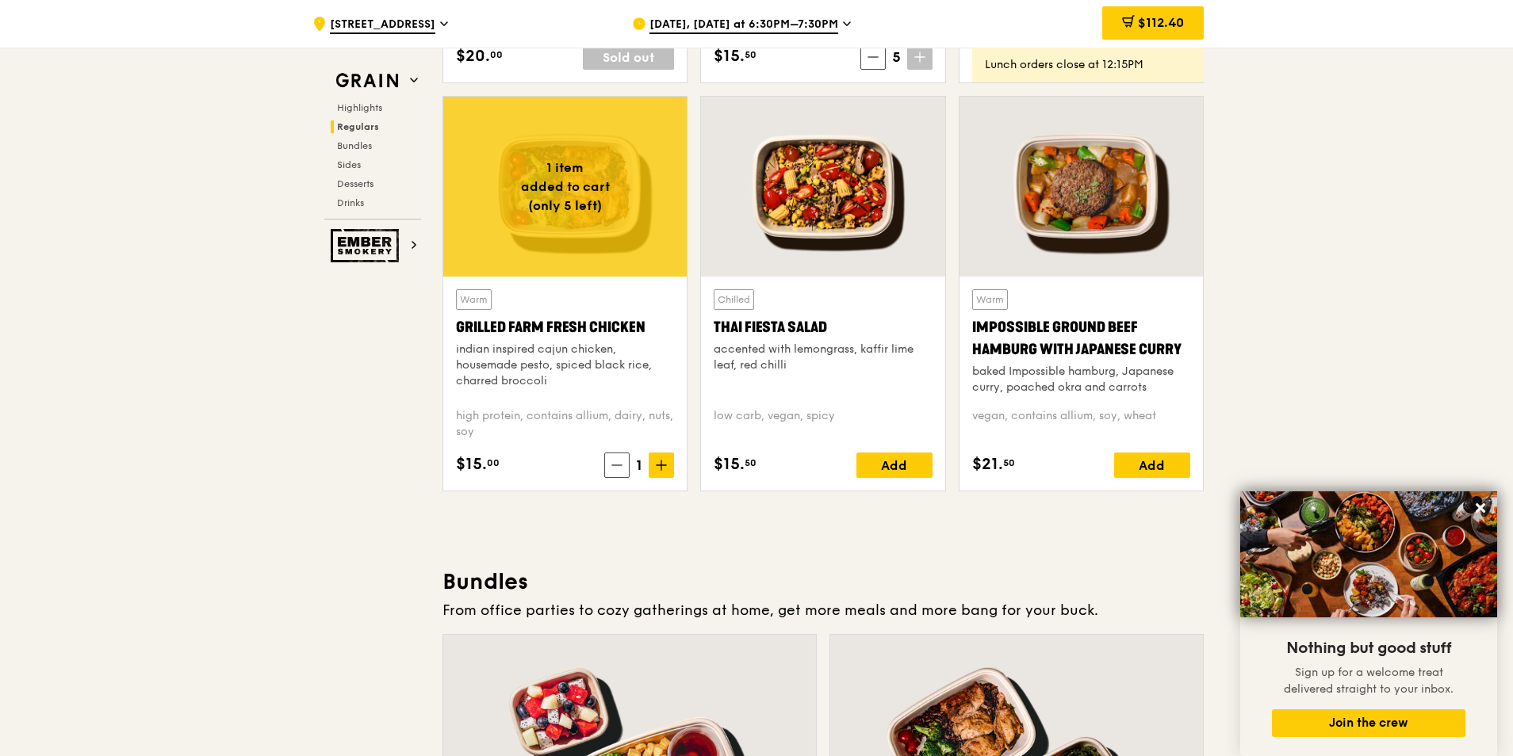
click at [630, 458] on span "1" at bounding box center [639, 465] width 19 height 22
drag, startPoint x: 630, startPoint y: 460, endPoint x: 654, endPoint y: 465, distance: 24.4
click at [654, 458] on span at bounding box center [661, 465] width 25 height 25
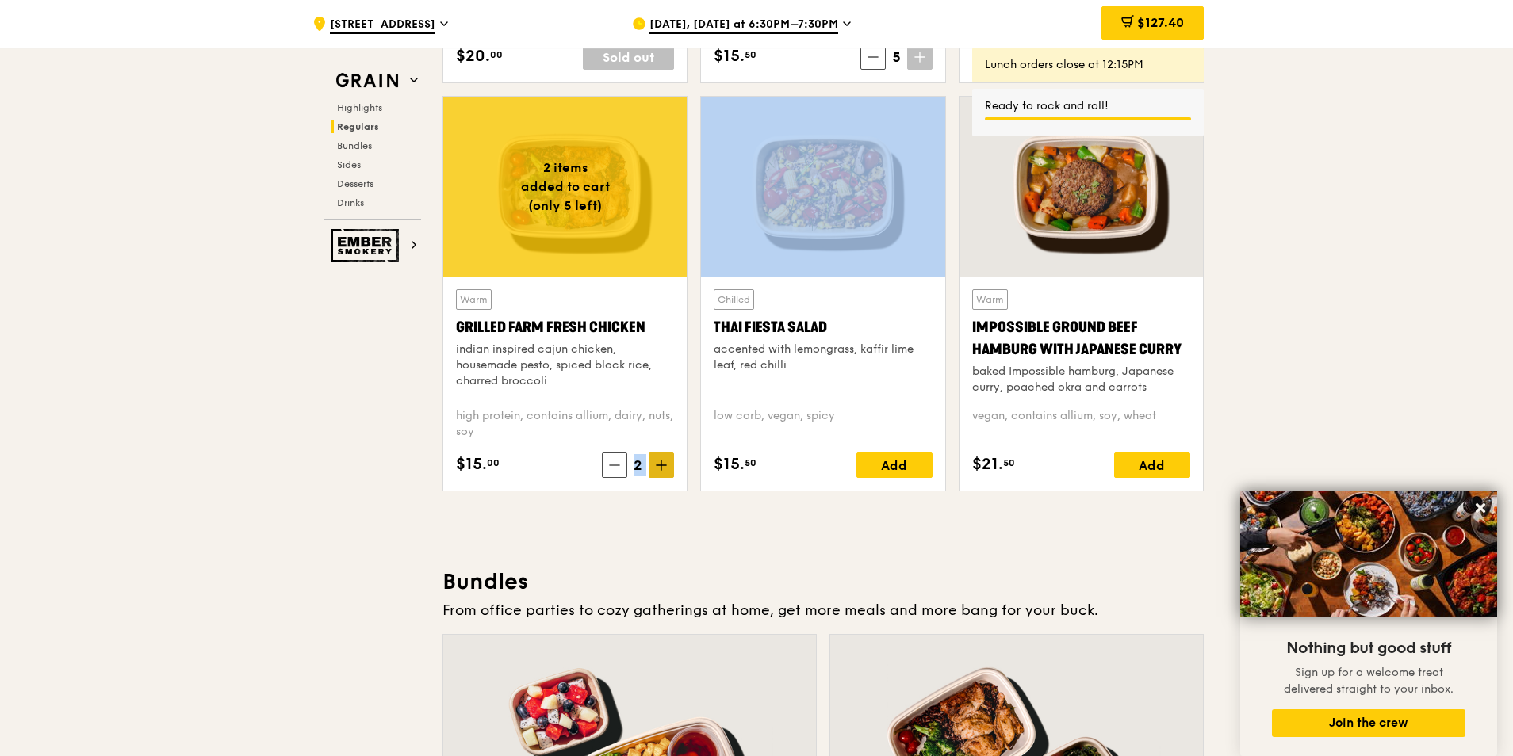
click at [656, 458] on icon at bounding box center [661, 465] width 11 height 11
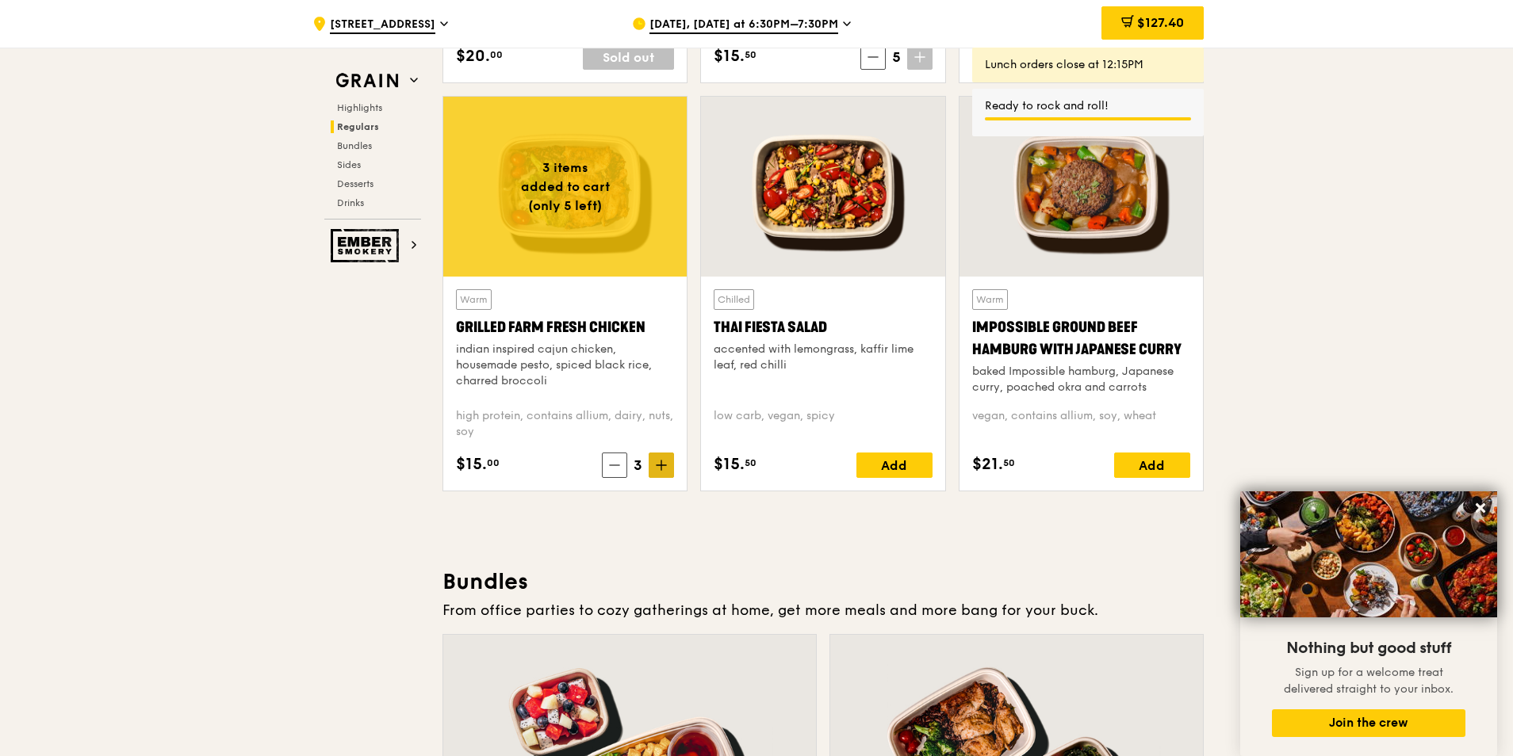
click at [656, 458] on icon at bounding box center [661, 465] width 11 height 11
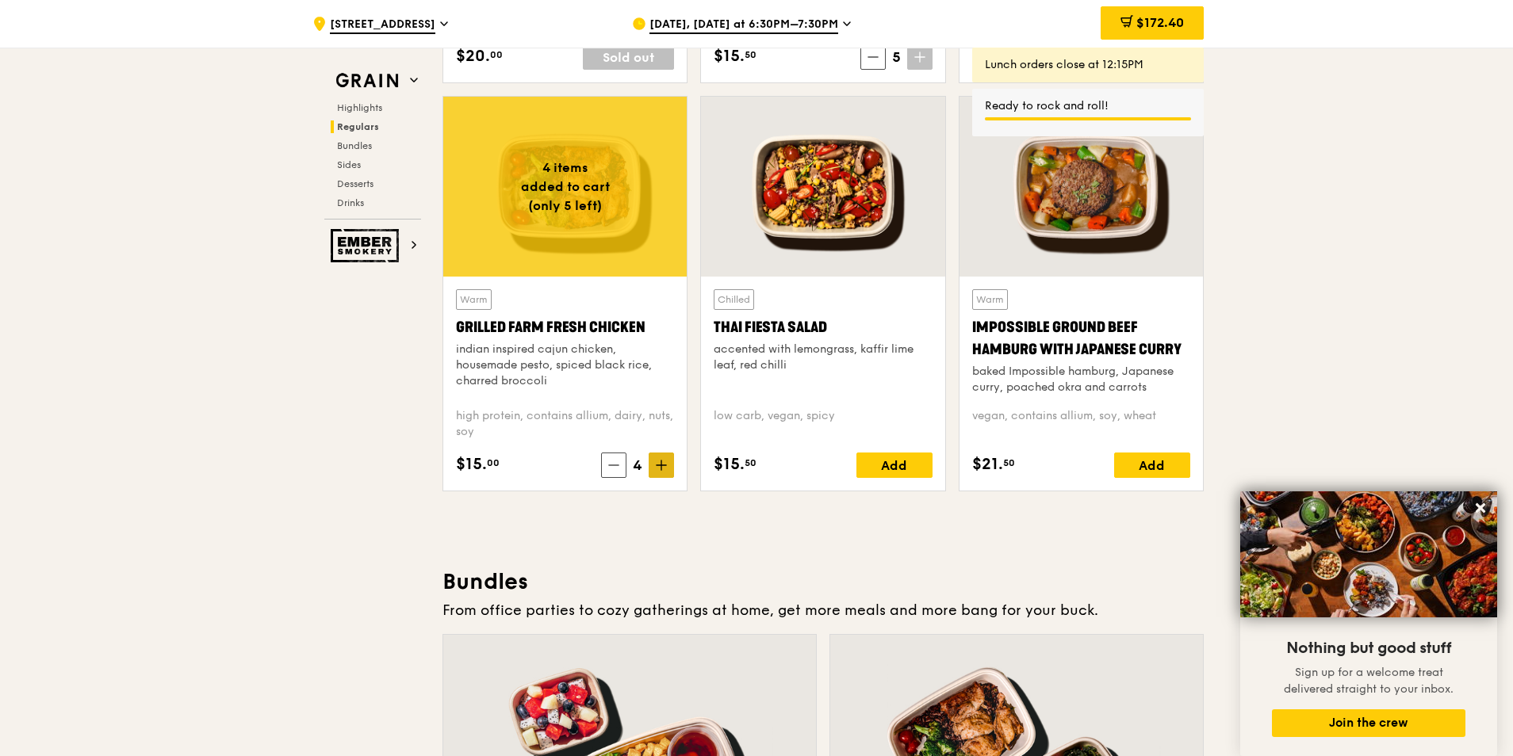
click at [661, 458] on icon at bounding box center [661, 466] width 0 height 10
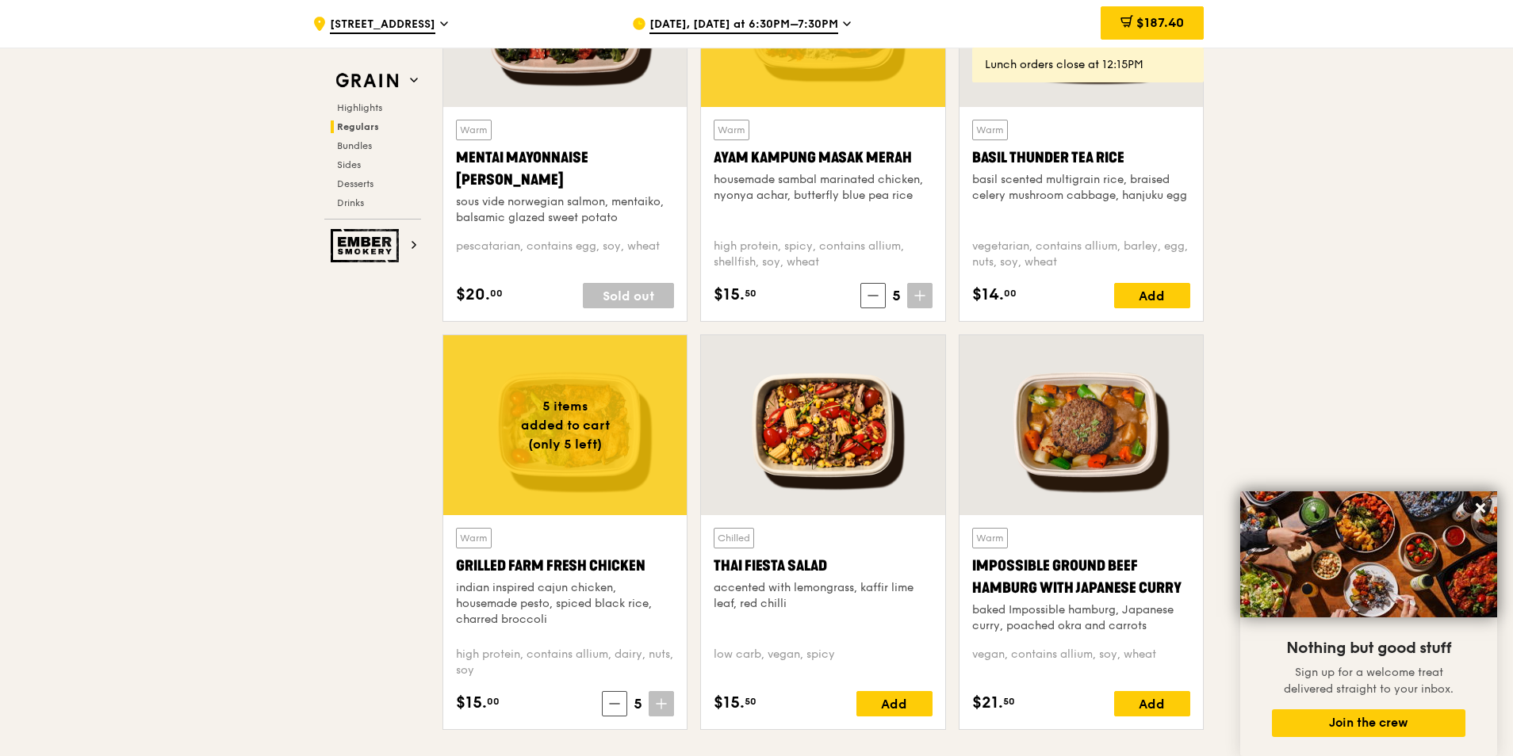
scroll to position [1586, 0]
